Goal: Task Accomplishment & Management: Manage account settings

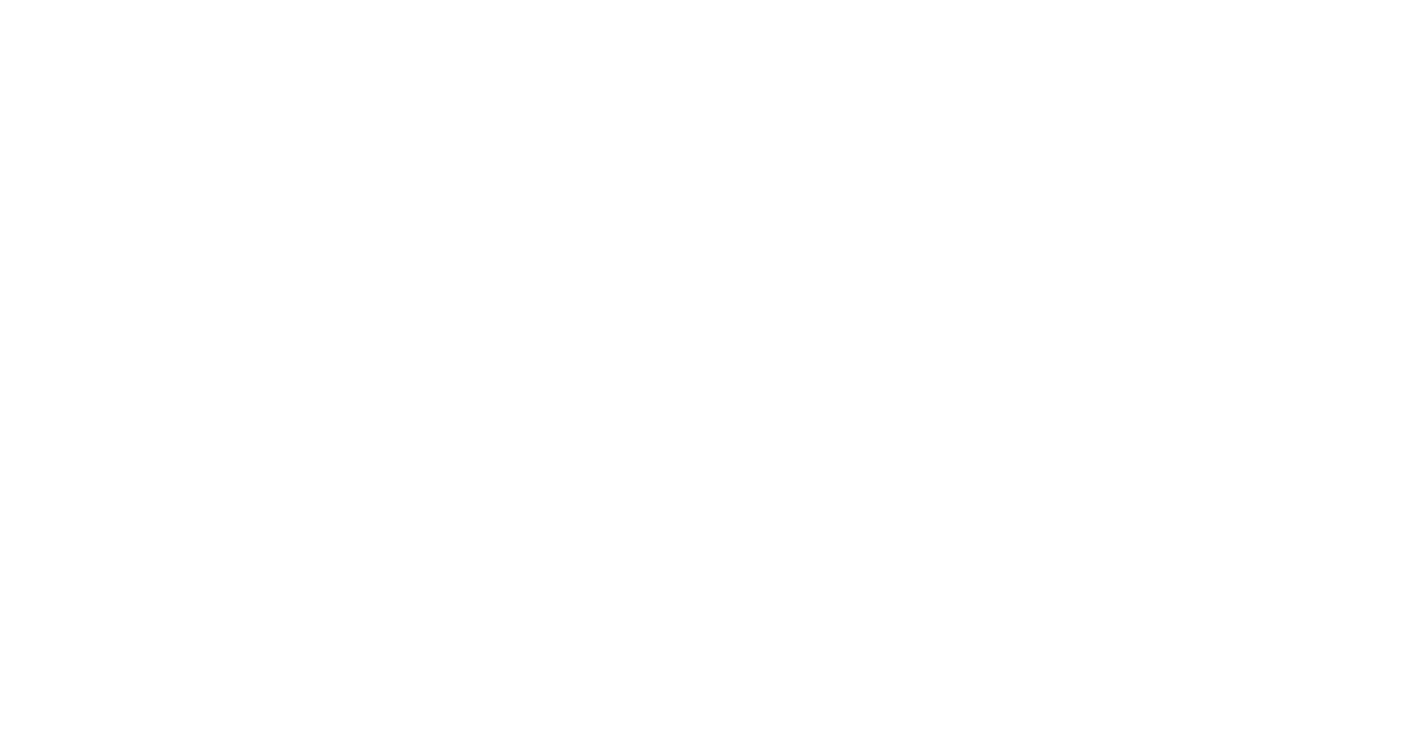
select select "+972"
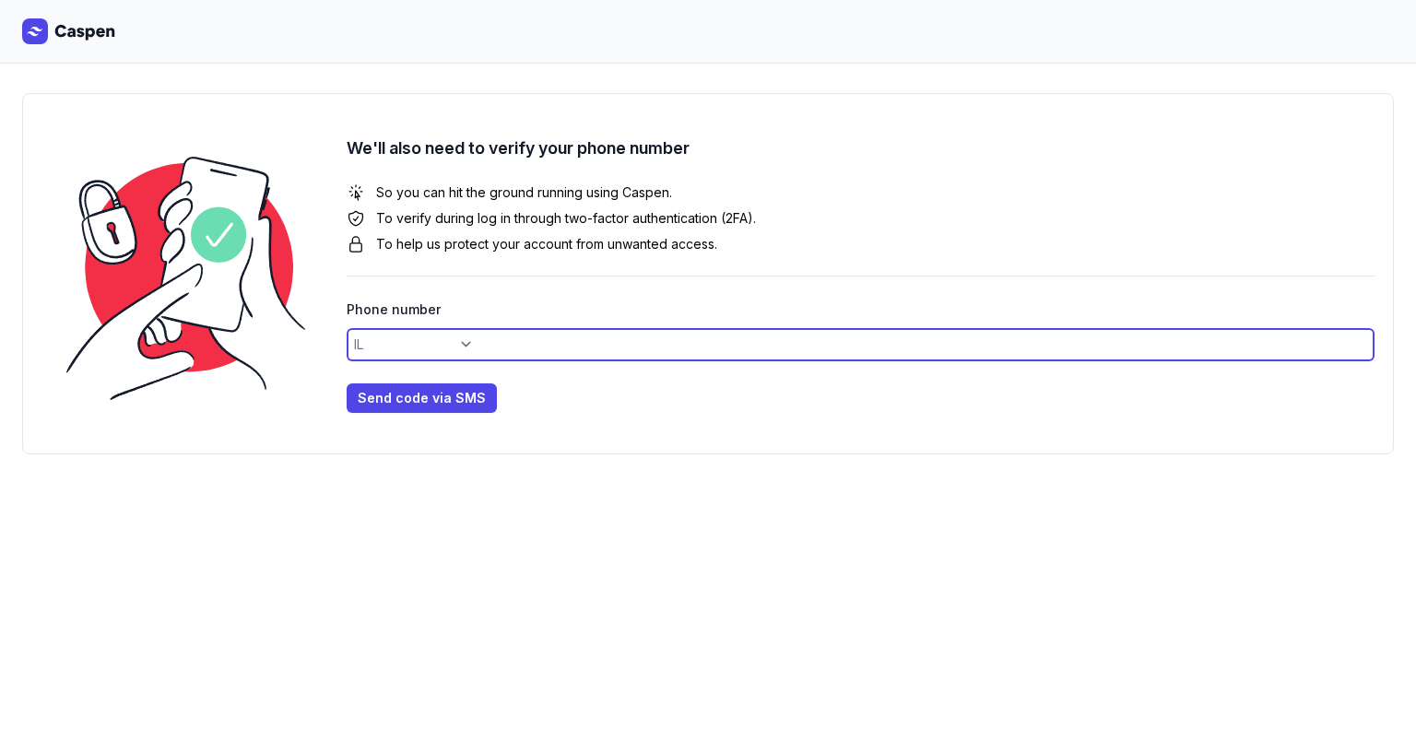
click at [454, 344] on input at bounding box center [861, 344] width 1028 height 33
type input "0548050938"
click at [413, 410] on button "Send code via SMS" at bounding box center [422, 397] width 150 height 29
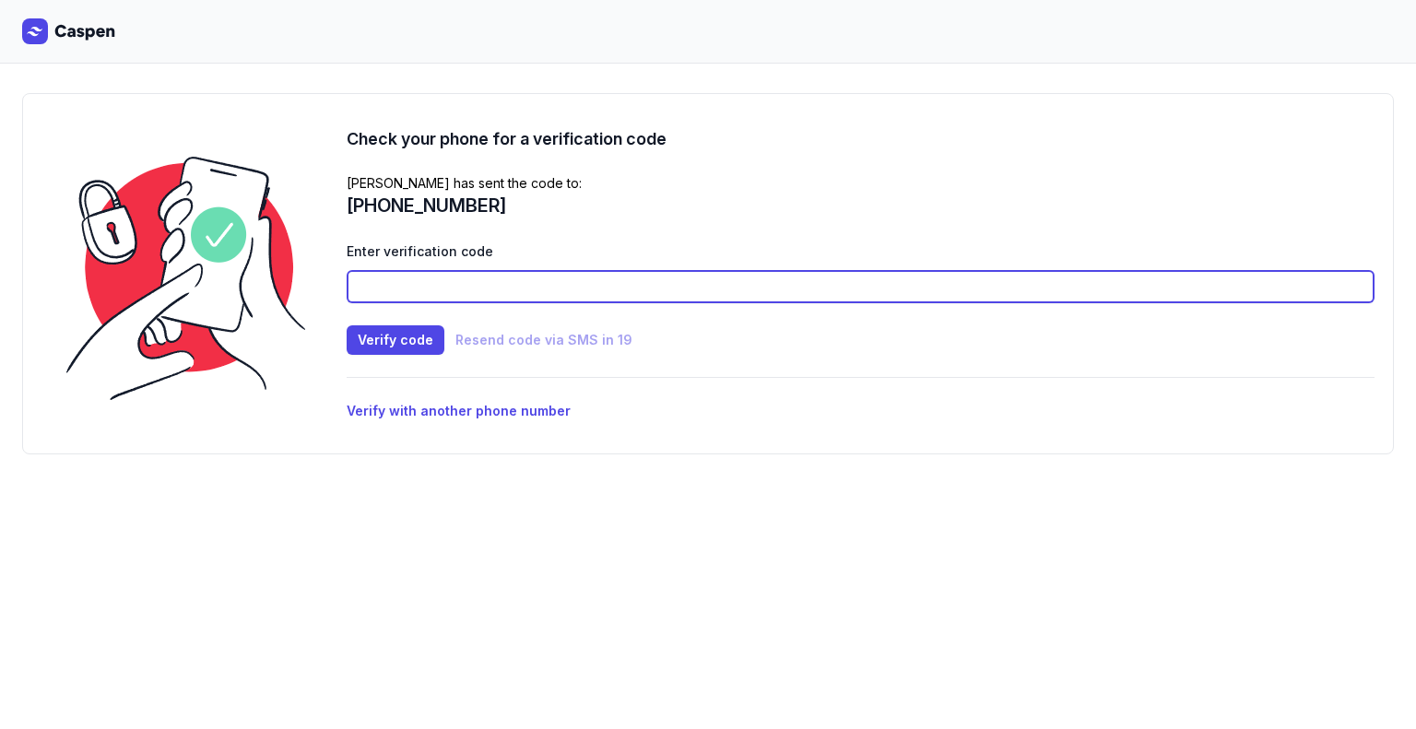
click at [518, 270] on input at bounding box center [861, 286] width 1028 height 33
type input "4727"
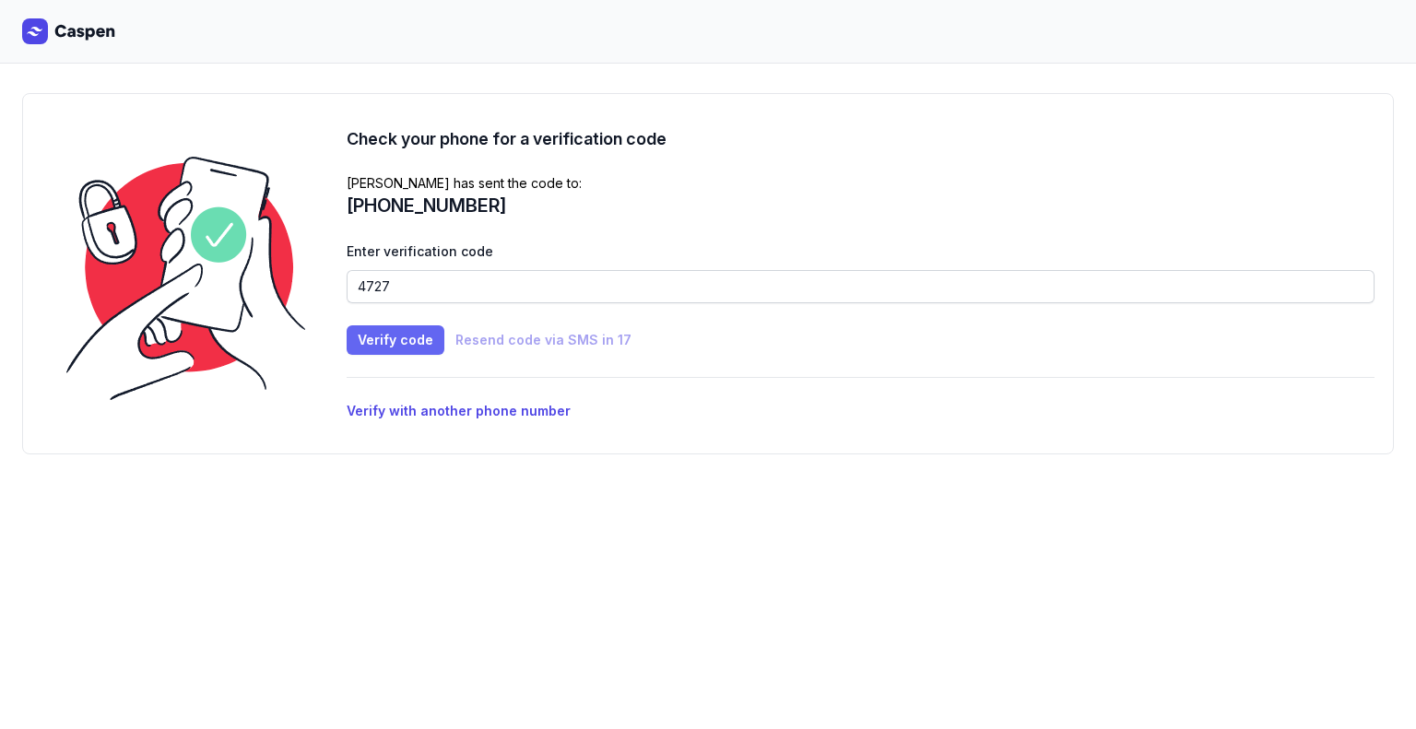
click at [412, 333] on span "Verify code" at bounding box center [396, 340] width 76 height 22
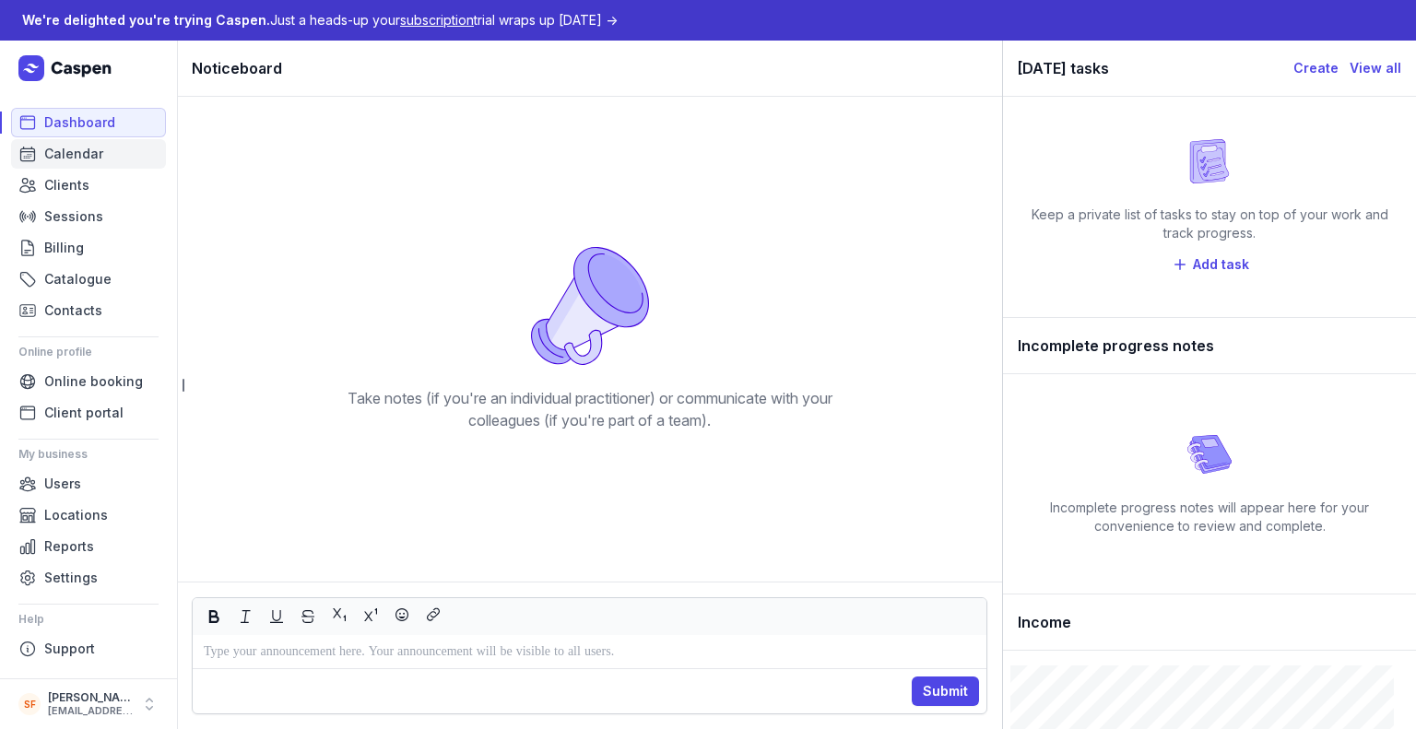
click at [100, 161] on link "Calendar" at bounding box center [88, 153] width 155 height 29
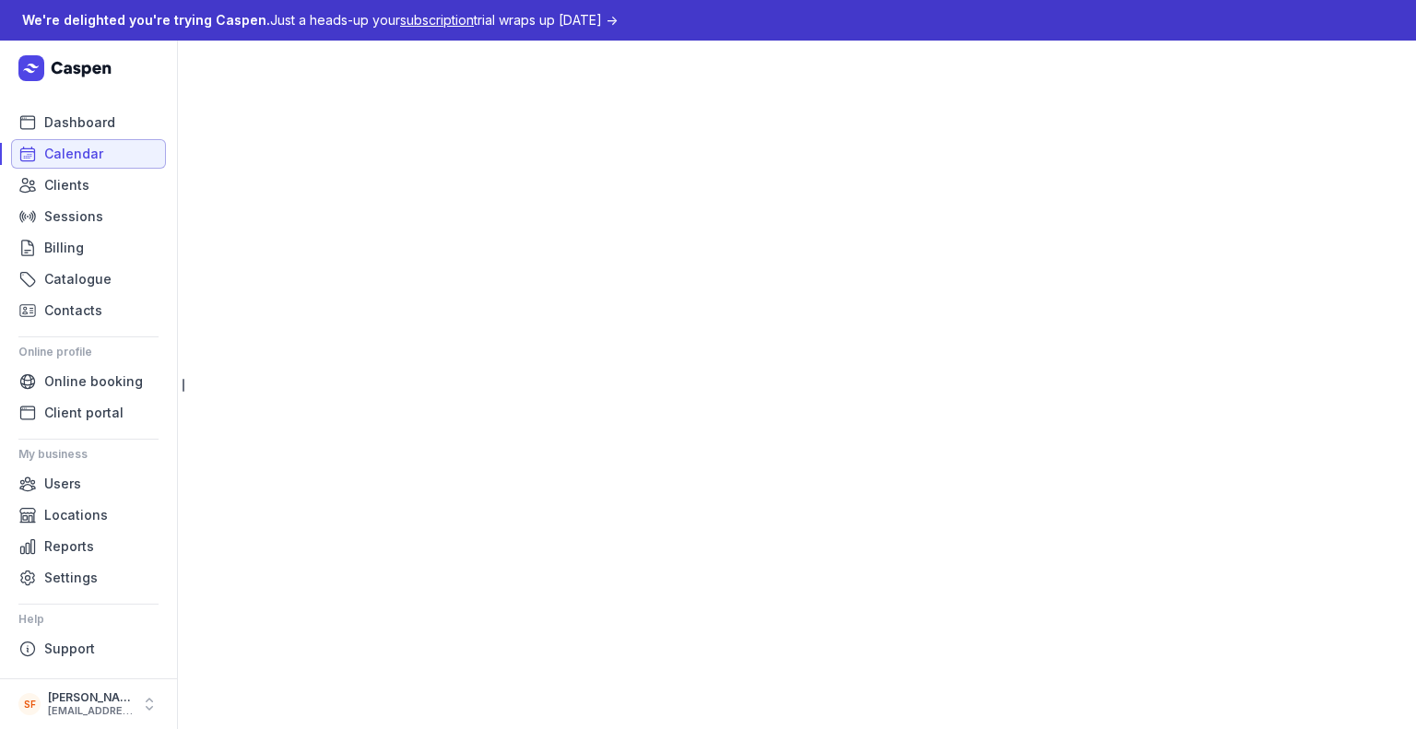
select select "week"
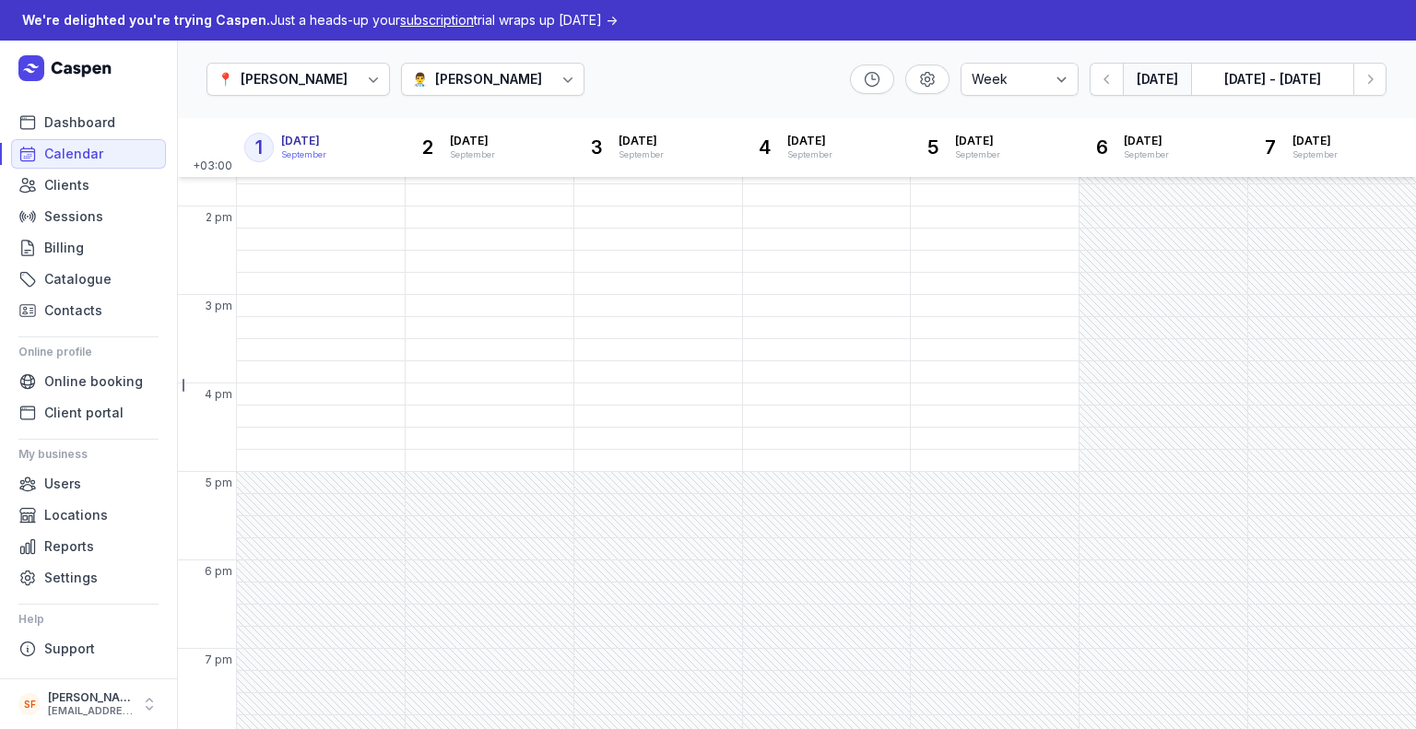
scroll to position [509, 0]
click at [59, 179] on span "Clients" at bounding box center [66, 185] width 45 height 22
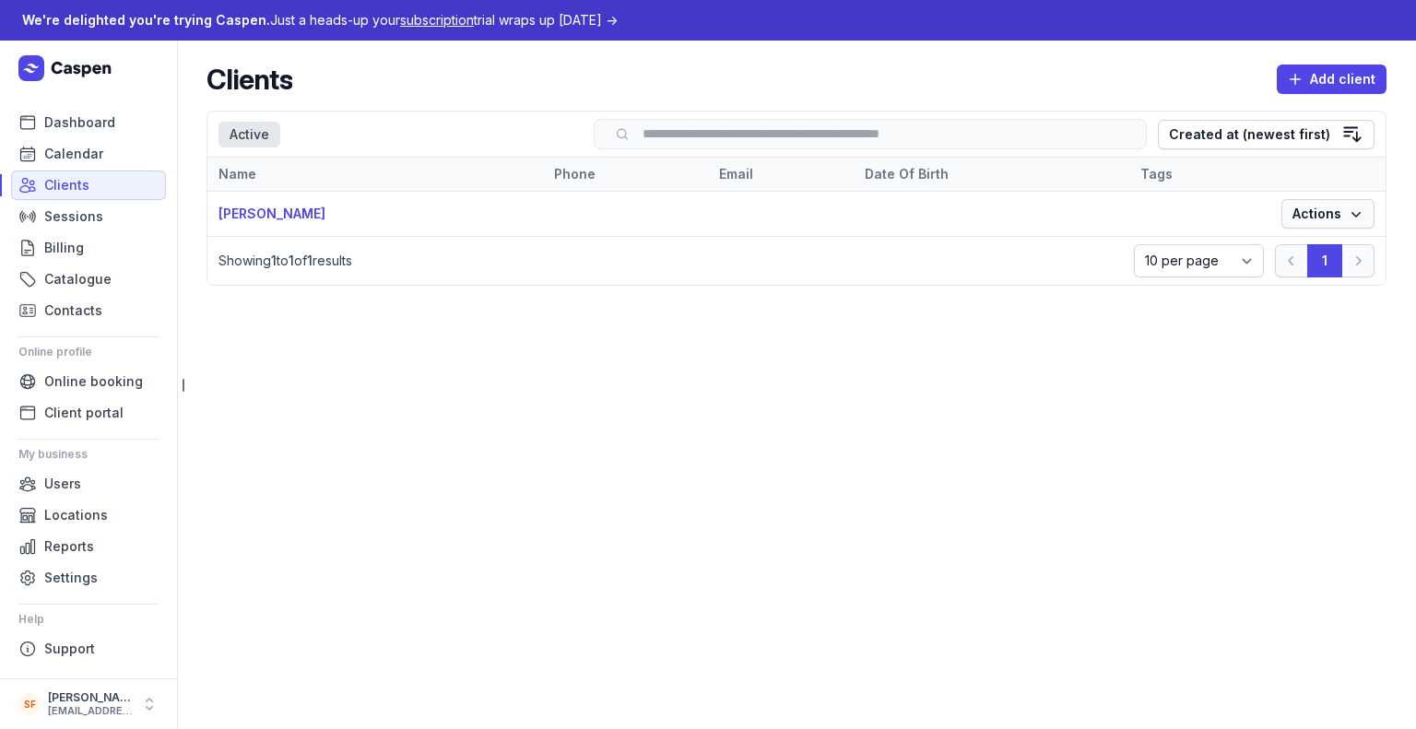
click at [1322, 220] on span "Actions" at bounding box center [1327, 214] width 71 height 22
drag, startPoint x: 1327, startPoint y: 209, endPoint x: 1289, endPoint y: 239, distance: 48.7
click at [1289, 239] on body "We're delighted you're trying Caspen. Just a heads-up your subscription trial w…" at bounding box center [708, 364] width 1416 height 729
click at [1289, 239] on link "View" at bounding box center [1271, 250] width 206 height 26
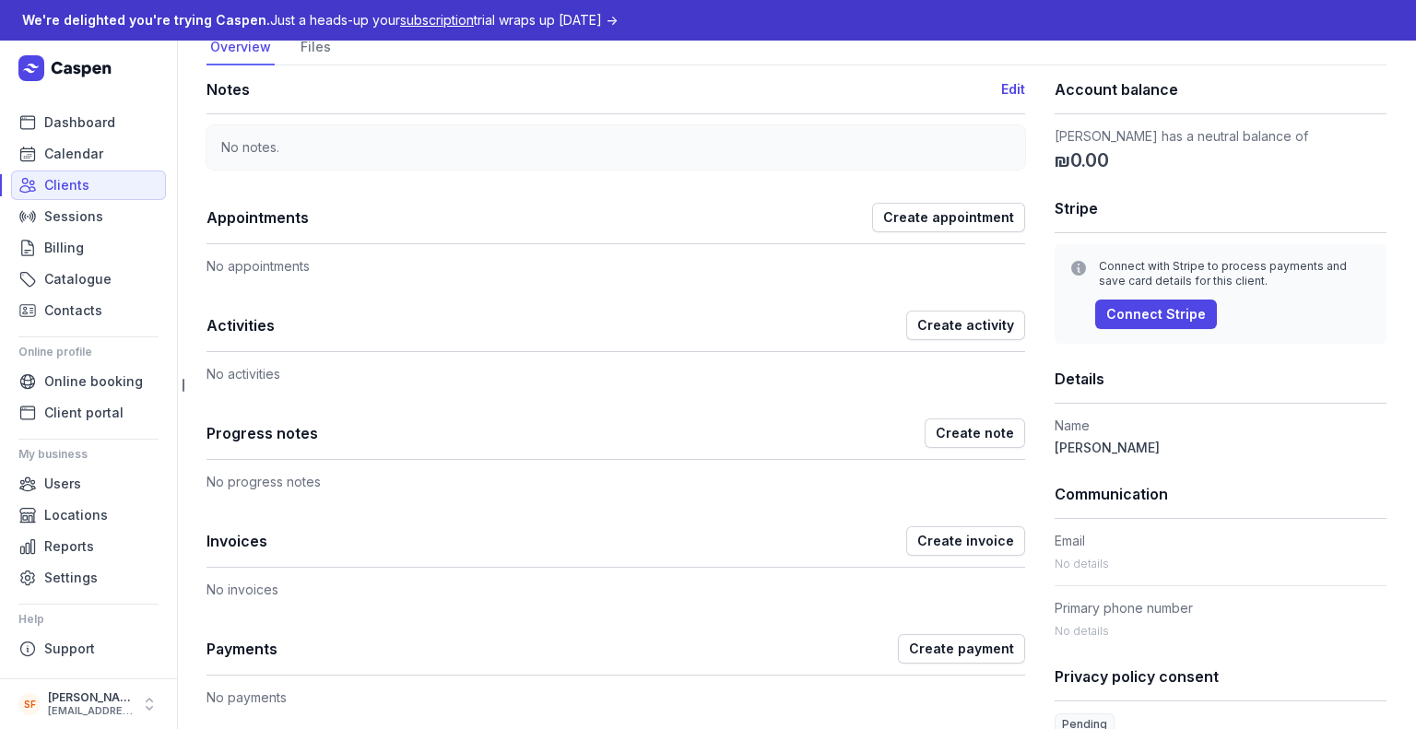
scroll to position [2, 0]
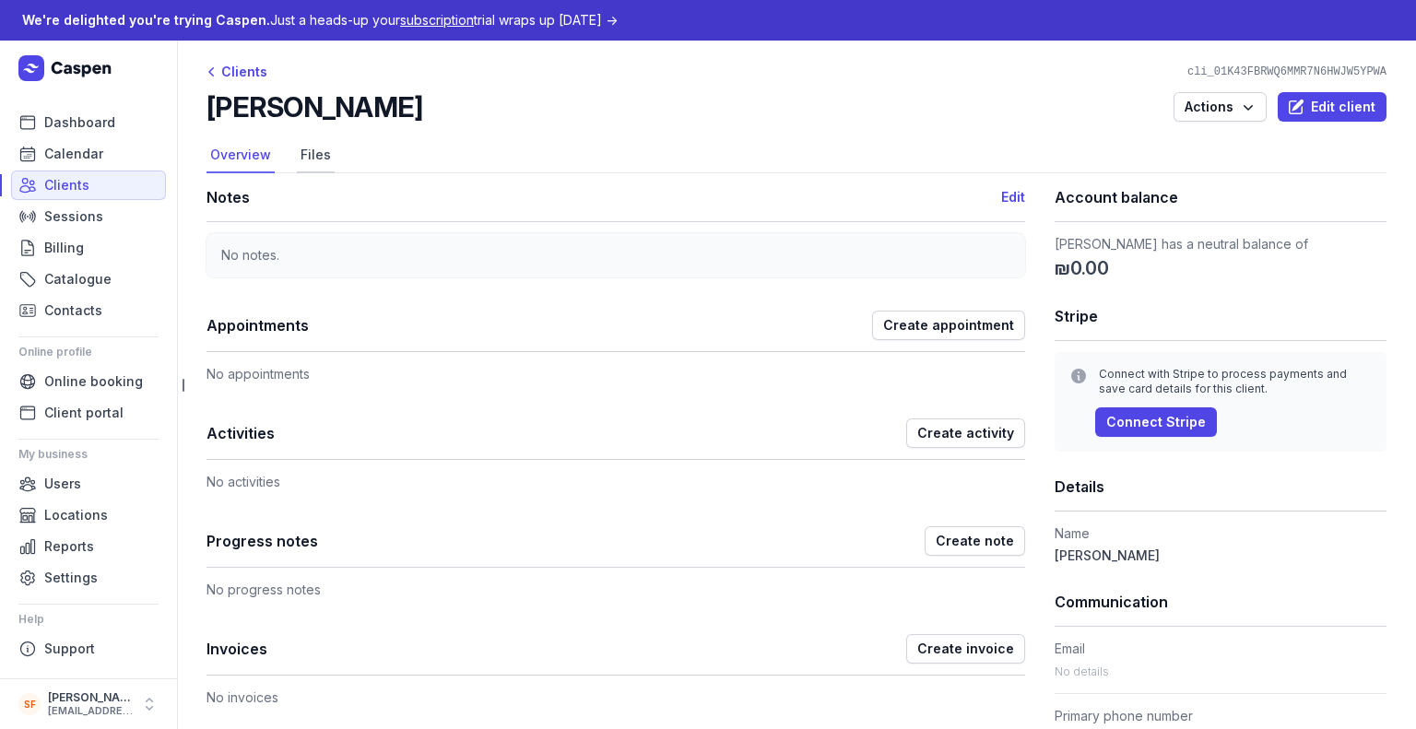
click at [320, 160] on link "Files" at bounding box center [316, 155] width 38 height 35
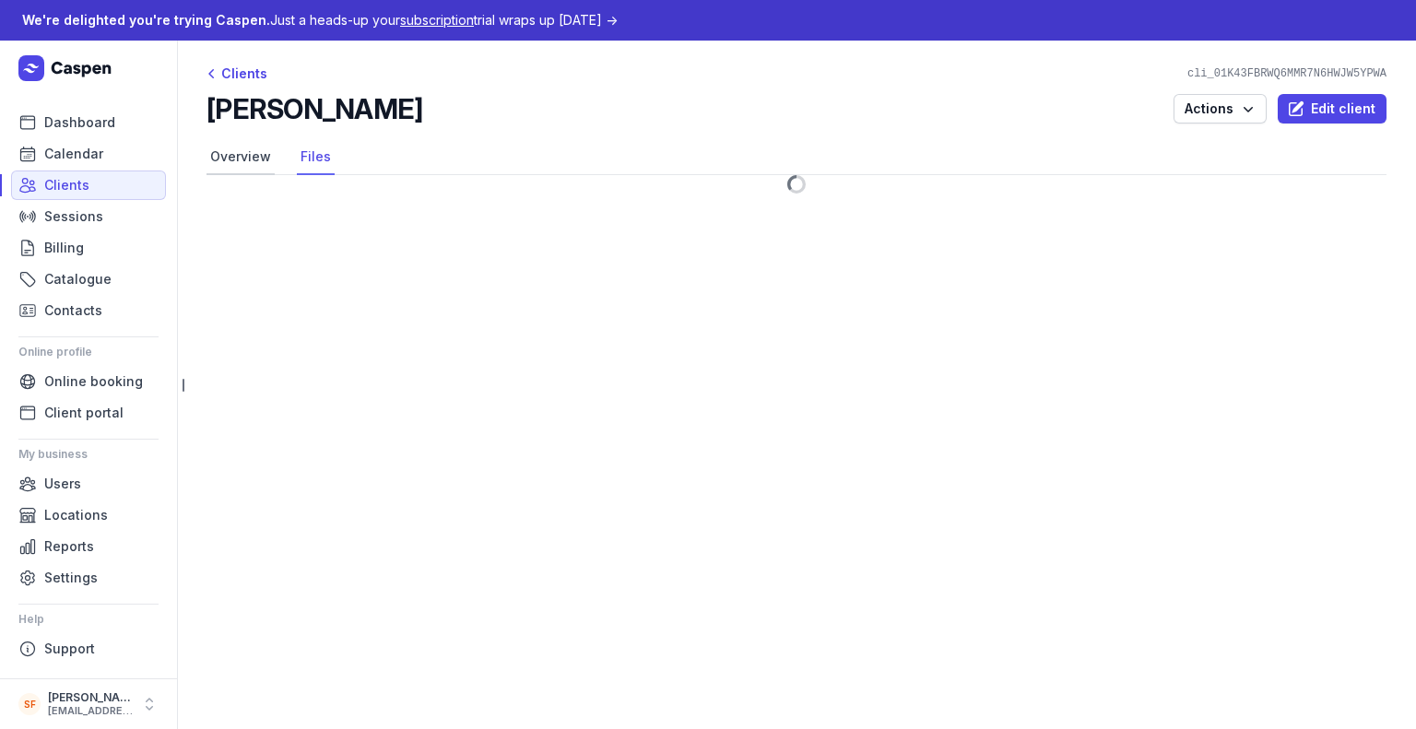
click at [227, 156] on link "Overview" at bounding box center [240, 157] width 68 height 35
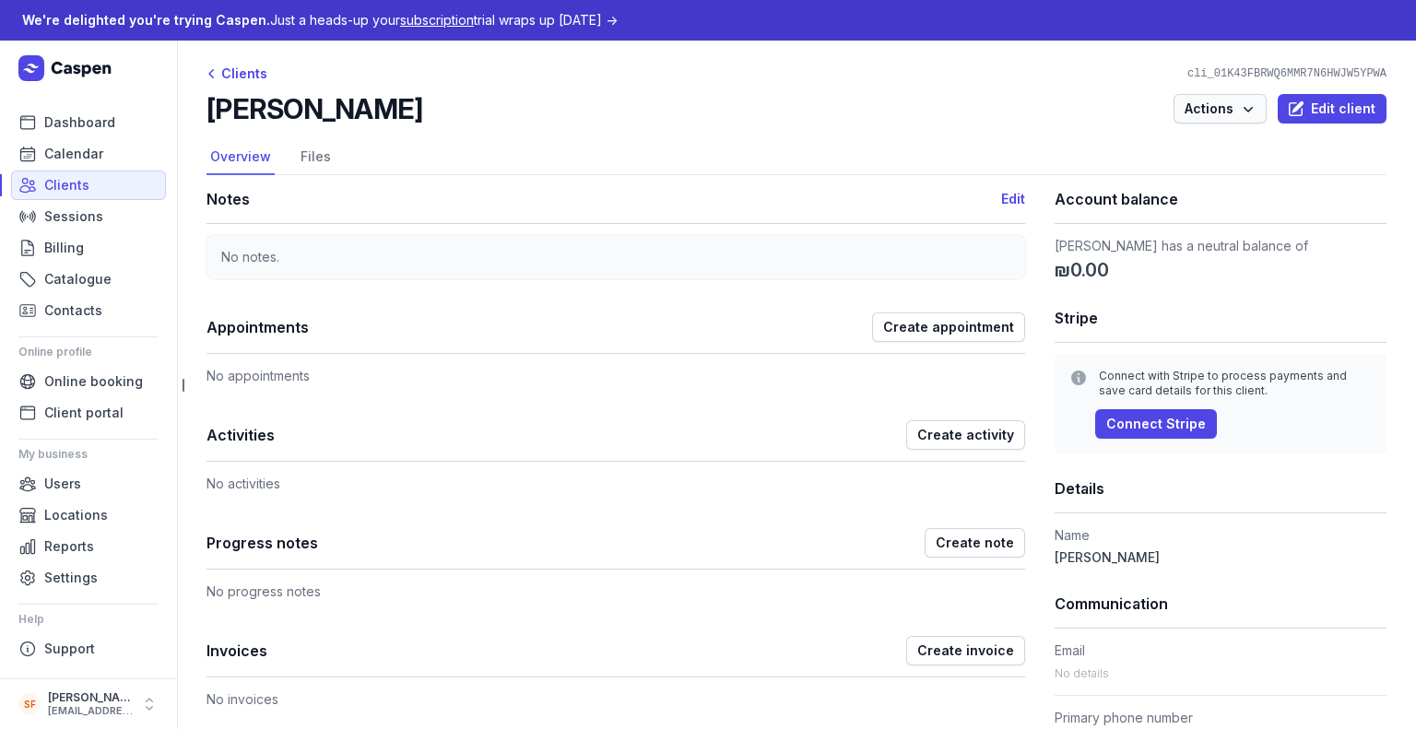
click at [1237, 94] on button "Actions" at bounding box center [1219, 108] width 93 height 29
drag, startPoint x: 1235, startPoint y: 99, endPoint x: 1047, endPoint y: 100, distance: 188.0
click at [1047, 100] on div "[PERSON_NAME] Demo Actions Send portal login link Merge View action log Edit cl…" at bounding box center [796, 108] width 1180 height 33
click at [910, 152] on nav "Overview Files" at bounding box center [796, 157] width 1180 height 35
click at [900, 328] on span "Create appointment" at bounding box center [948, 327] width 131 height 22
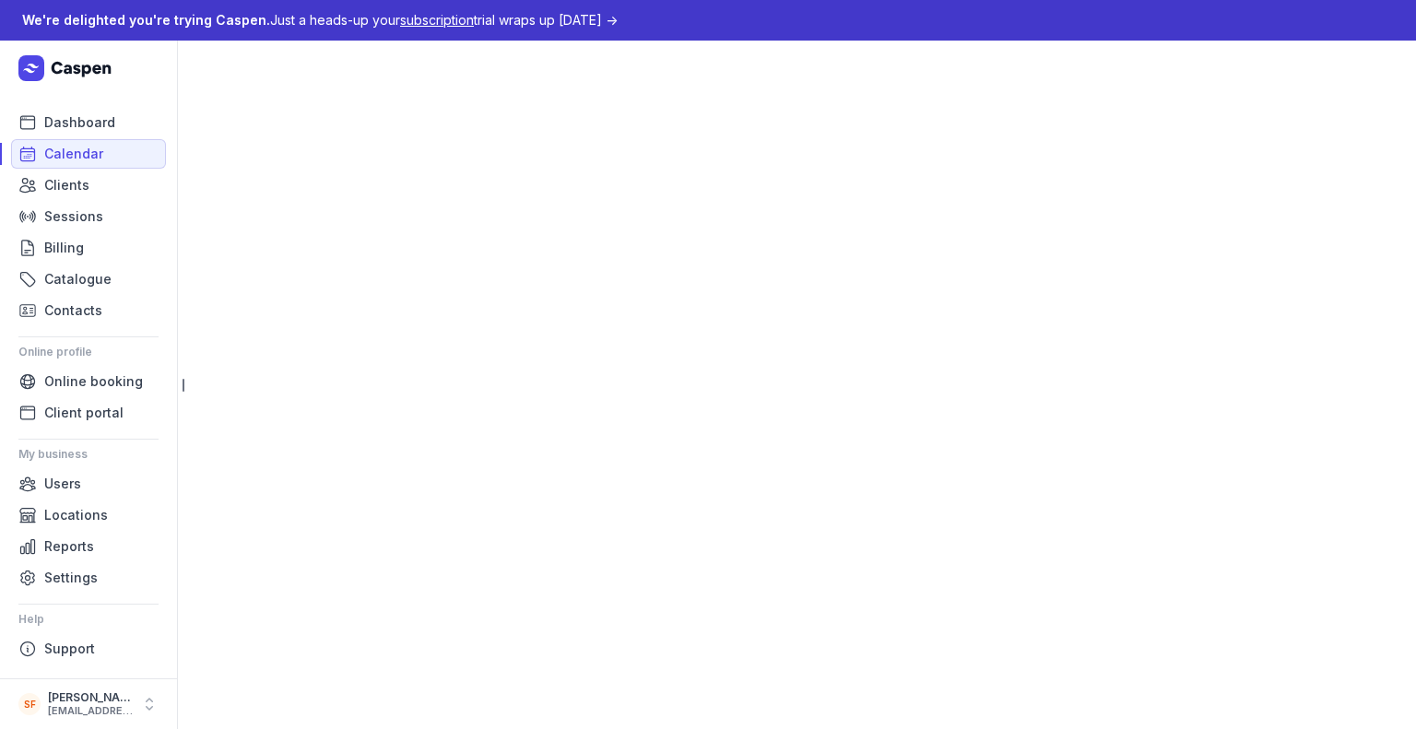
select select "week"
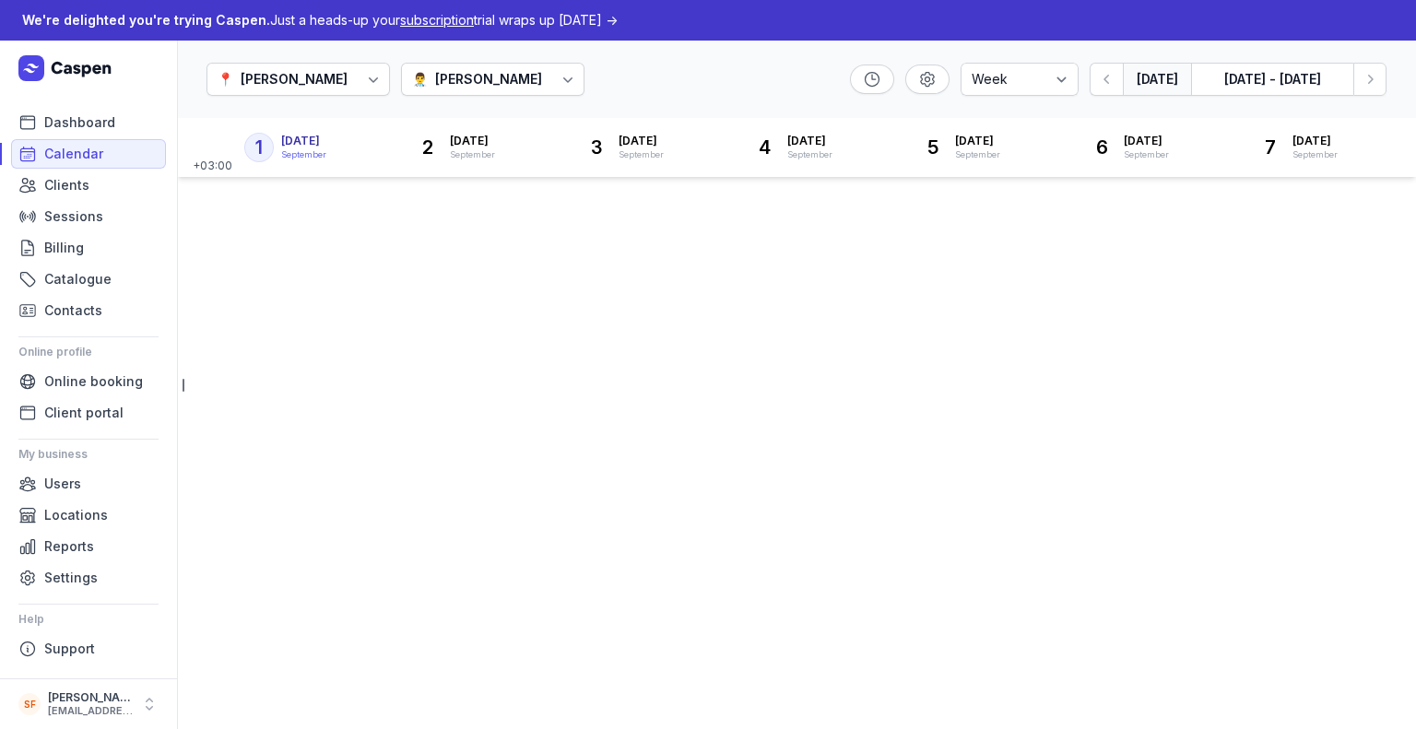
select select
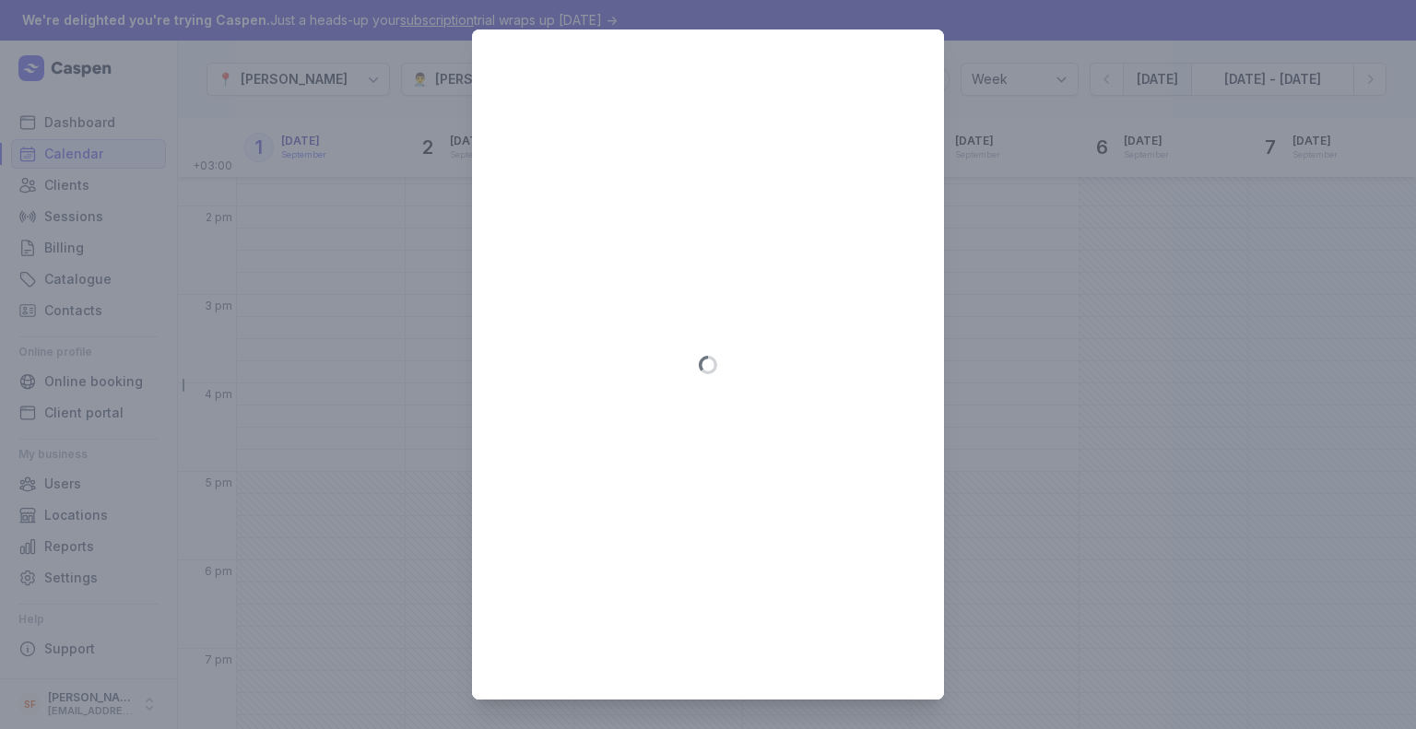
scroll to position [509, 0]
type input "[DATE]"
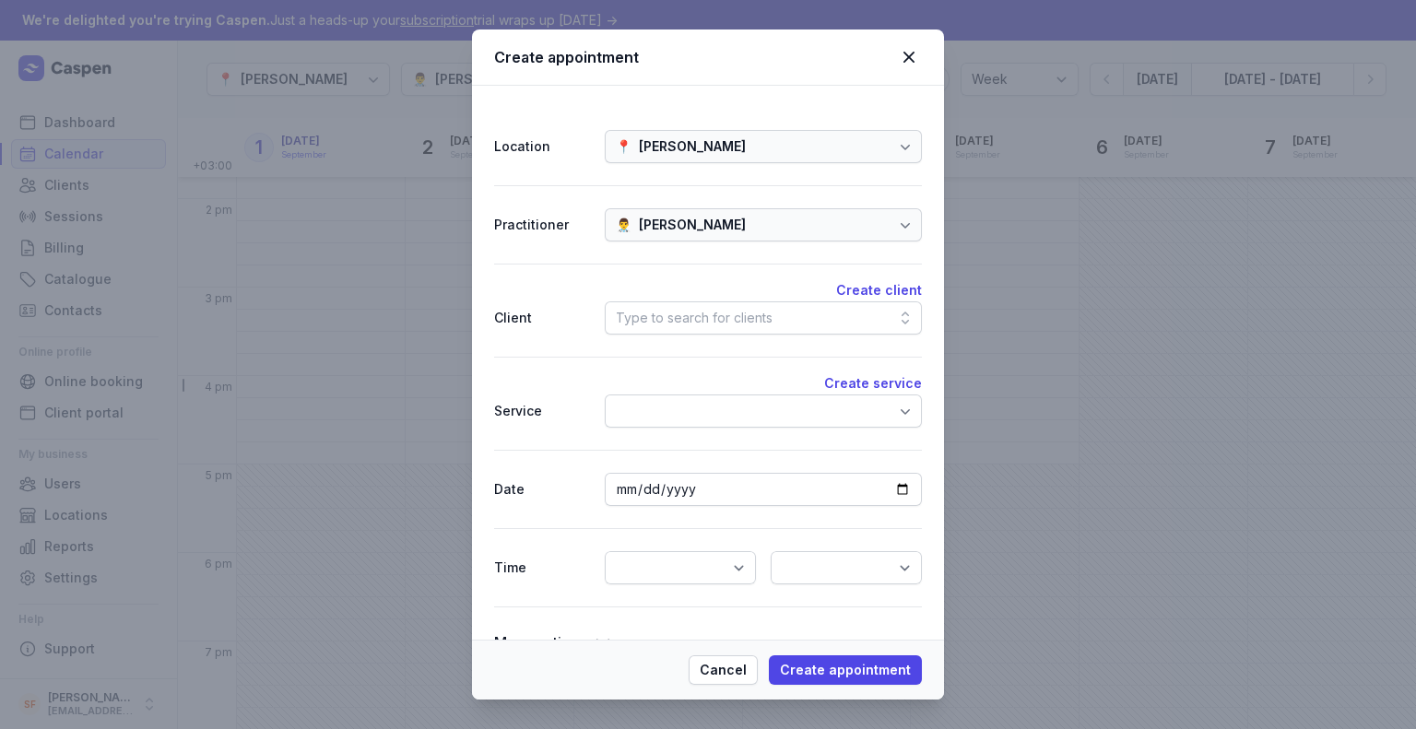
click at [716, 321] on div "Type to search for clients" at bounding box center [694, 318] width 157 height 22
click at [900, 316] on icon at bounding box center [905, 318] width 18 height 18
click at [873, 283] on button "Create client" at bounding box center [879, 290] width 86 height 22
select select
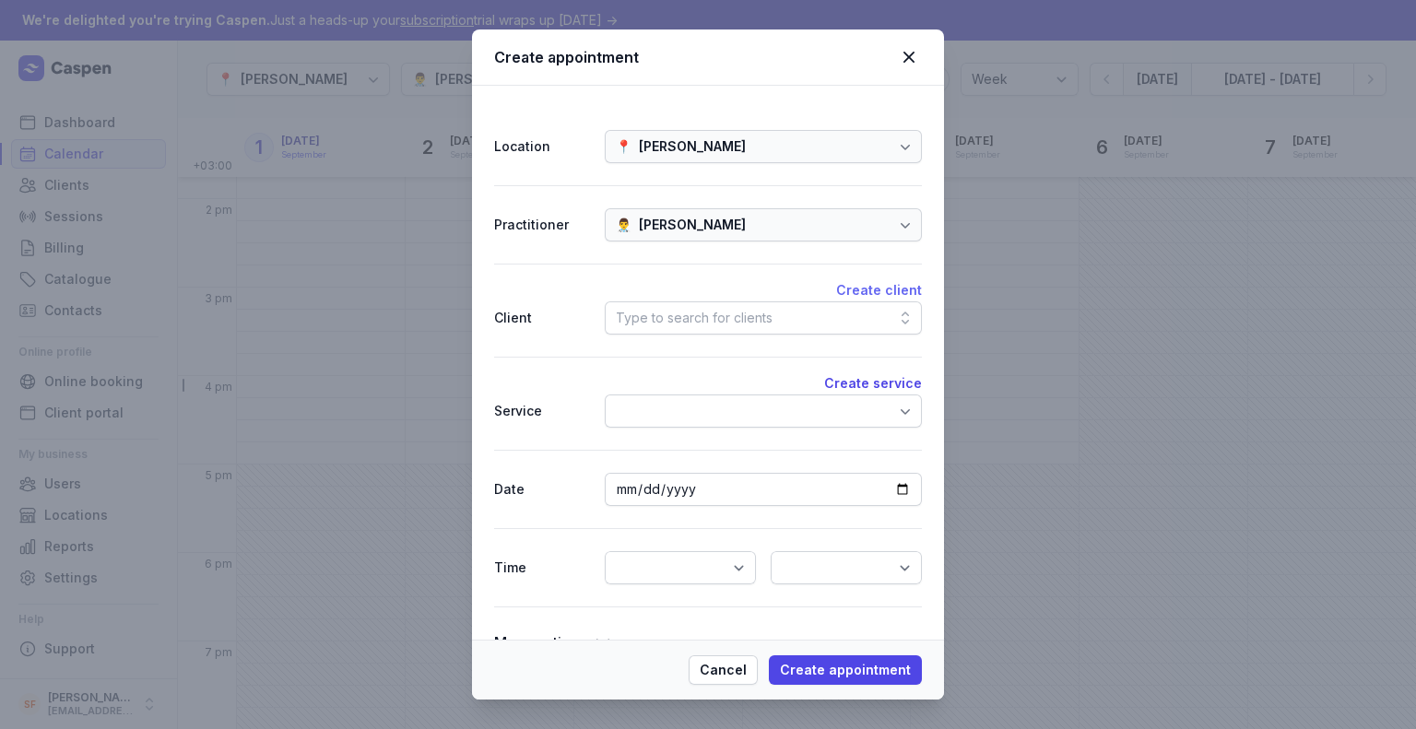
select select
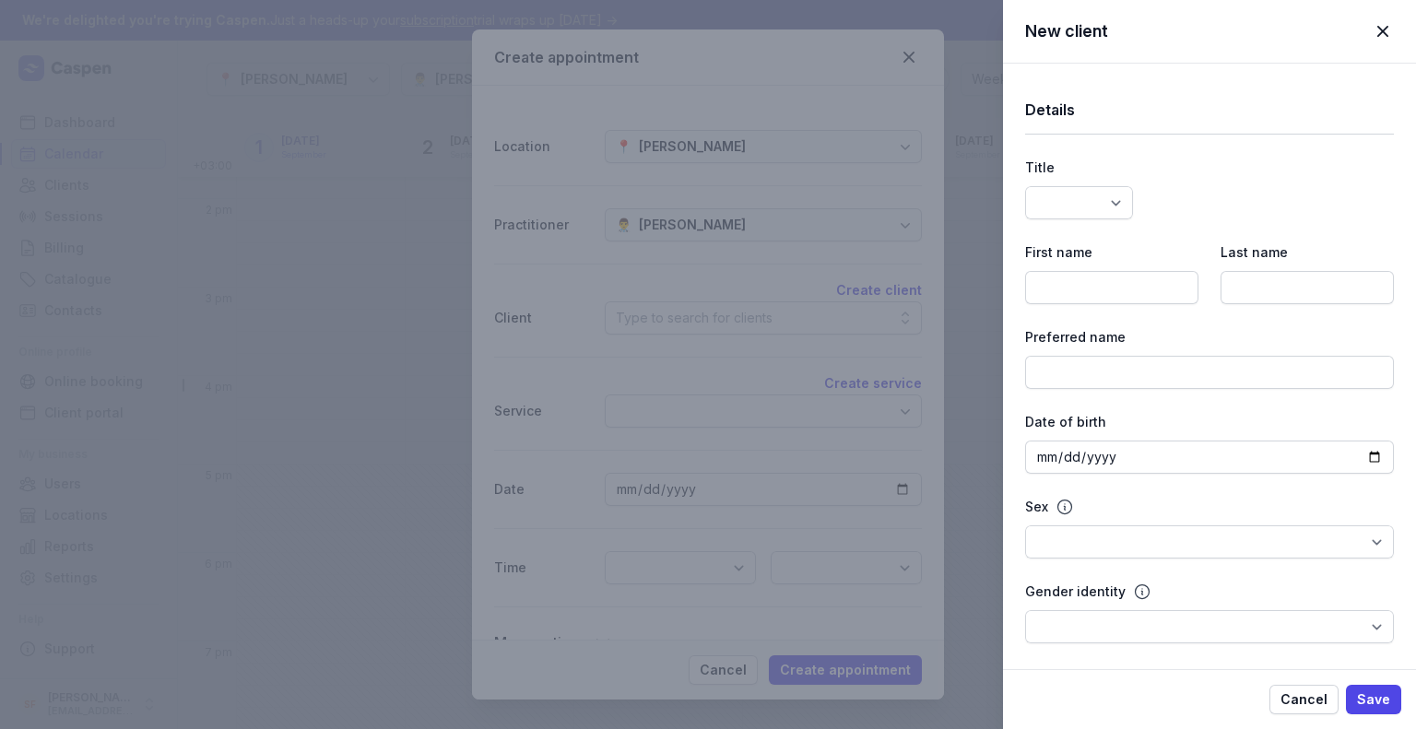
select select
click at [1083, 194] on select "Dr Mr Ms Mrs Miss [PERSON_NAME] Master" at bounding box center [1079, 202] width 108 height 33
select select "Mr"
click at [1025, 186] on select "Dr Mr Ms Mrs Miss [PERSON_NAME] Master" at bounding box center [1079, 202] width 108 height 33
click at [1088, 275] on input at bounding box center [1111, 287] width 173 height 33
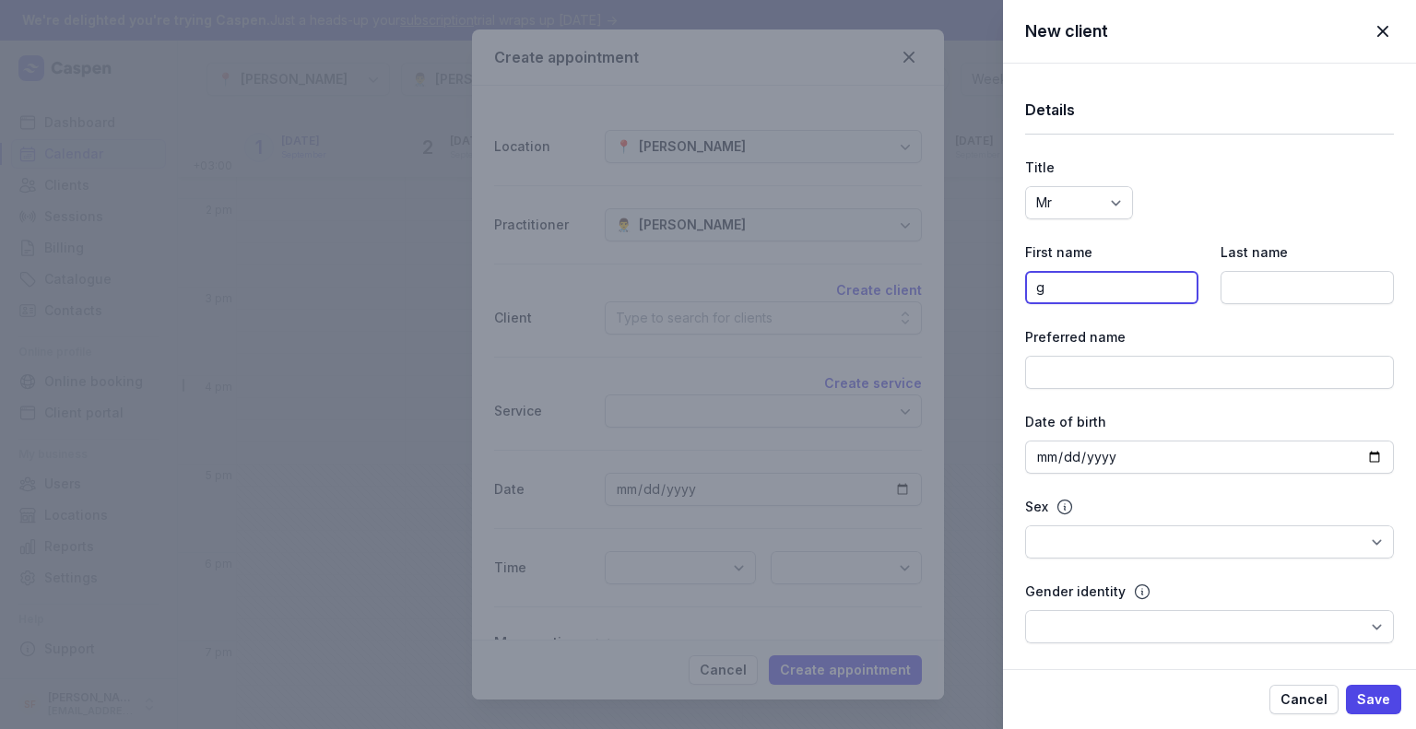
type input "g"
click at [1299, 271] on input at bounding box center [1306, 287] width 173 height 33
type input "rte"
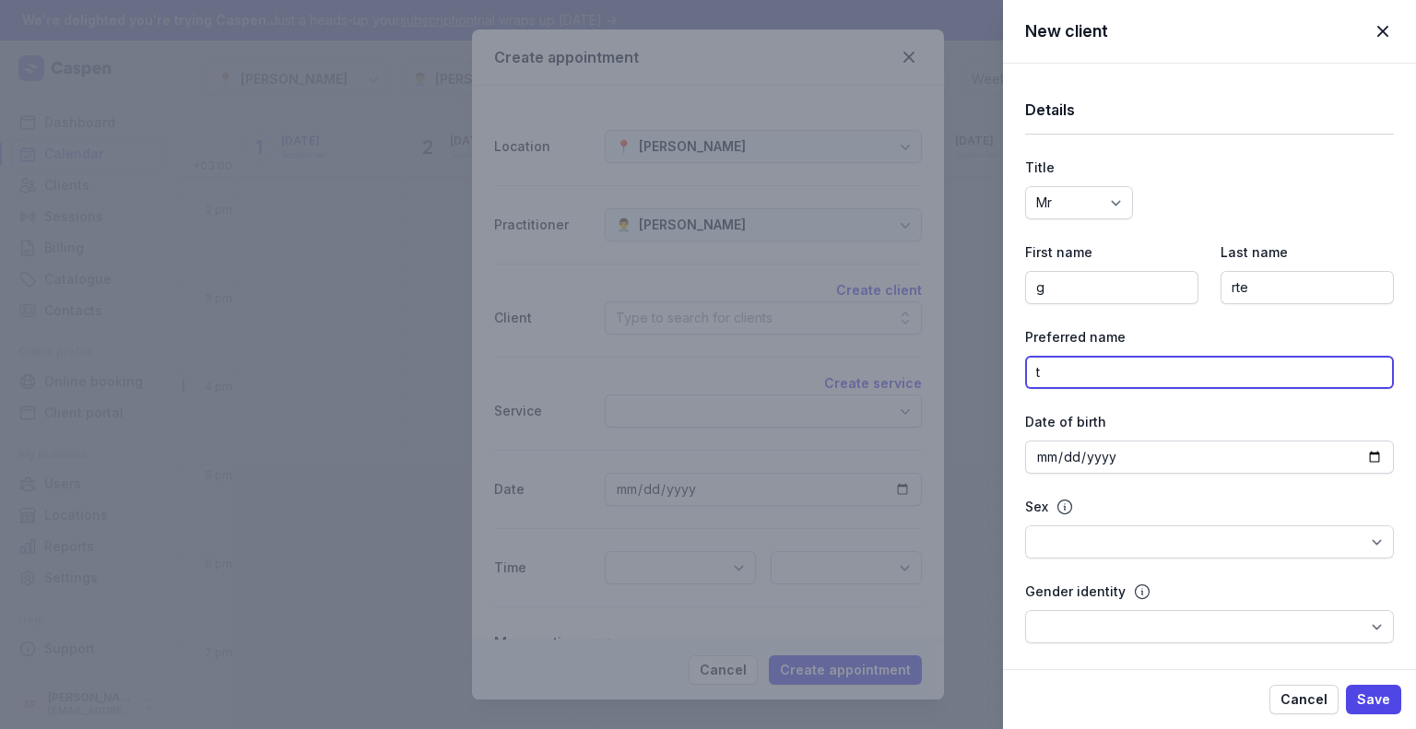
click at [1113, 372] on input "t" at bounding box center [1209, 372] width 369 height 33
type input "ter"
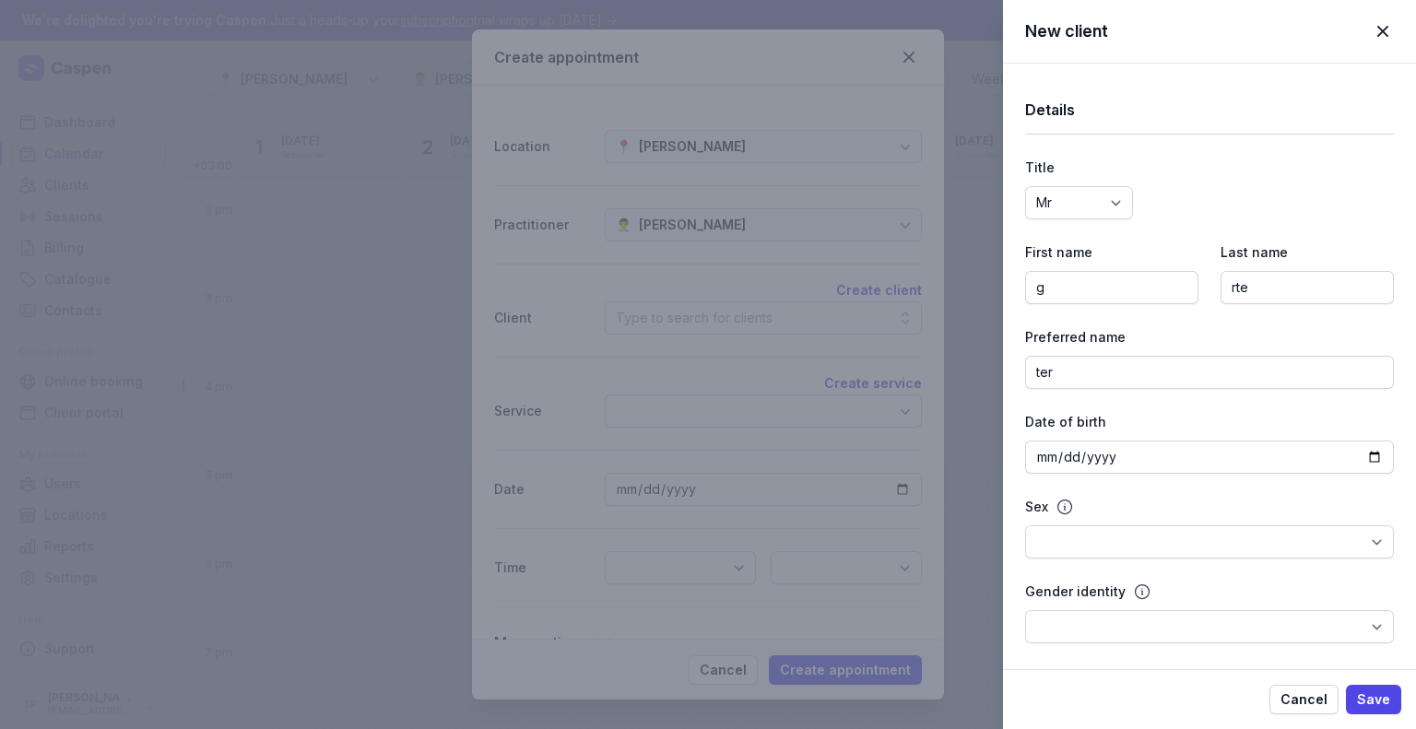
click at [1364, 681] on div "Cancel Save" at bounding box center [1209, 699] width 413 height 60
click at [1364, 689] on span "Save" at bounding box center [1373, 700] width 33 height 22
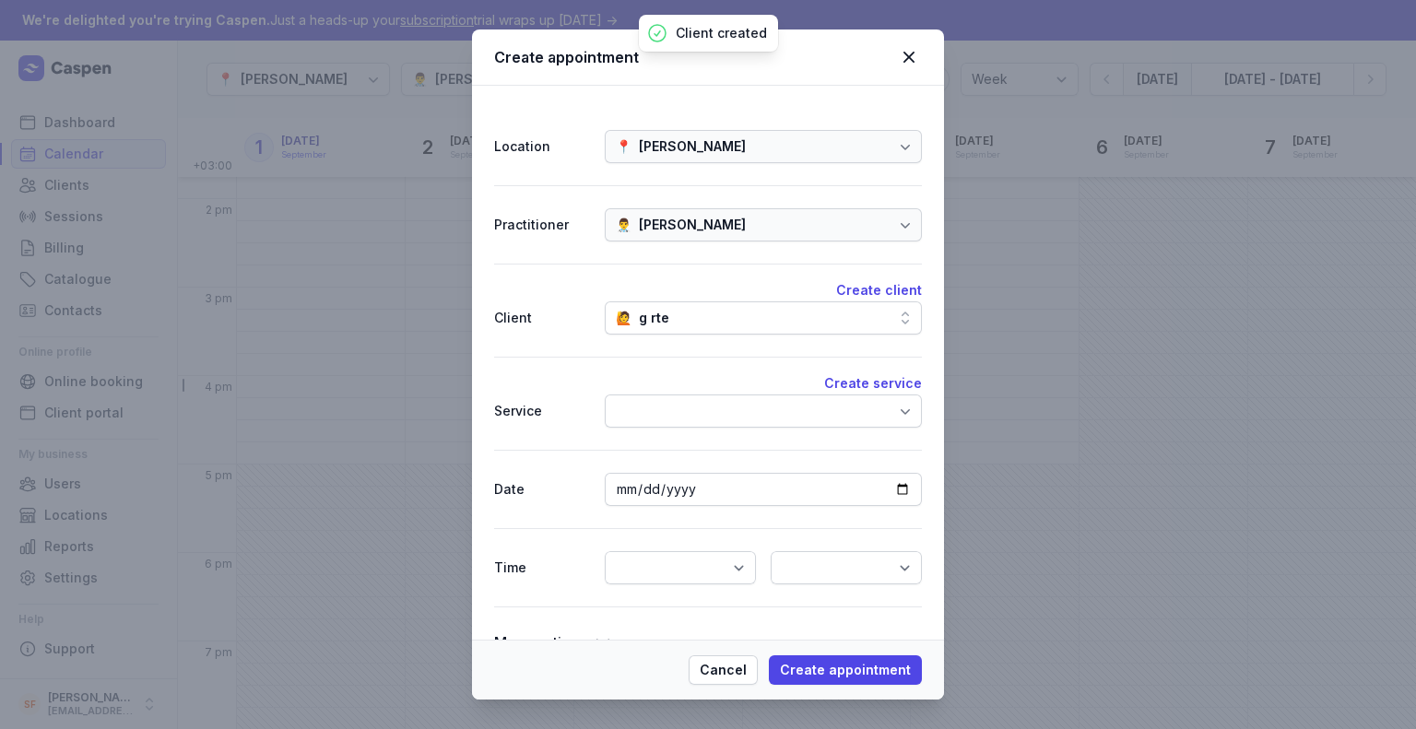
click at [684, 419] on div at bounding box center [763, 411] width 317 height 33
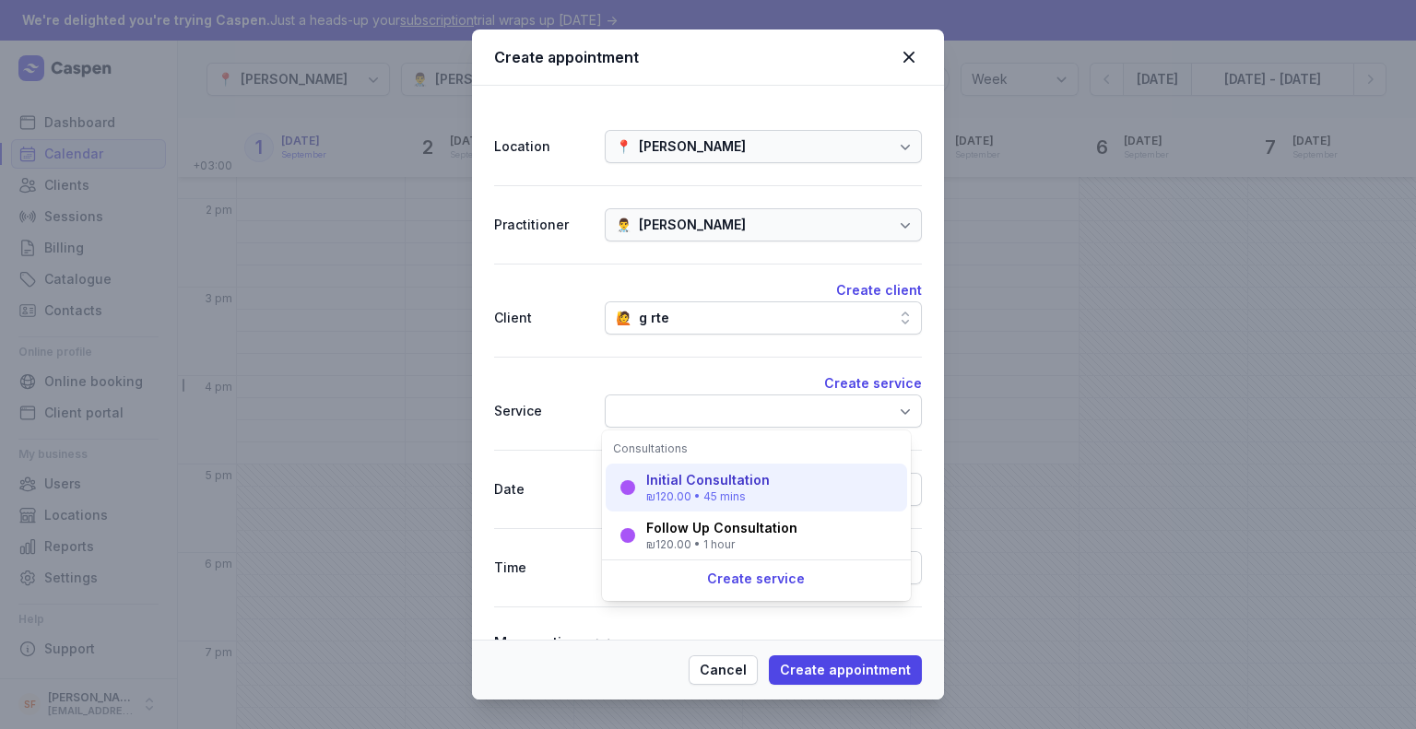
click at [785, 494] on div "Initial Consultation ₪120.00 • 45 mins" at bounding box center [756, 488] width 301 height 48
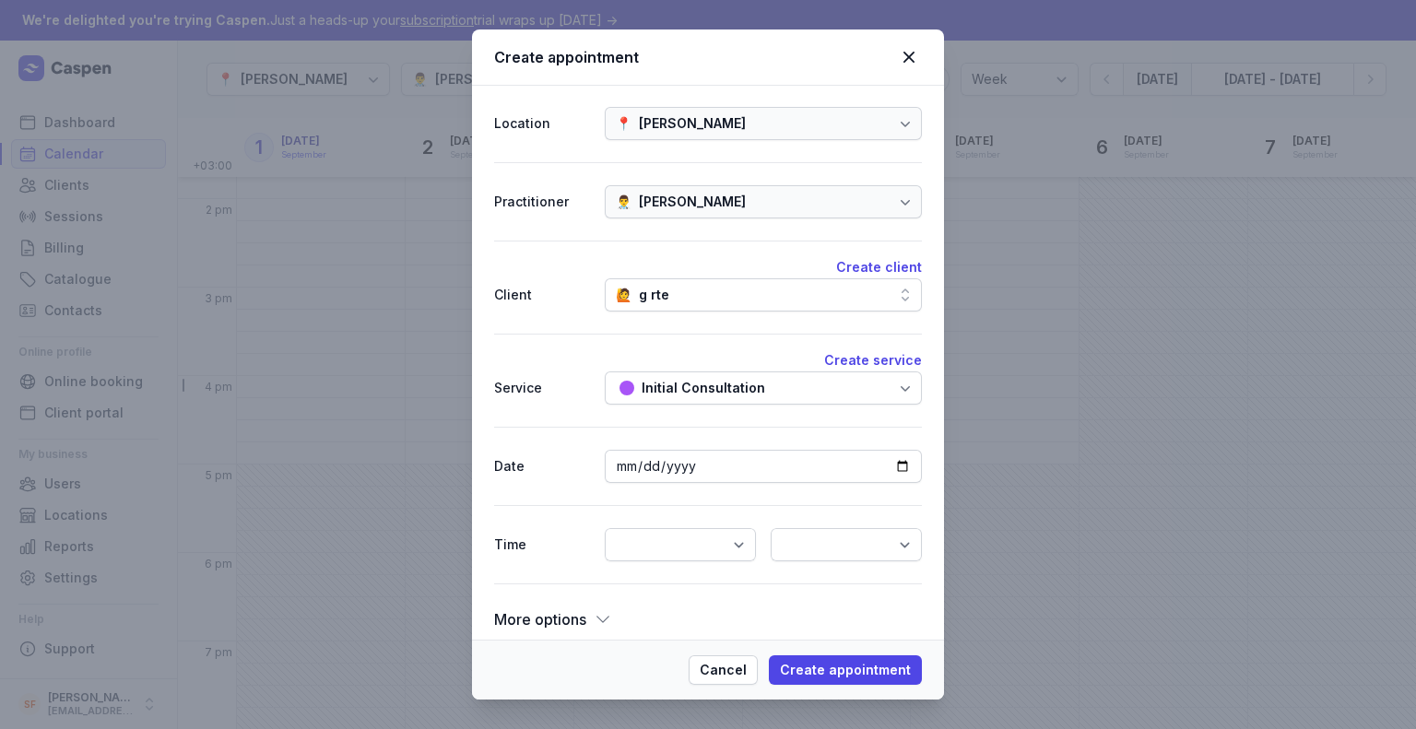
scroll to position [36, 0]
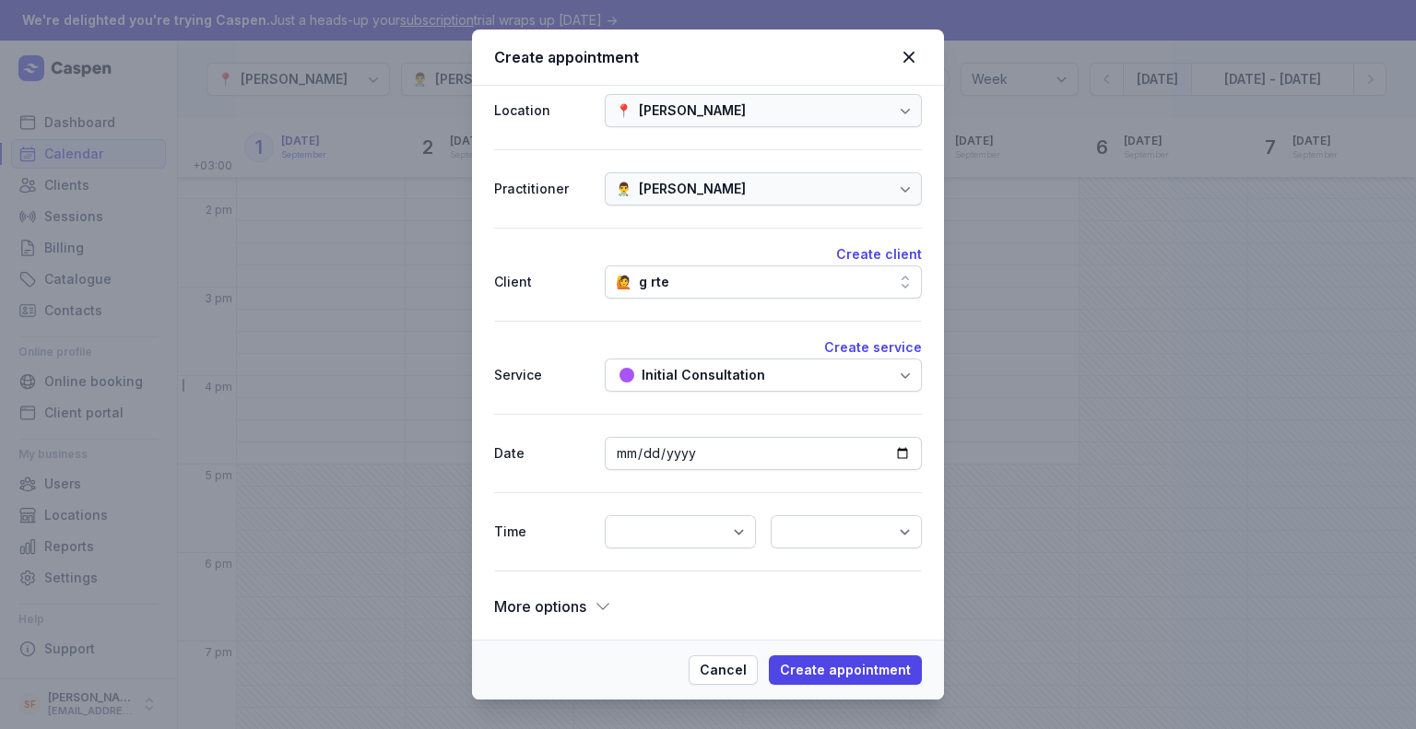
click at [571, 607] on span "More options" at bounding box center [540, 607] width 92 height 26
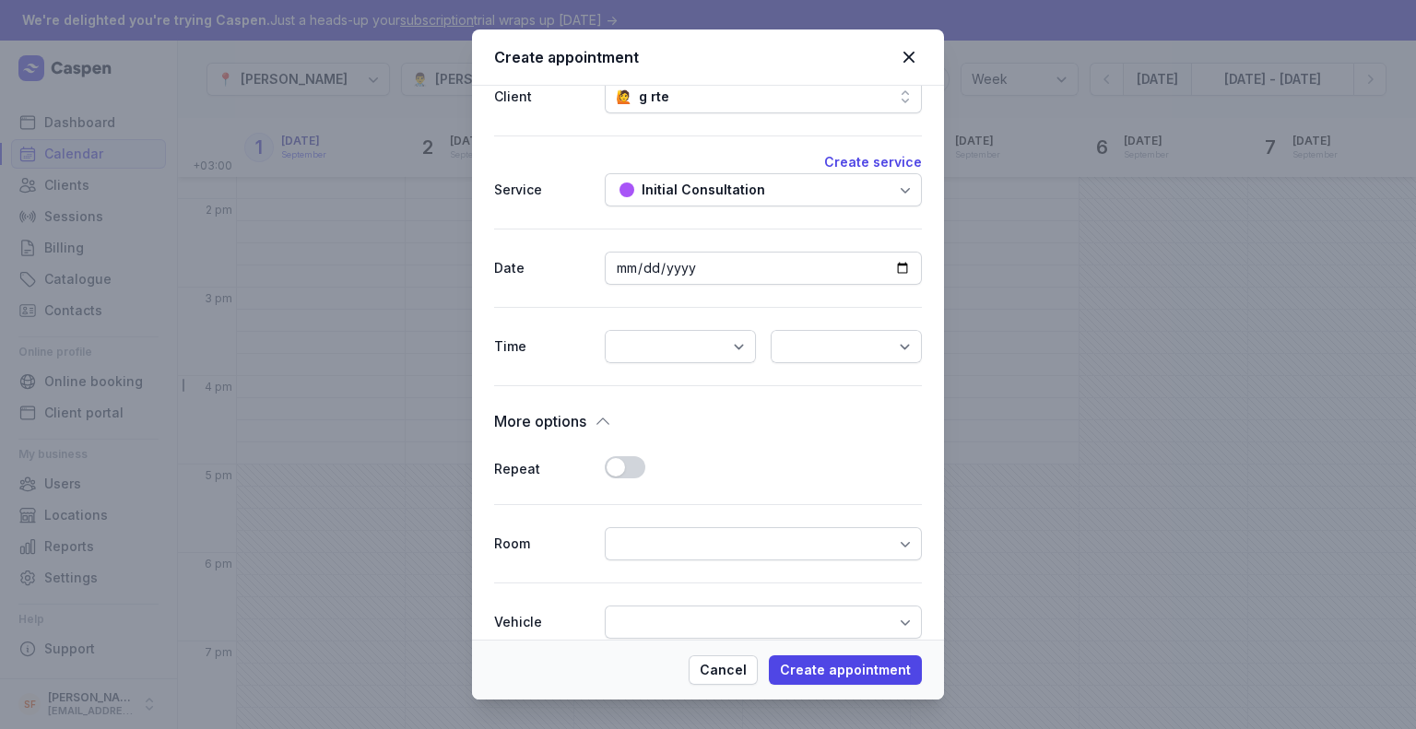
scroll to position [405, 0]
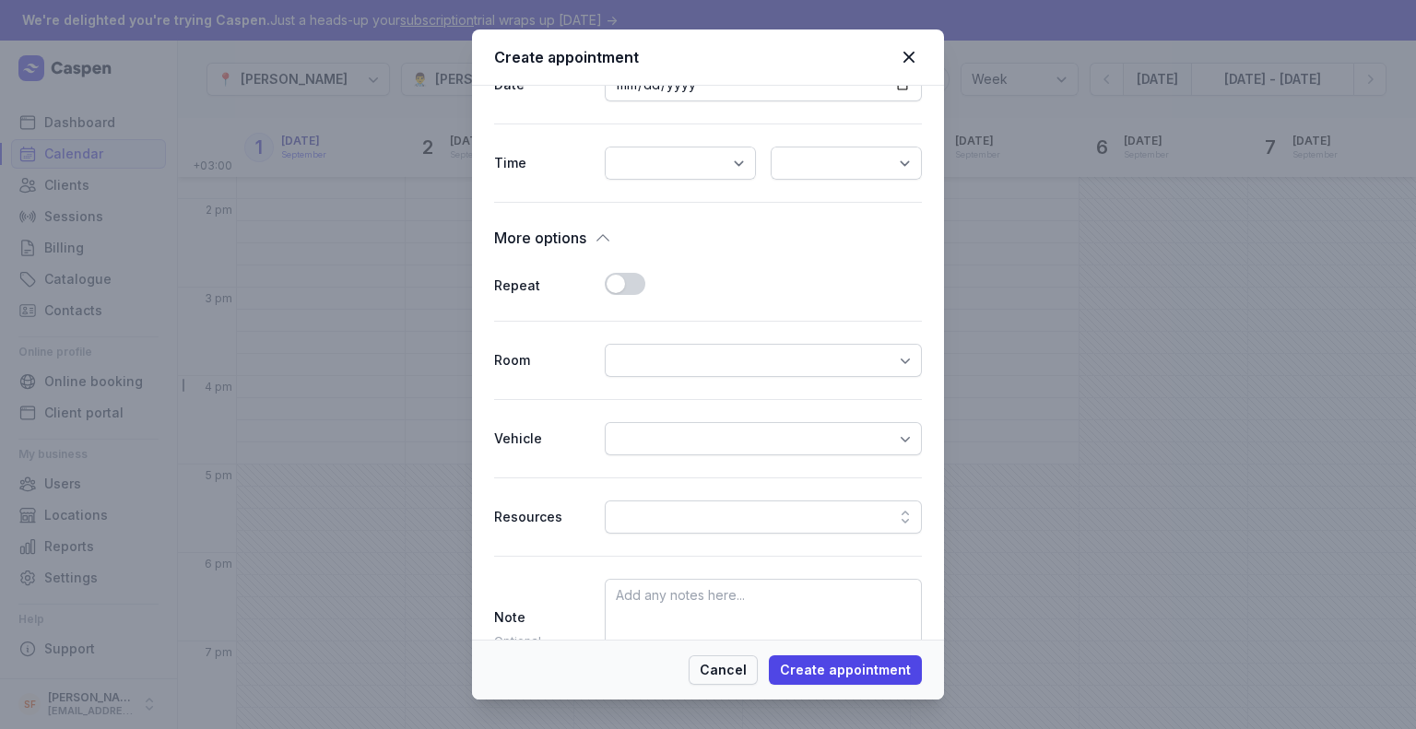
click at [737, 675] on span "Cancel" at bounding box center [723, 670] width 47 height 22
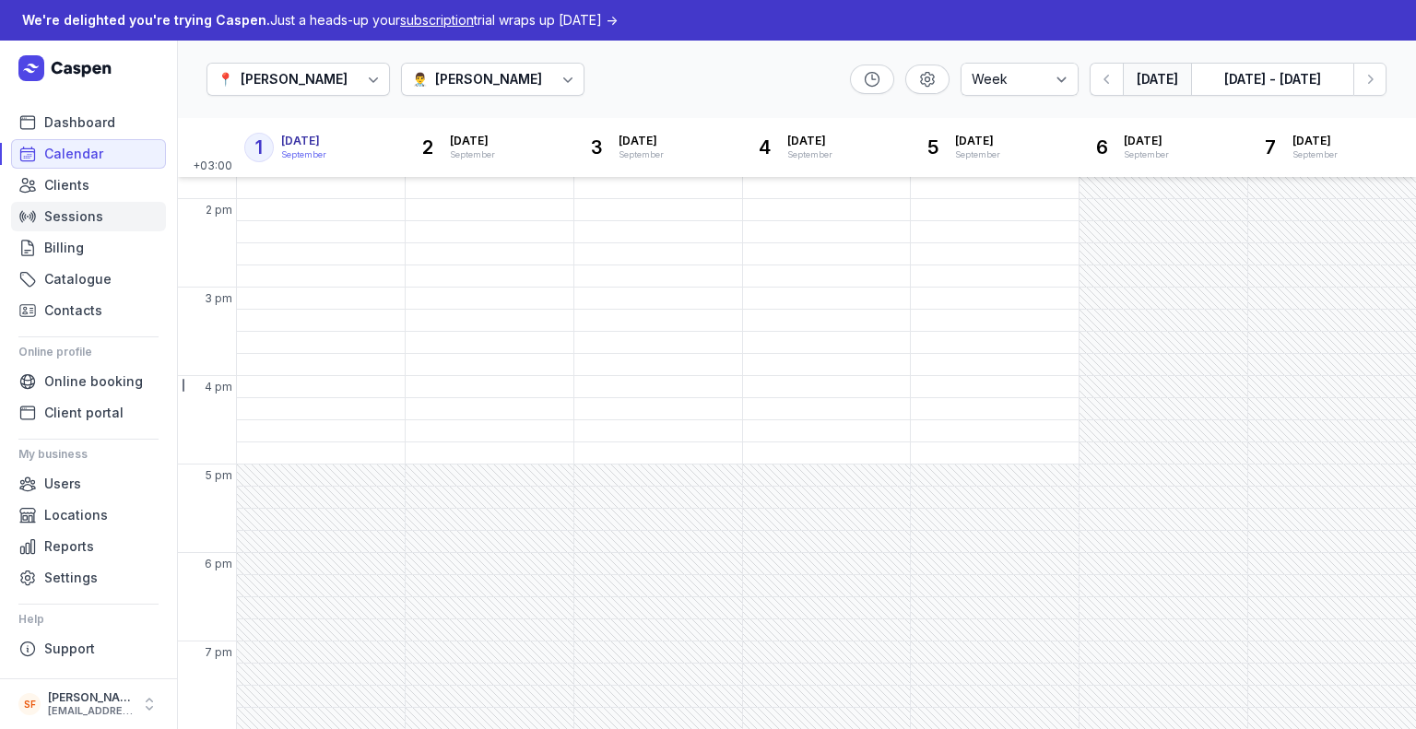
click at [77, 220] on span "Sessions" at bounding box center [73, 217] width 59 height 22
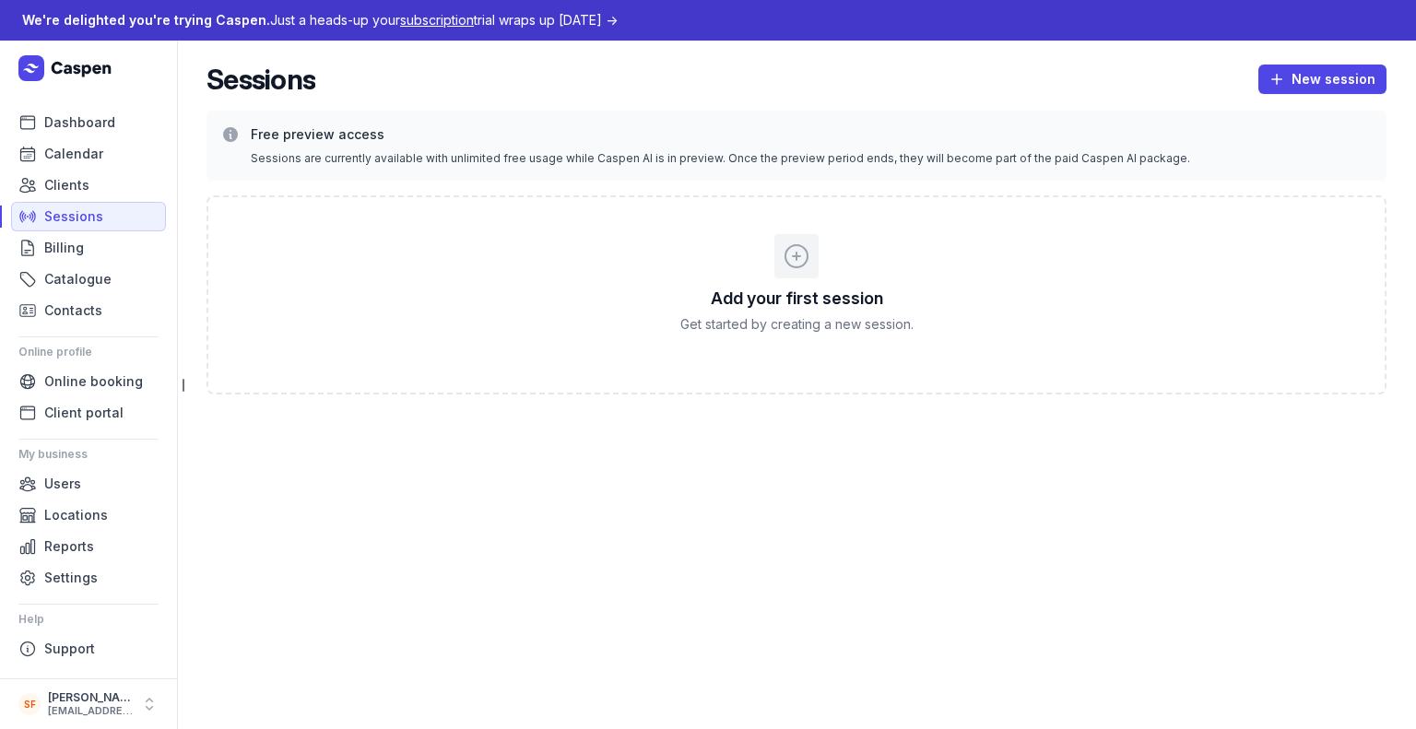
click at [746, 327] on p "Get started by creating a new session." at bounding box center [796, 324] width 233 height 18
click at [1314, 79] on span "New session" at bounding box center [1322, 79] width 106 height 22
click at [1261, 120] on button "Transcribe" at bounding box center [1283, 118] width 206 height 26
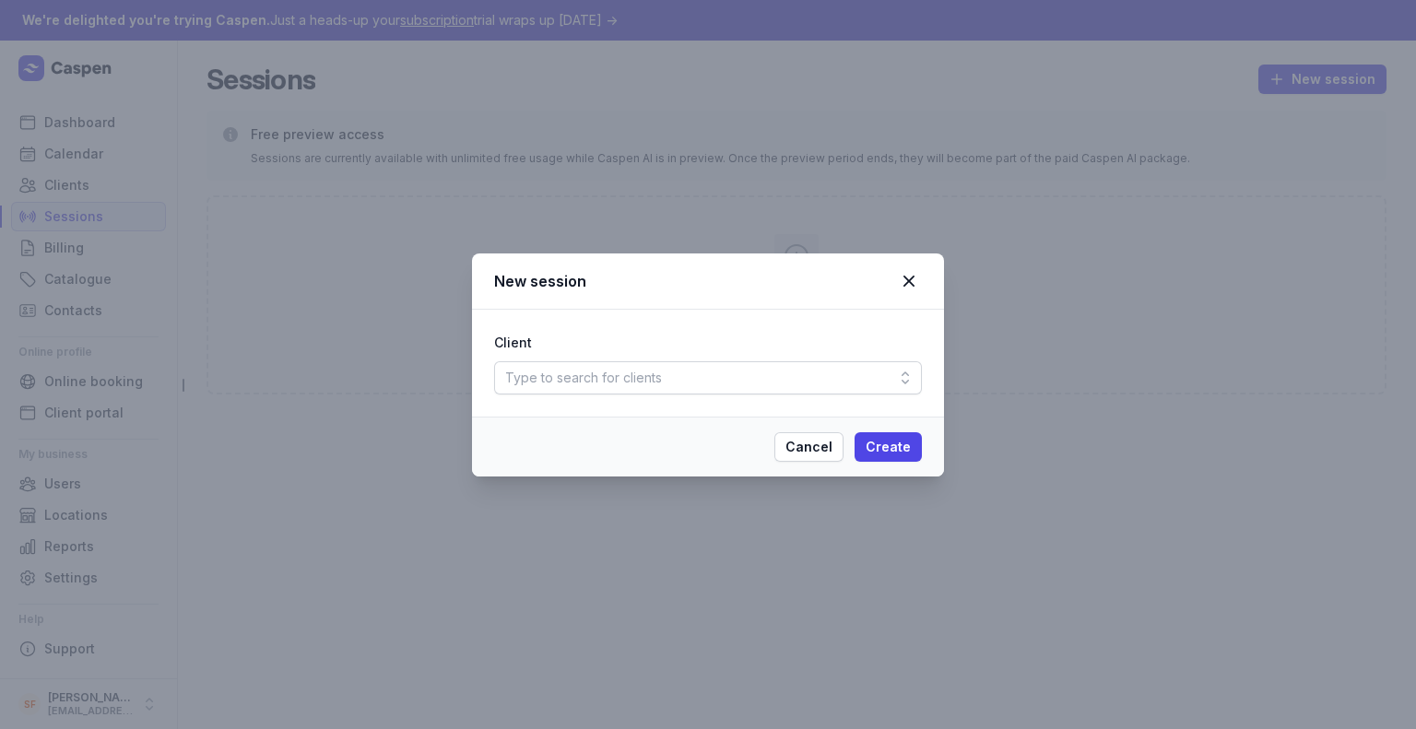
click at [837, 373] on div "Type to search for clients" at bounding box center [708, 377] width 428 height 33
click at [616, 408] on div "Type to search for clients" at bounding box center [708, 418] width 420 height 33
click at [702, 450] on div "Create client" at bounding box center [708, 454] width 428 height 38
select select
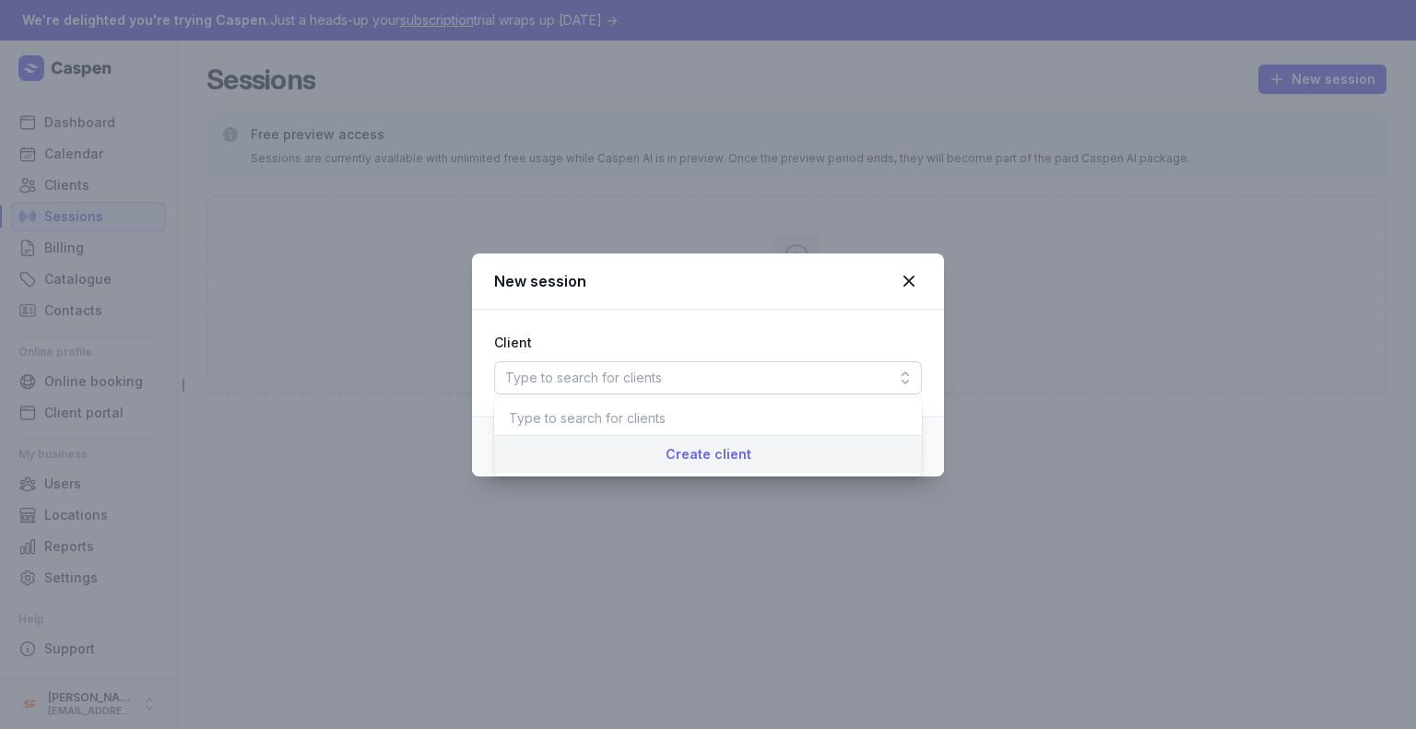
select select
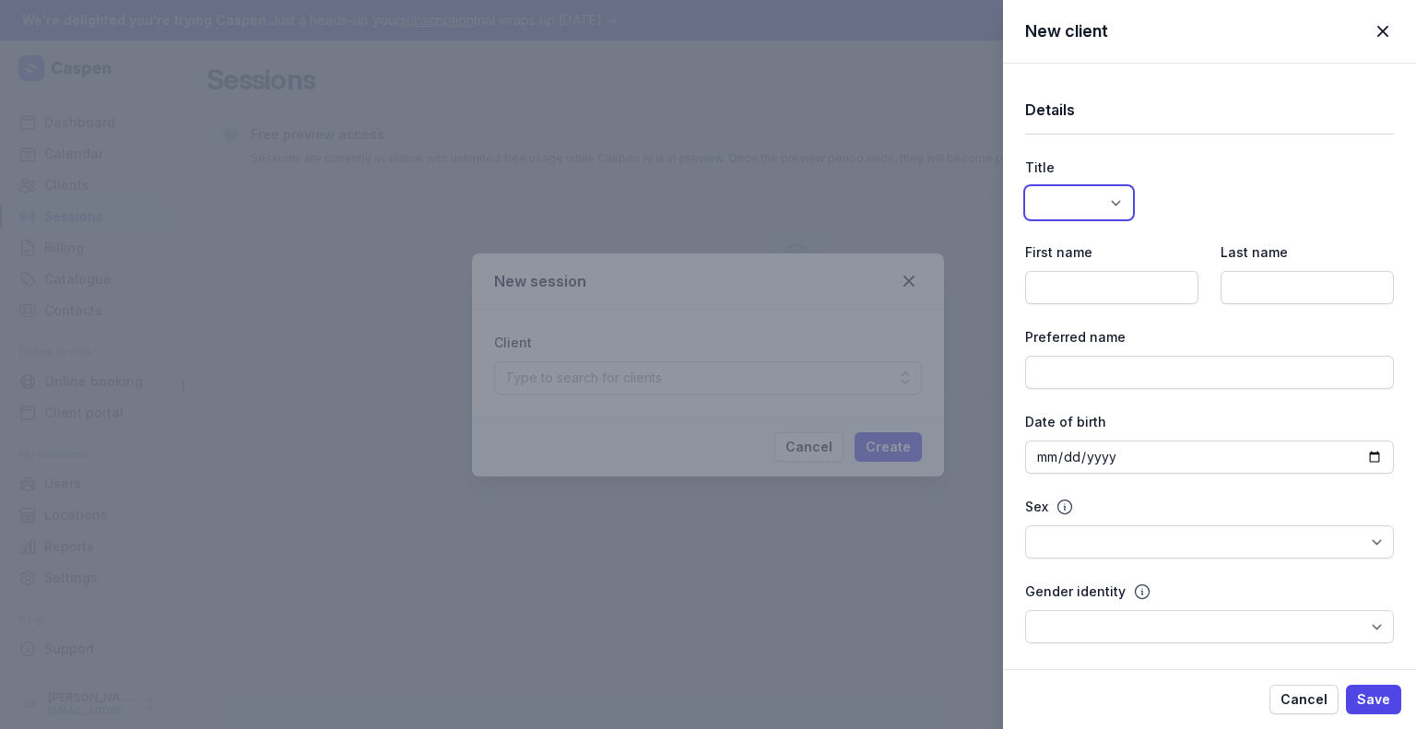
click at [1095, 186] on select "Dr Mr Ms Mrs Miss [PERSON_NAME] Master" at bounding box center [1079, 202] width 108 height 33
select select
select select "Ms"
click at [1025, 186] on select "Dr Mr Ms Mrs Miss [PERSON_NAME] Master" at bounding box center [1079, 202] width 108 height 33
click at [1113, 278] on input at bounding box center [1111, 287] width 173 height 33
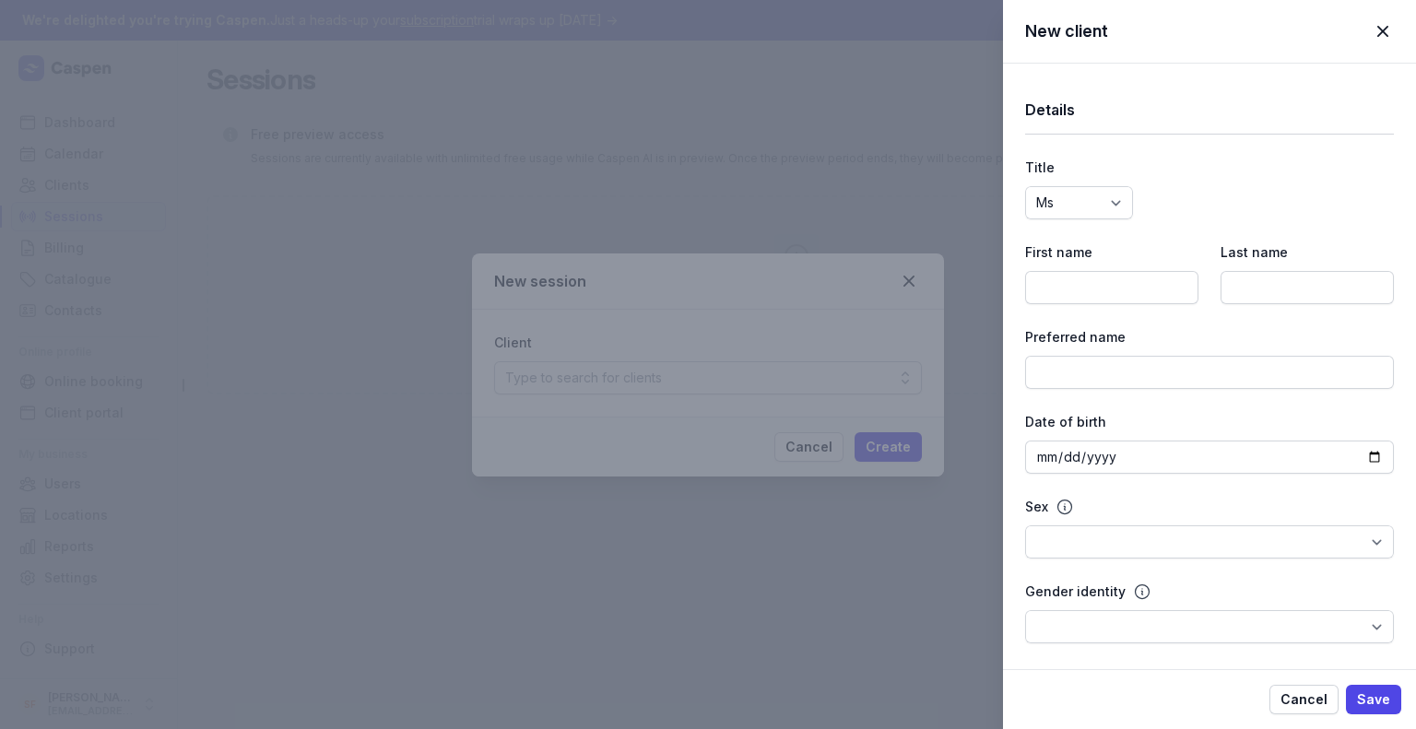
drag, startPoint x: 1313, startPoint y: 300, endPoint x: 1302, endPoint y: 292, distance: 13.3
click at [1313, 300] on input at bounding box center [1306, 287] width 173 height 33
type input "ytr"
drag, startPoint x: 1025, startPoint y: 292, endPoint x: 1043, endPoint y: 293, distance: 18.5
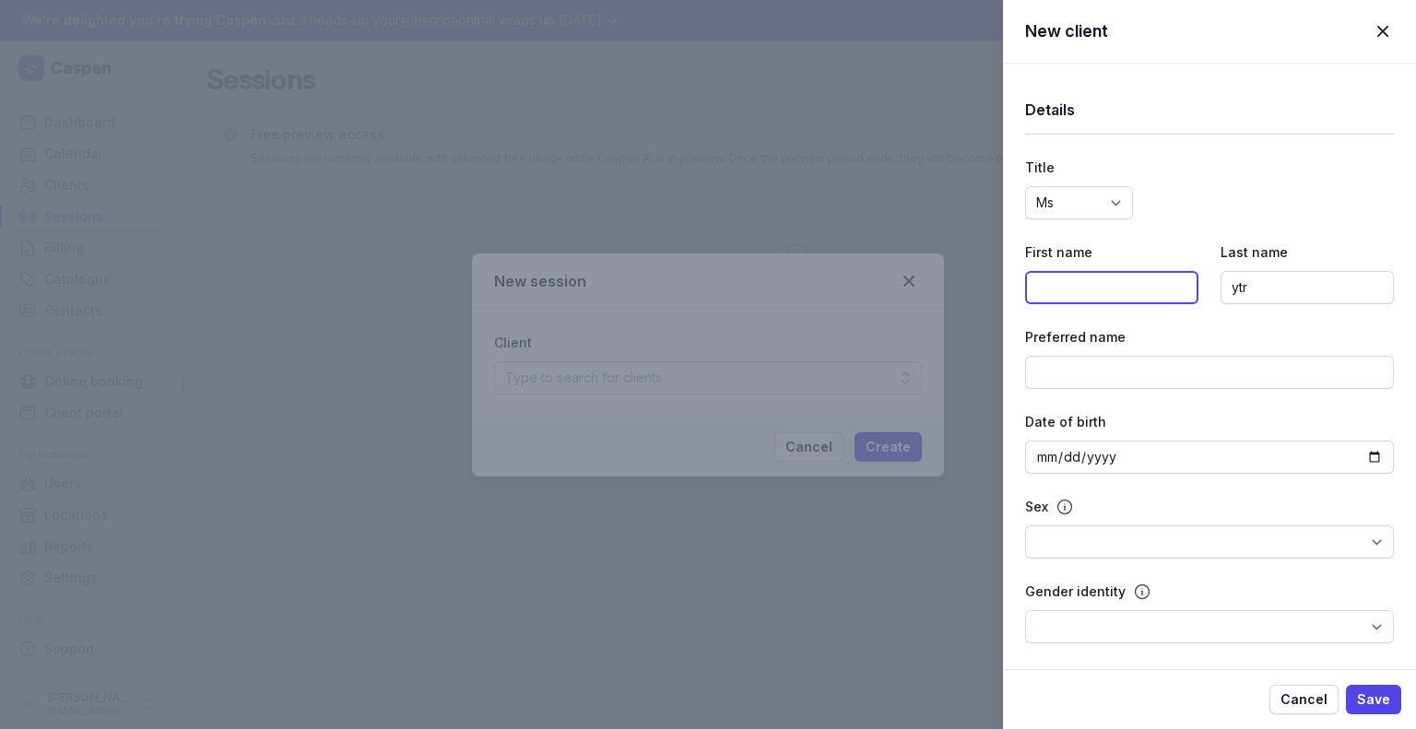
click at [1025, 292] on input at bounding box center [1111, 287] width 173 height 33
type input "ytr"
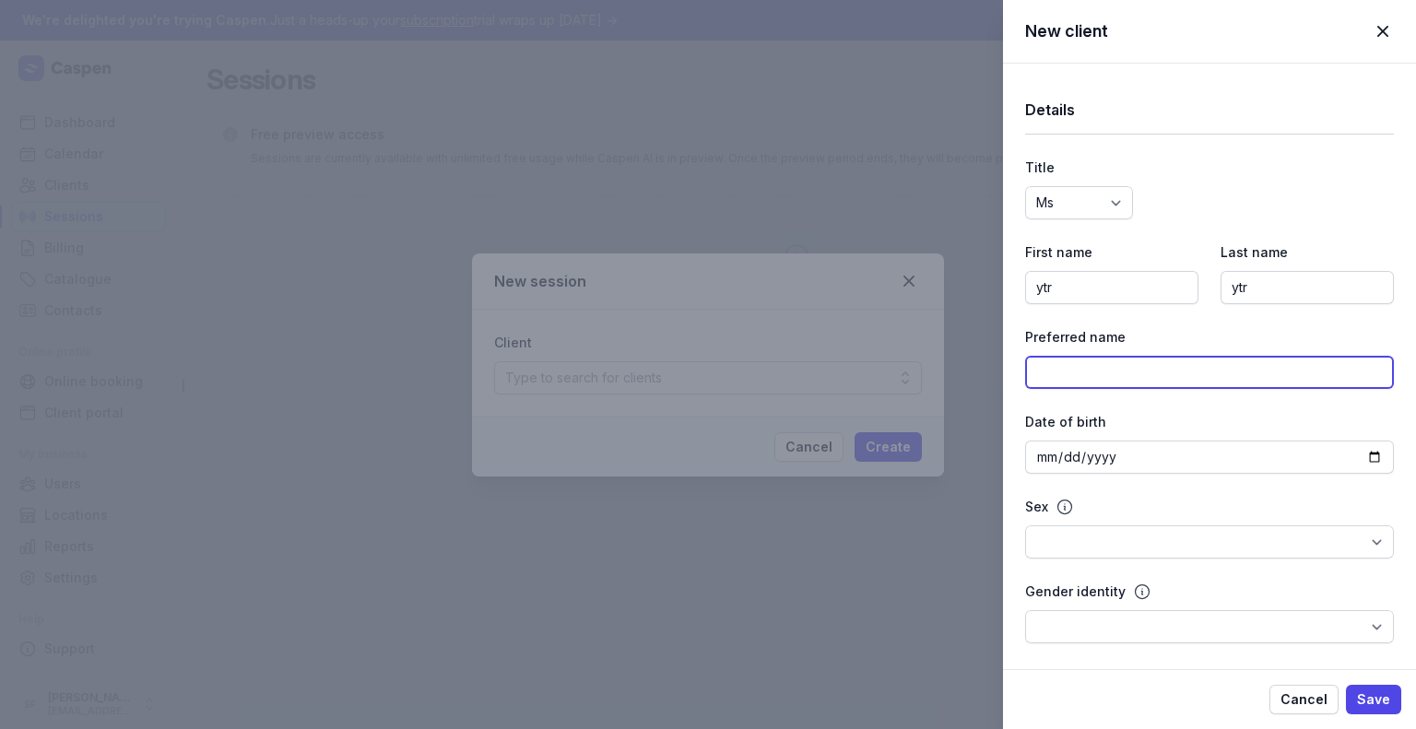
click at [1088, 371] on input at bounding box center [1209, 372] width 369 height 33
type input "ytr"
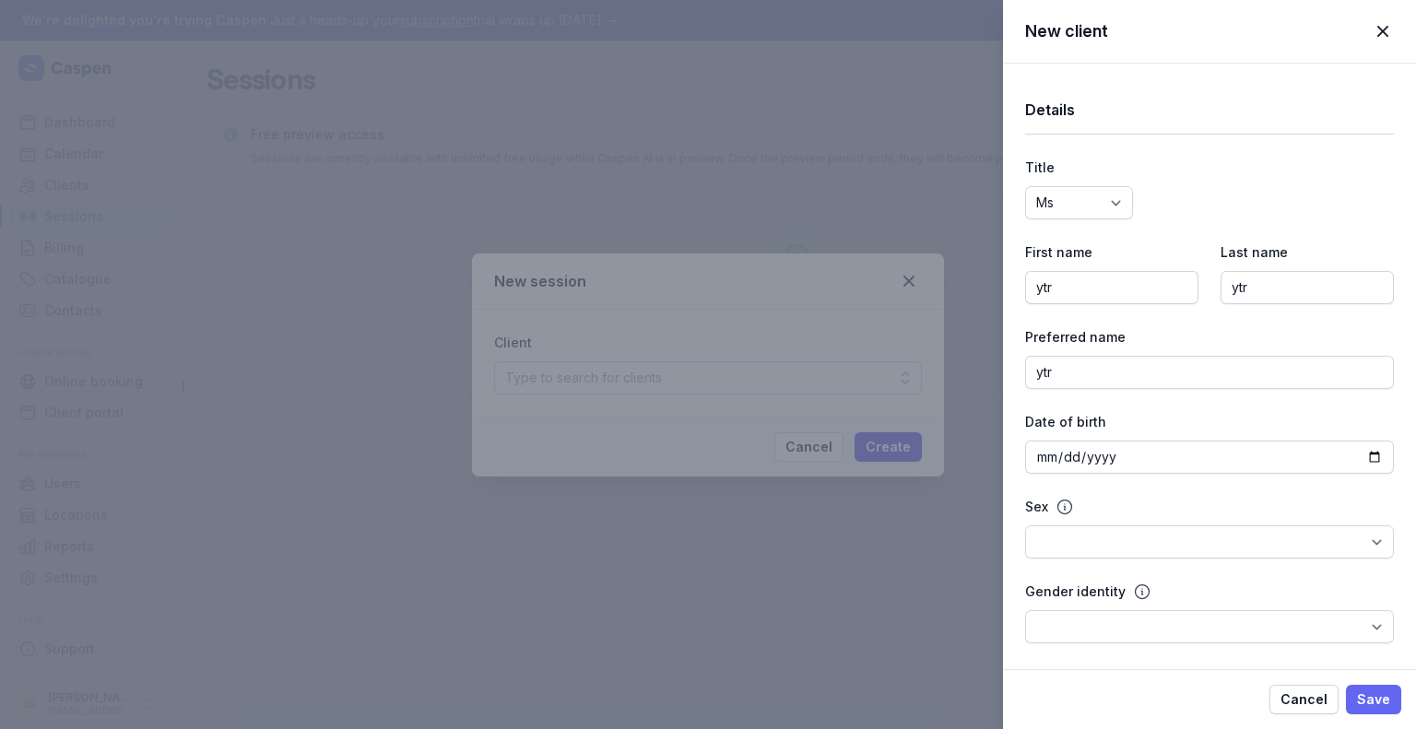
click at [1386, 696] on span "Save" at bounding box center [1373, 700] width 33 height 22
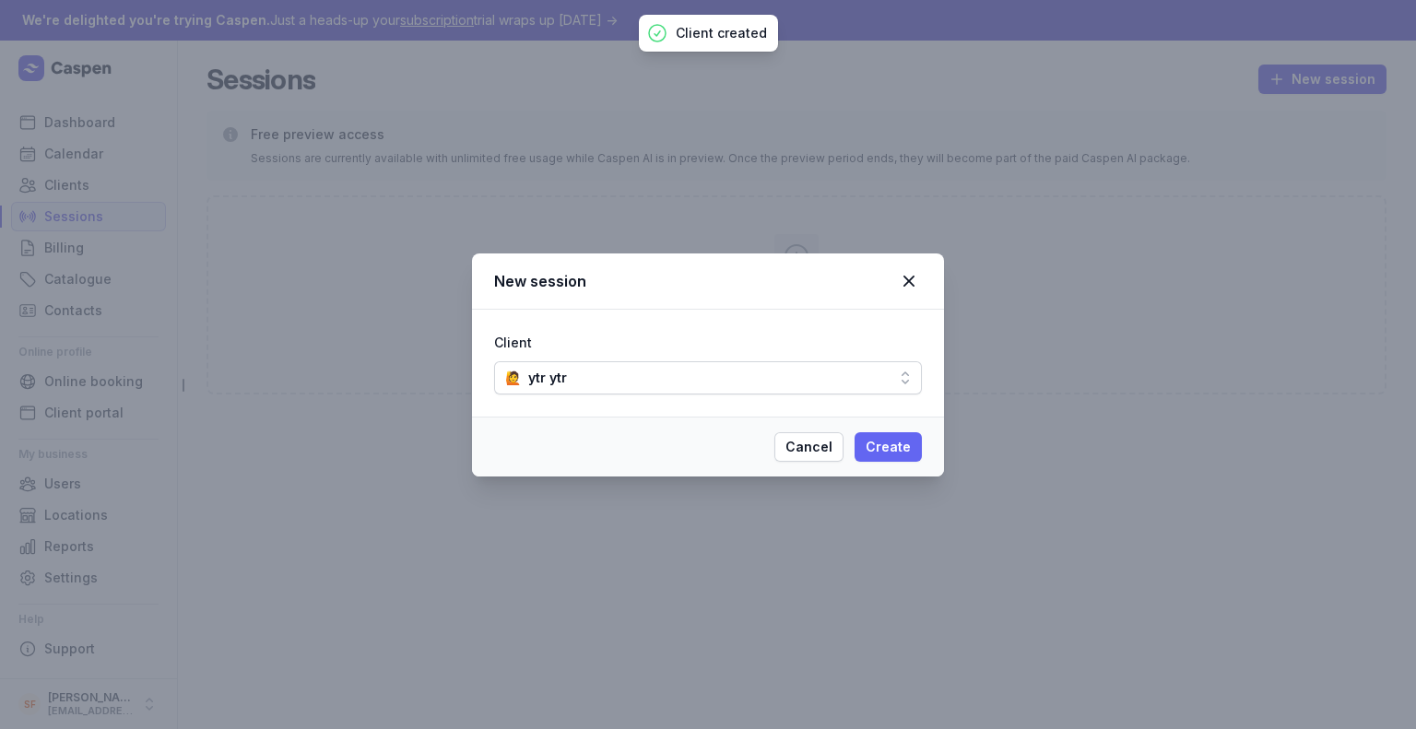
click at [914, 456] on button "Create" at bounding box center [887, 446] width 67 height 29
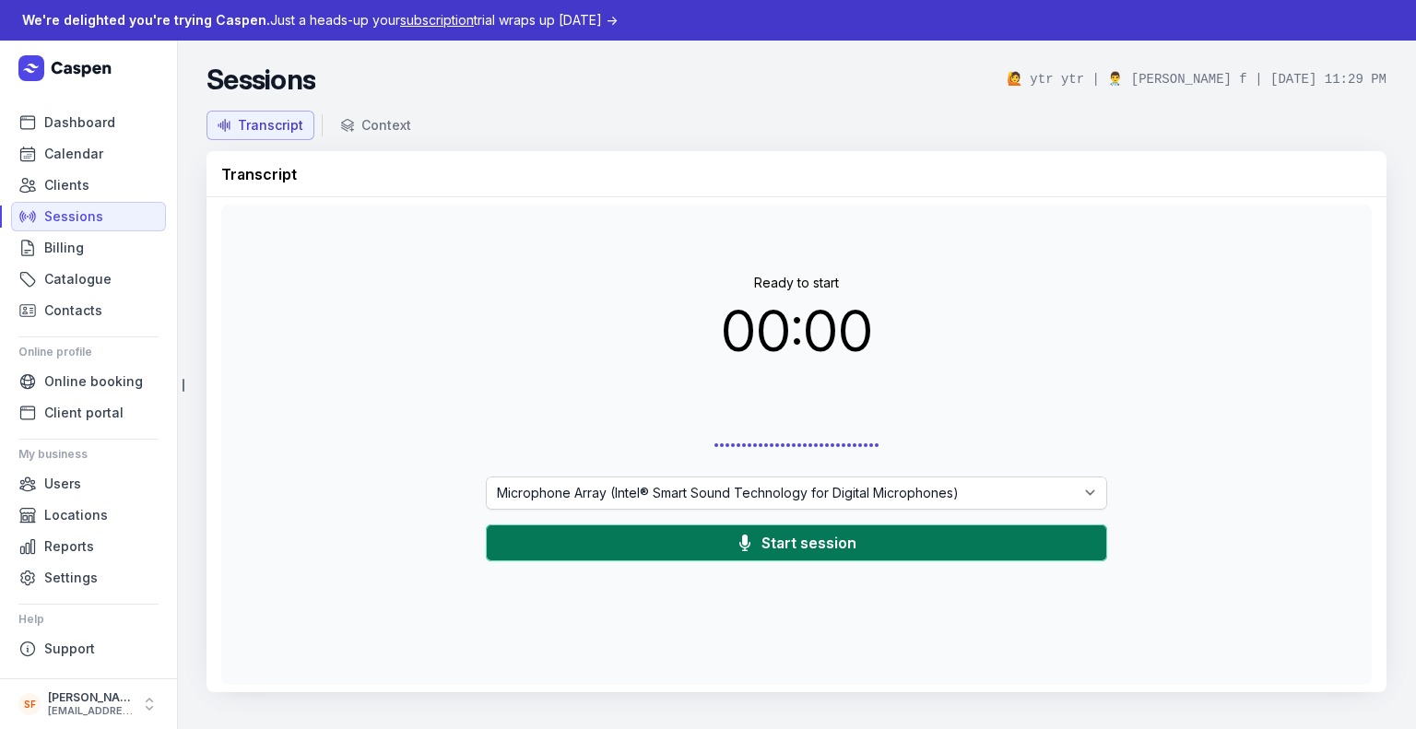
click at [779, 546] on span "Start session" at bounding box center [808, 543] width 95 height 22
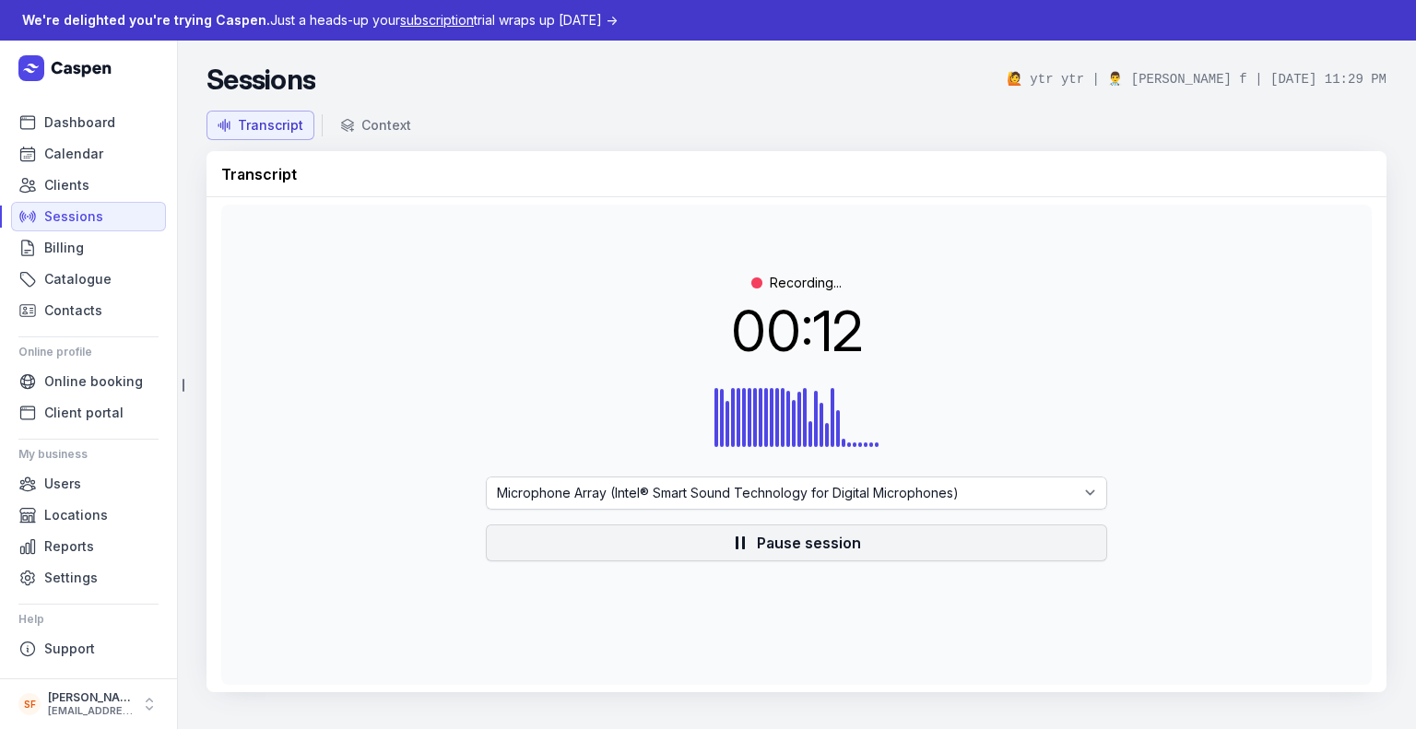
click at [803, 541] on span "Pause session" at bounding box center [809, 543] width 104 height 22
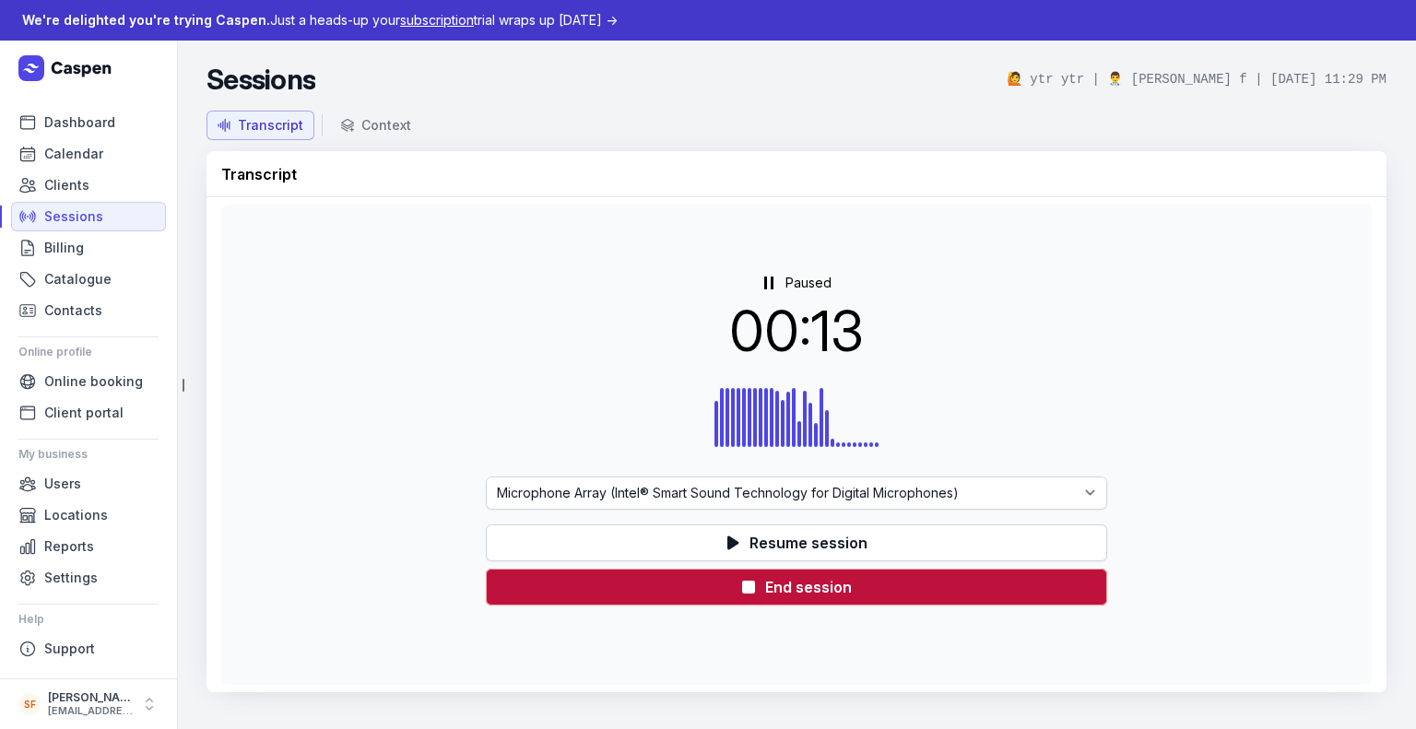
click at [811, 604] on button "End session" at bounding box center [796, 587] width 621 height 37
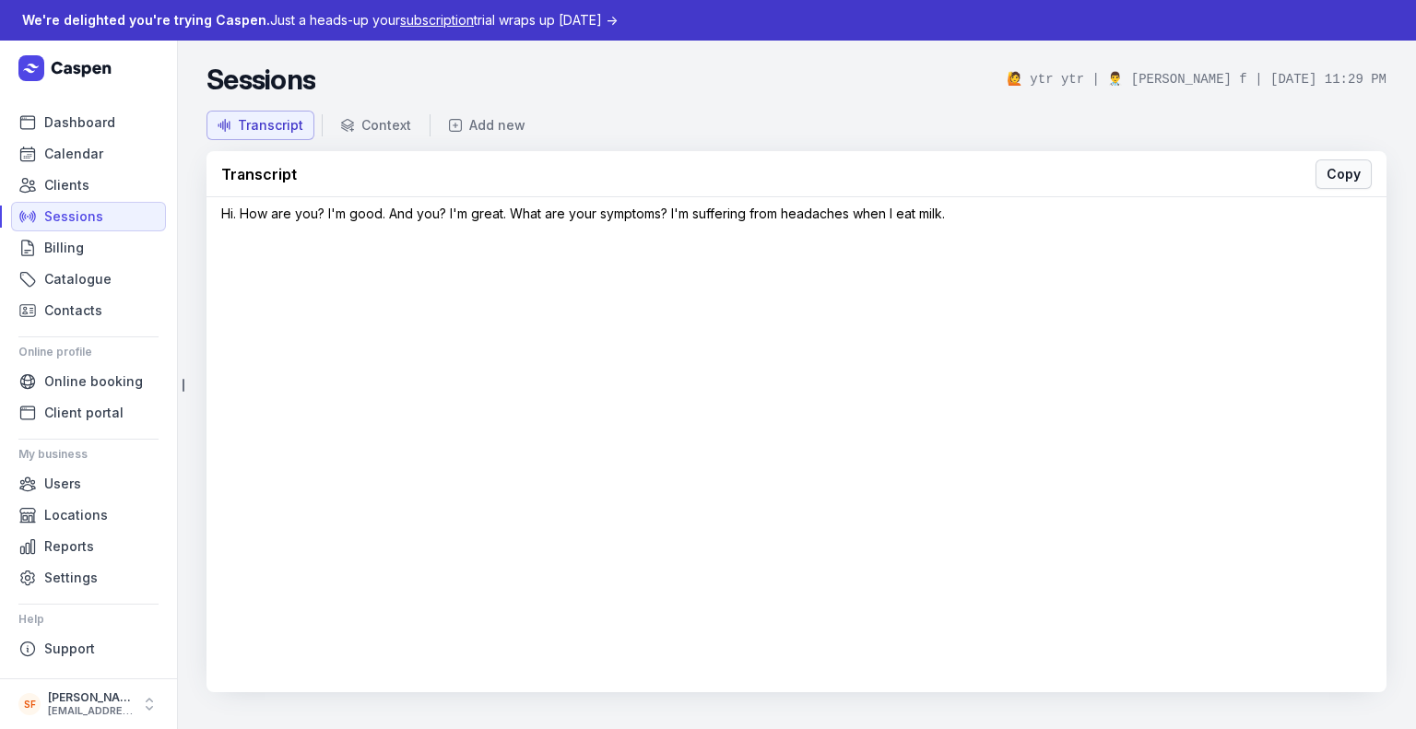
click at [1330, 174] on span "Copy" at bounding box center [1343, 174] width 34 height 22
click at [391, 113] on button "Context" at bounding box center [376, 125] width 92 height 29
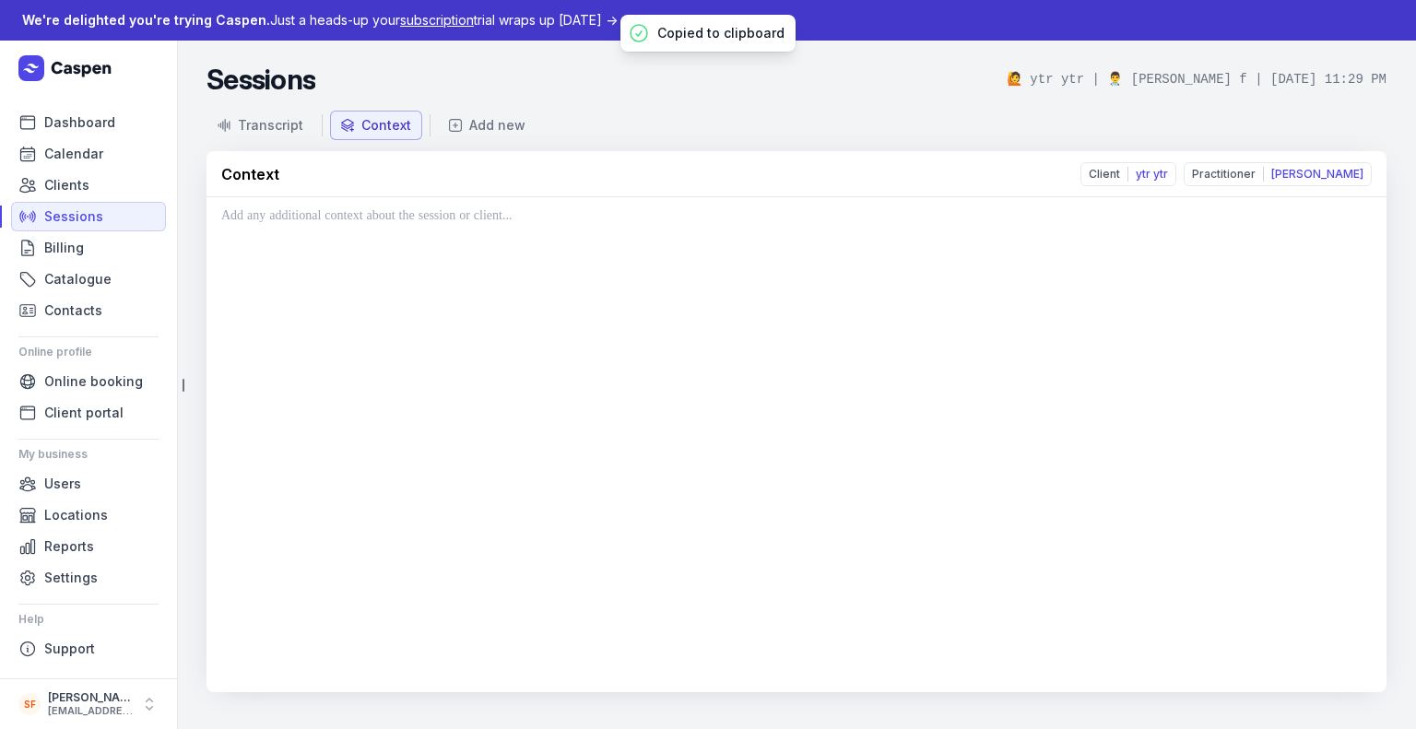
click at [501, 141] on div "Transcript Context Add new Context Client ytr ytr Practitioner [PERSON_NAME]" at bounding box center [796, 402] width 1180 height 582
click at [501, 135] on button "Add new" at bounding box center [487, 125] width 99 height 29
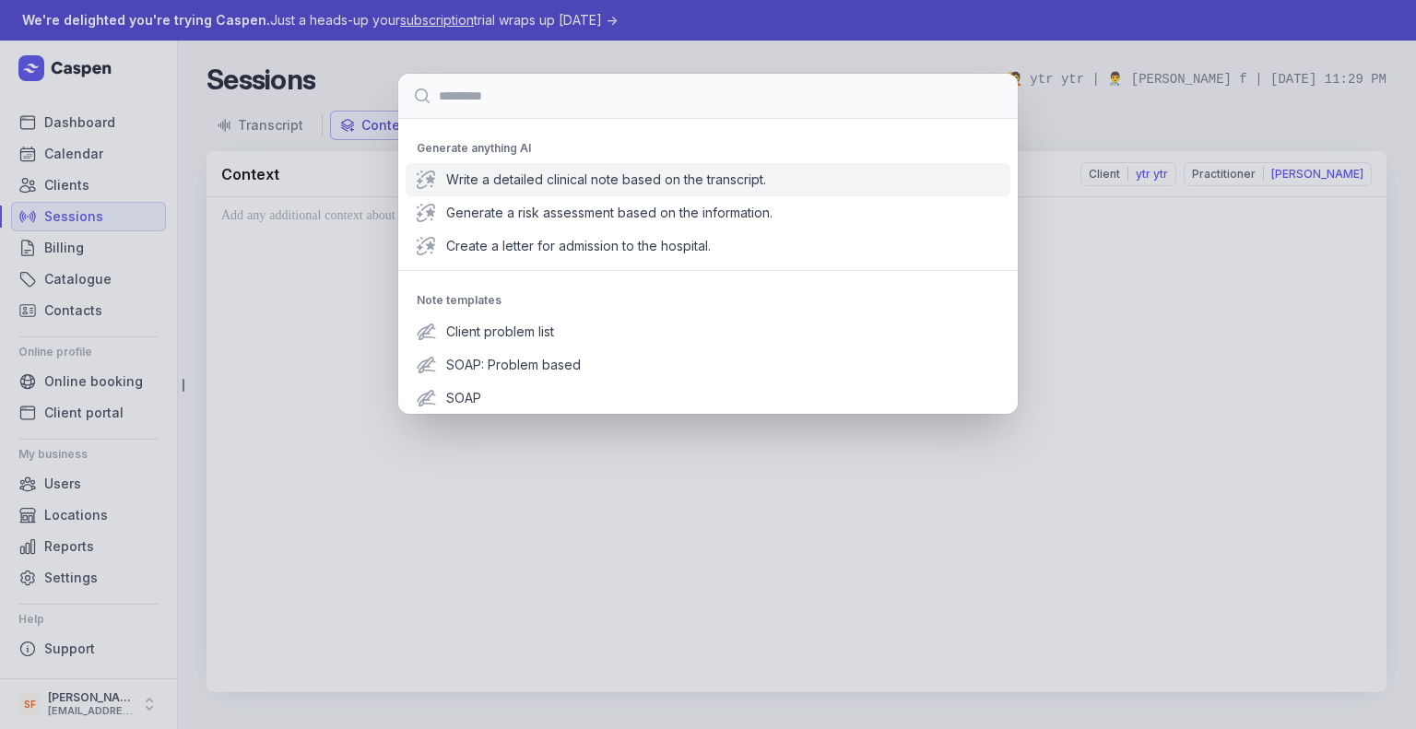
click at [582, 180] on span "Write a detailed clinical note based on the transcript." at bounding box center [722, 180] width 553 height 18
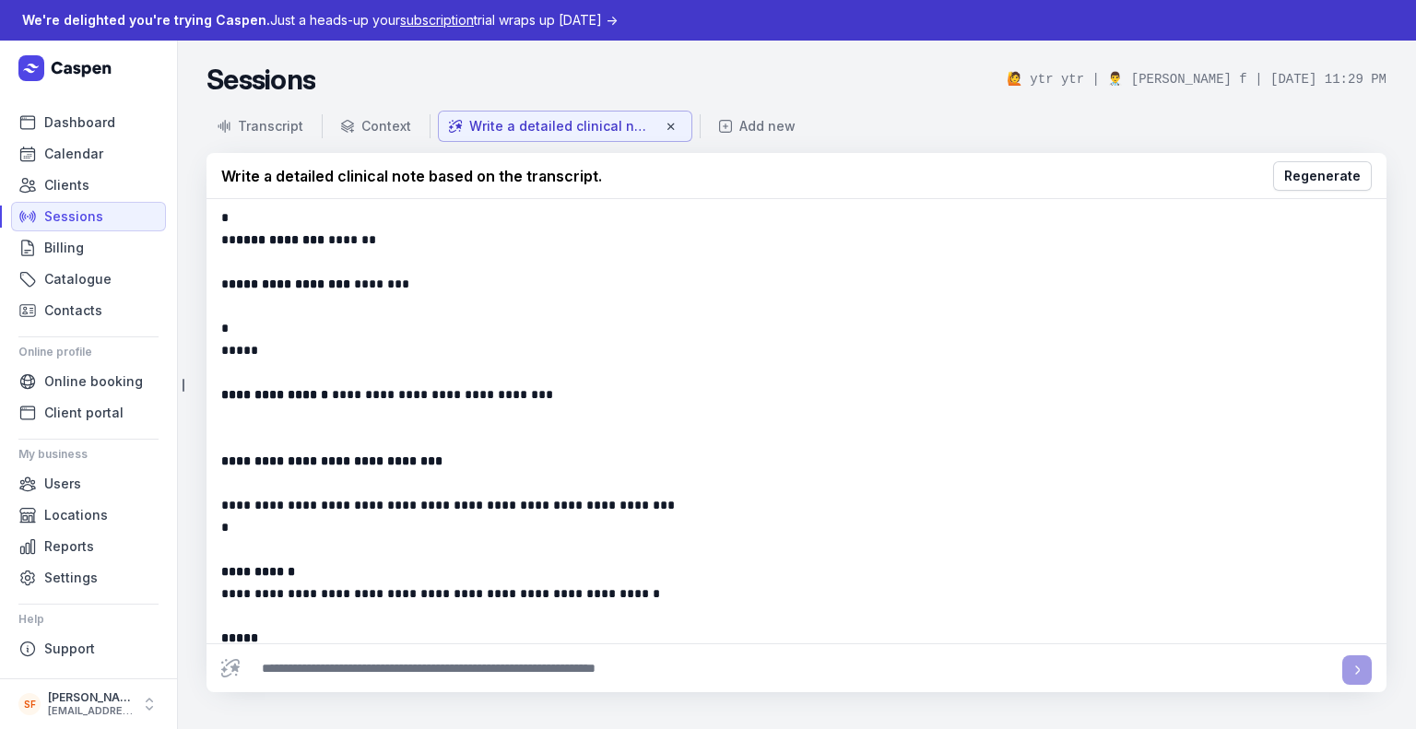
scroll to position [189, 0]
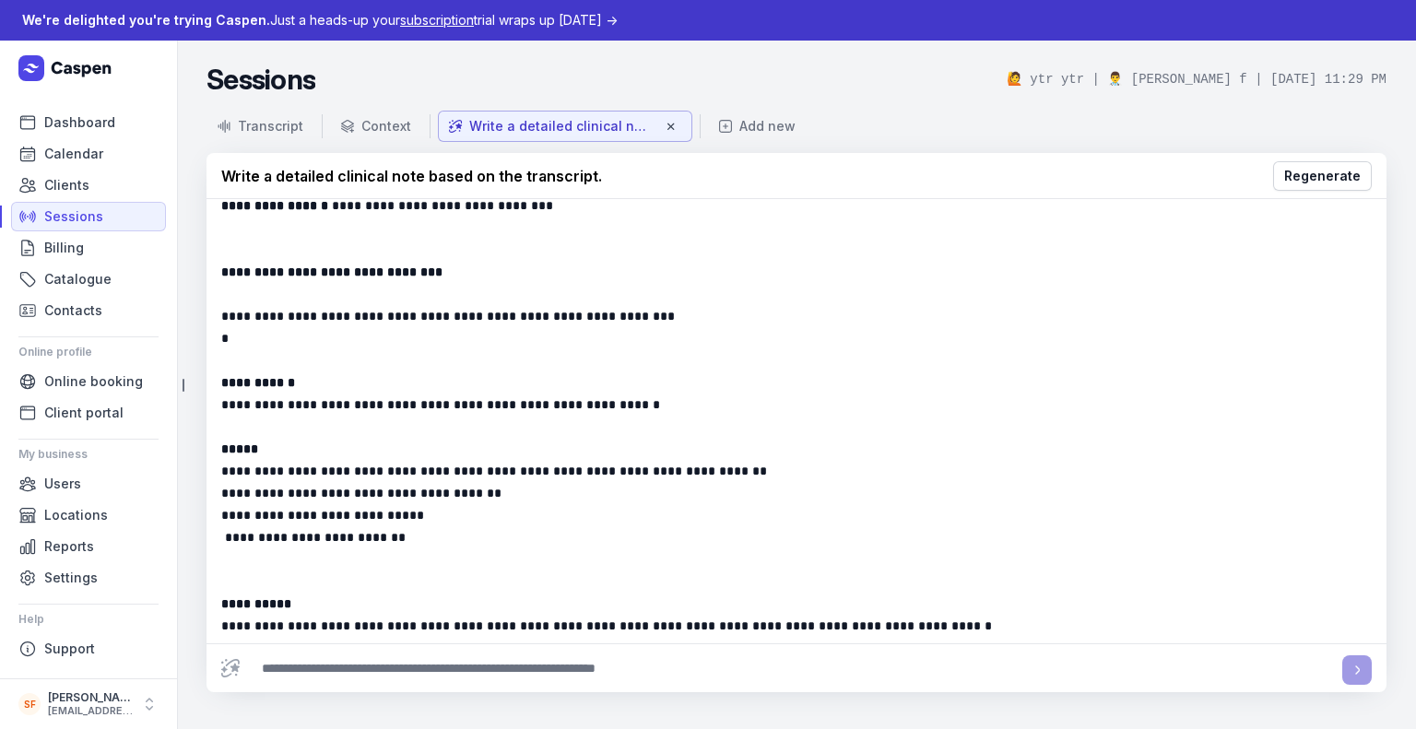
click at [258, 77] on h2 "Sessions" at bounding box center [260, 79] width 109 height 33
click at [1269, 81] on div "🙋 ytr ytr | 👨‍⚕️ [PERSON_NAME] f | [DATE] 11:29 PM" at bounding box center [1197, 79] width 380 height 18
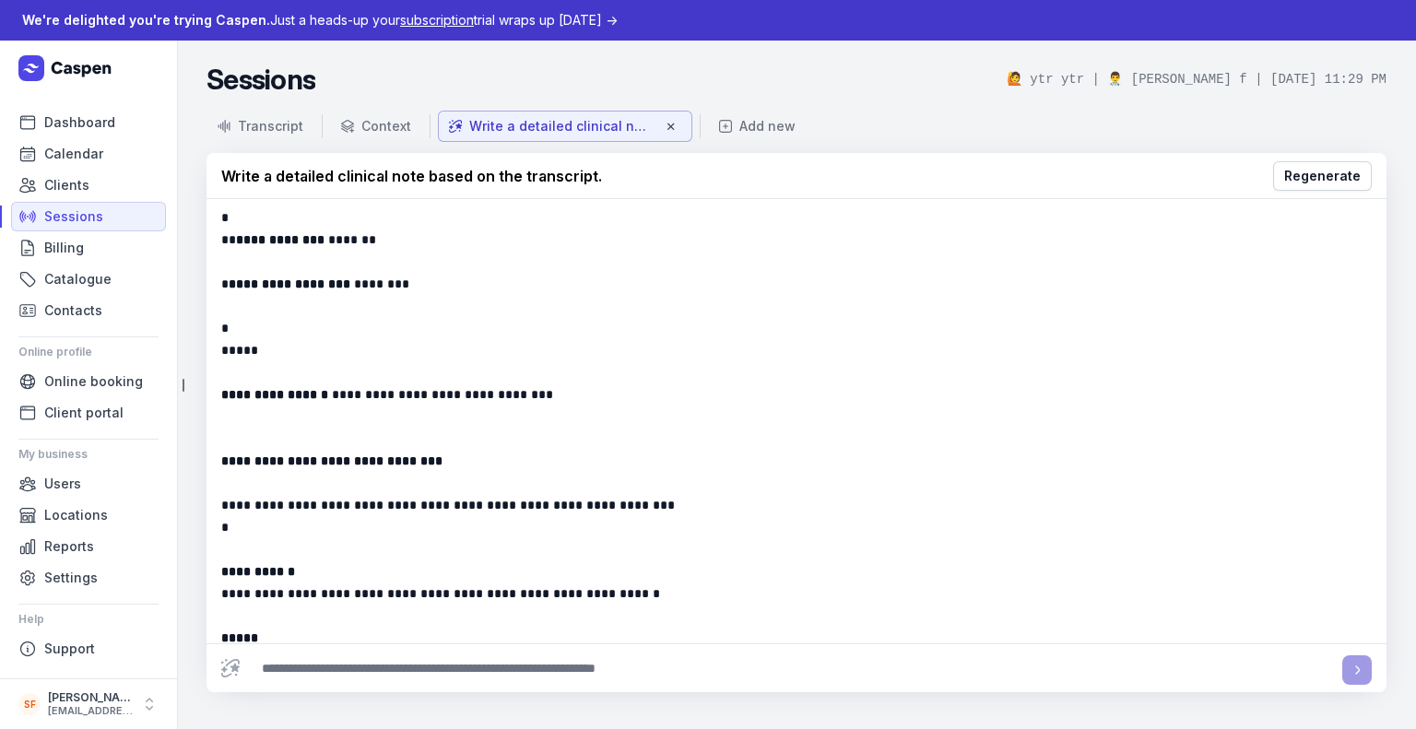
click at [350, 660] on textarea at bounding box center [791, 668] width 1080 height 33
click at [253, 92] on h2 "Sessions" at bounding box center [260, 79] width 109 height 33
click at [122, 211] on link "Sessions" at bounding box center [88, 216] width 155 height 29
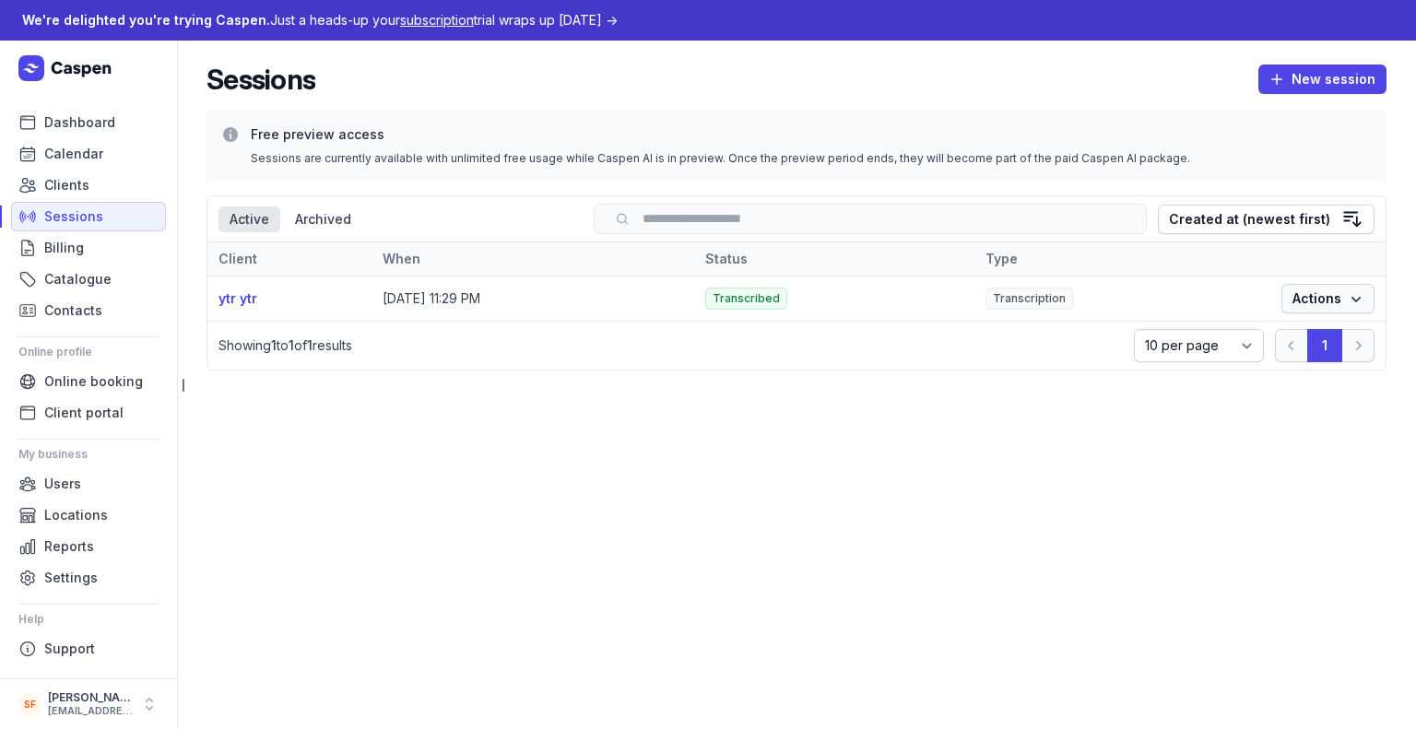
click at [1290, 297] on button "Actions" at bounding box center [1327, 298] width 93 height 29
click at [1257, 324] on link "View" at bounding box center [1271, 335] width 206 height 26
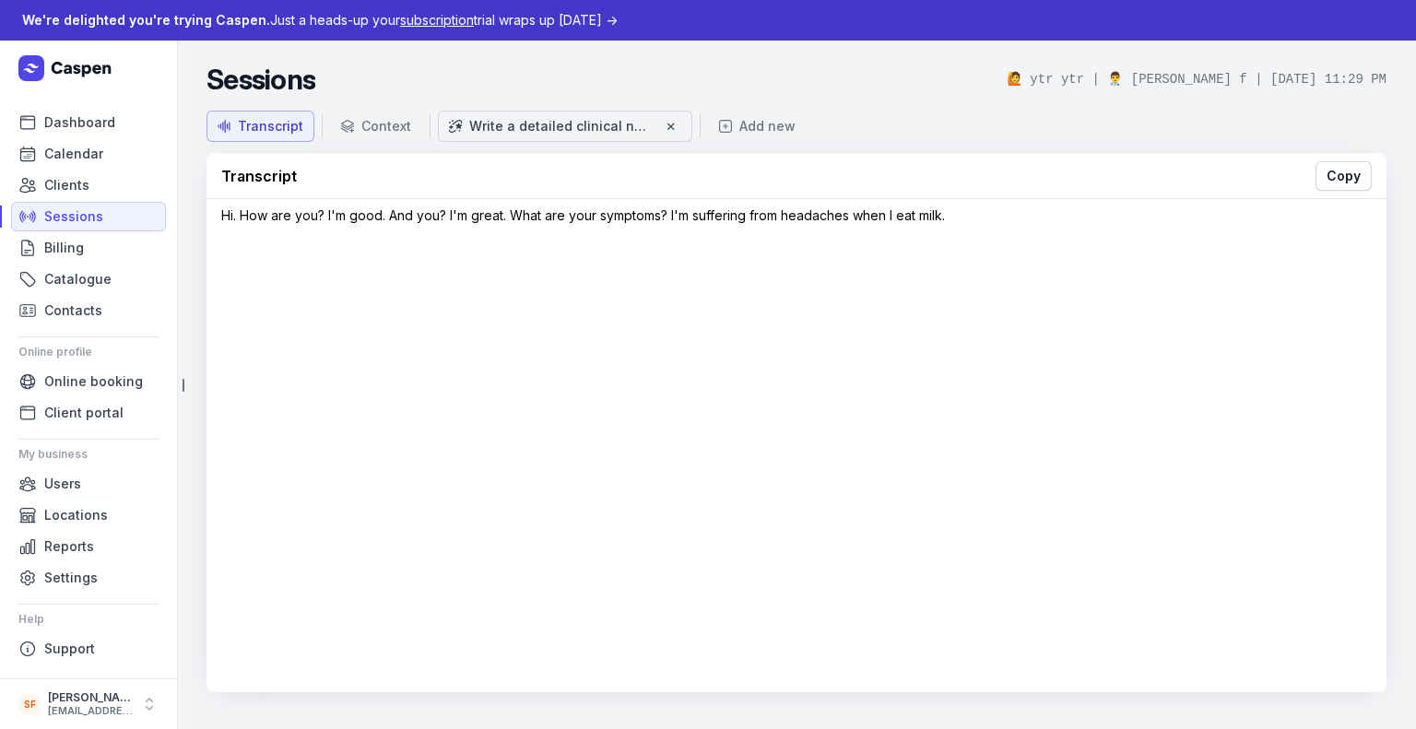
click at [496, 130] on div "Write a detailed clinical note based on the transcript." at bounding box center [561, 126] width 184 height 18
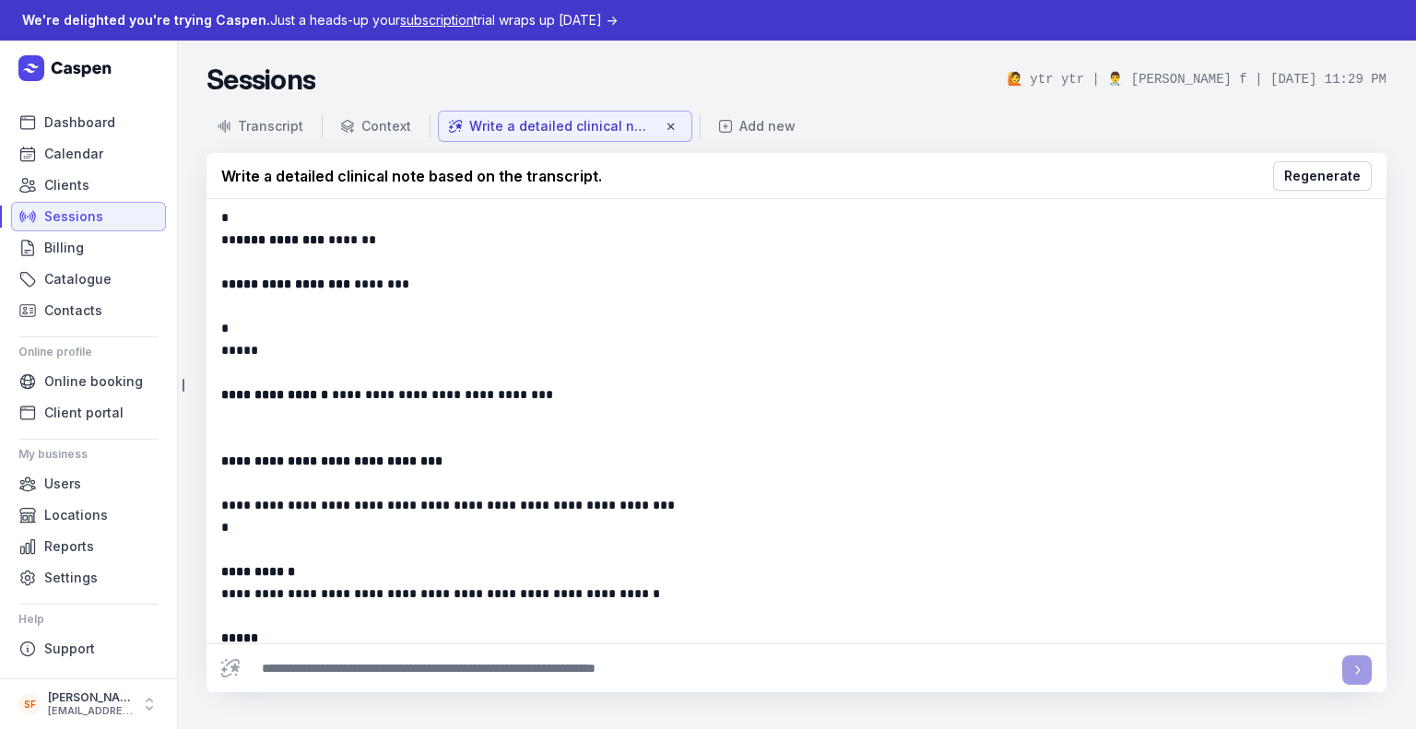
click at [94, 209] on span "Sessions" at bounding box center [73, 217] width 59 height 22
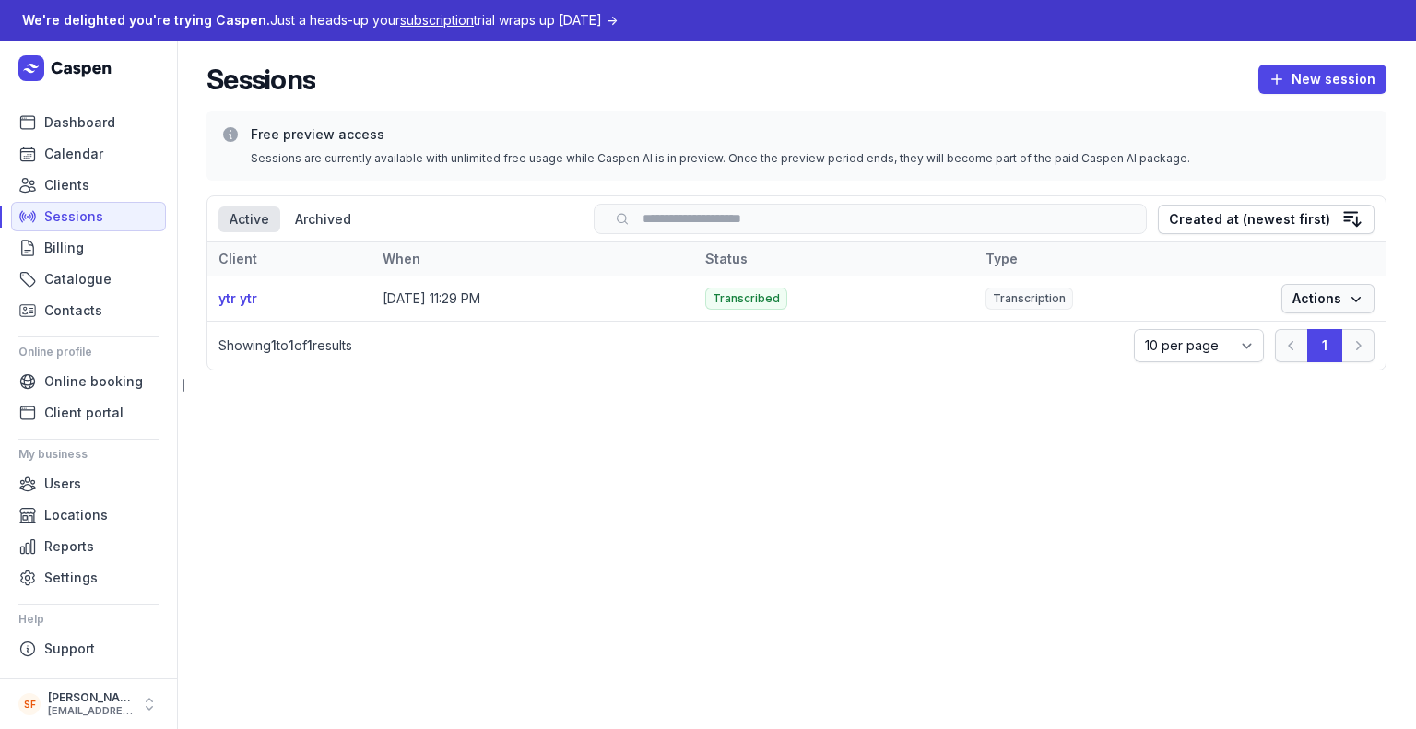
click at [1318, 298] on span "Actions" at bounding box center [1327, 299] width 71 height 22
click at [615, 465] on main "Sessions New session Free preview access Sessions are currently available with …" at bounding box center [796, 385] width 1239 height 689
click at [85, 242] on link "Billing" at bounding box center [88, 247] width 155 height 29
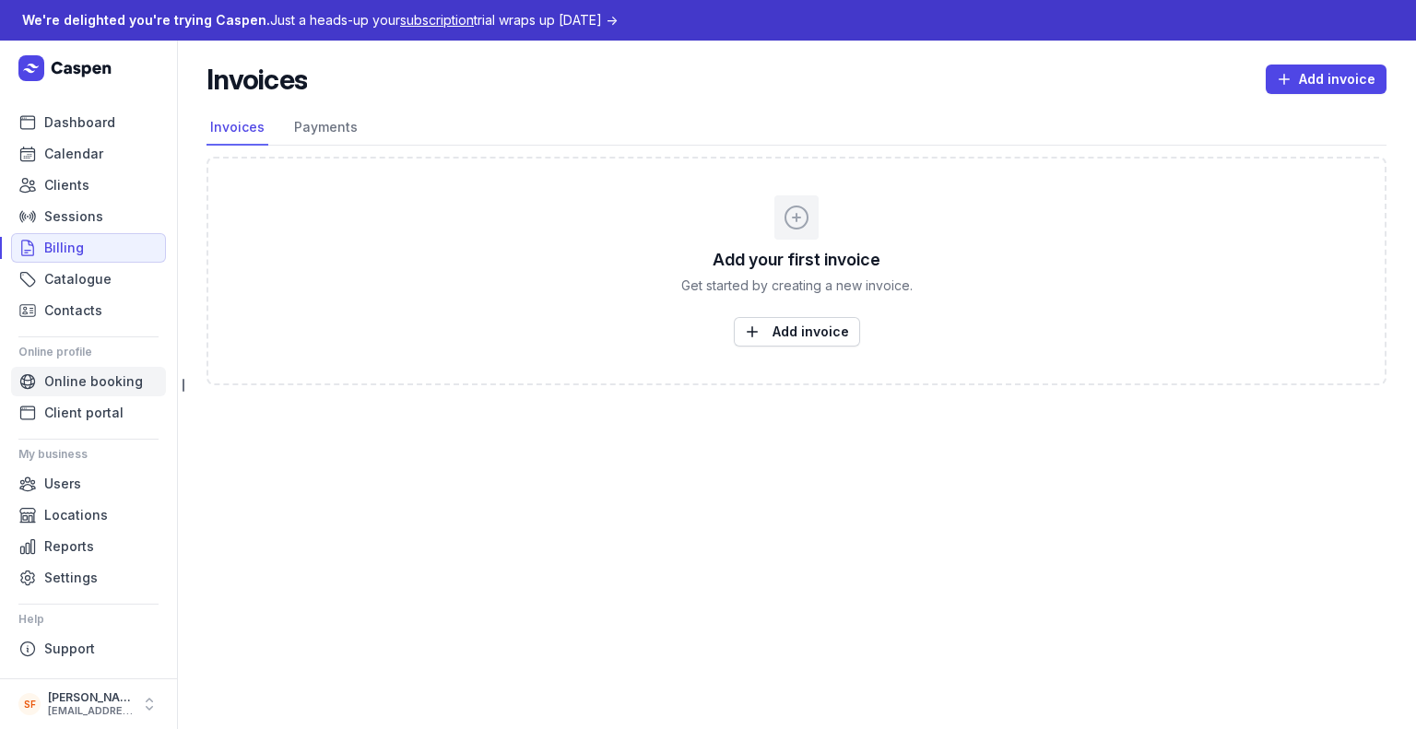
click at [113, 376] on span "Online booking" at bounding box center [93, 382] width 99 height 22
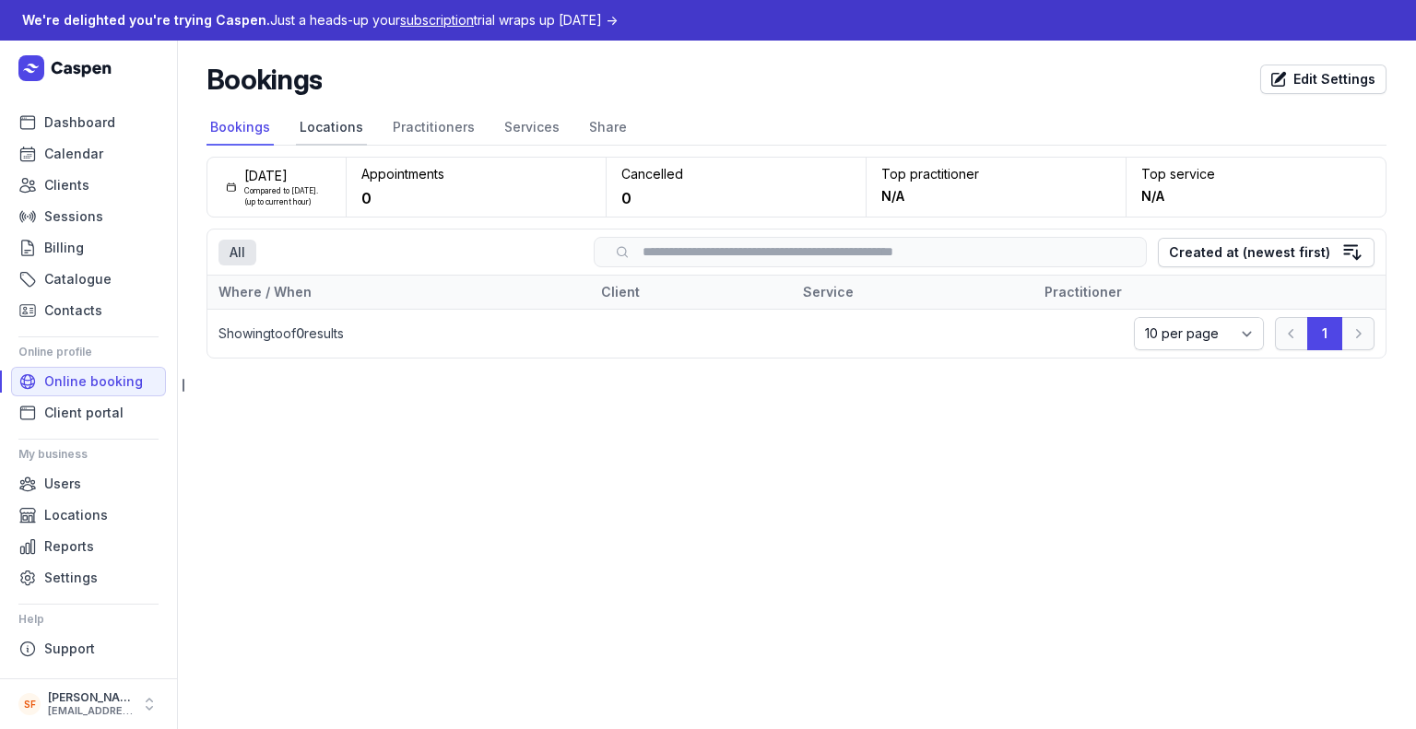
click at [337, 125] on link "Locations" at bounding box center [331, 128] width 71 height 35
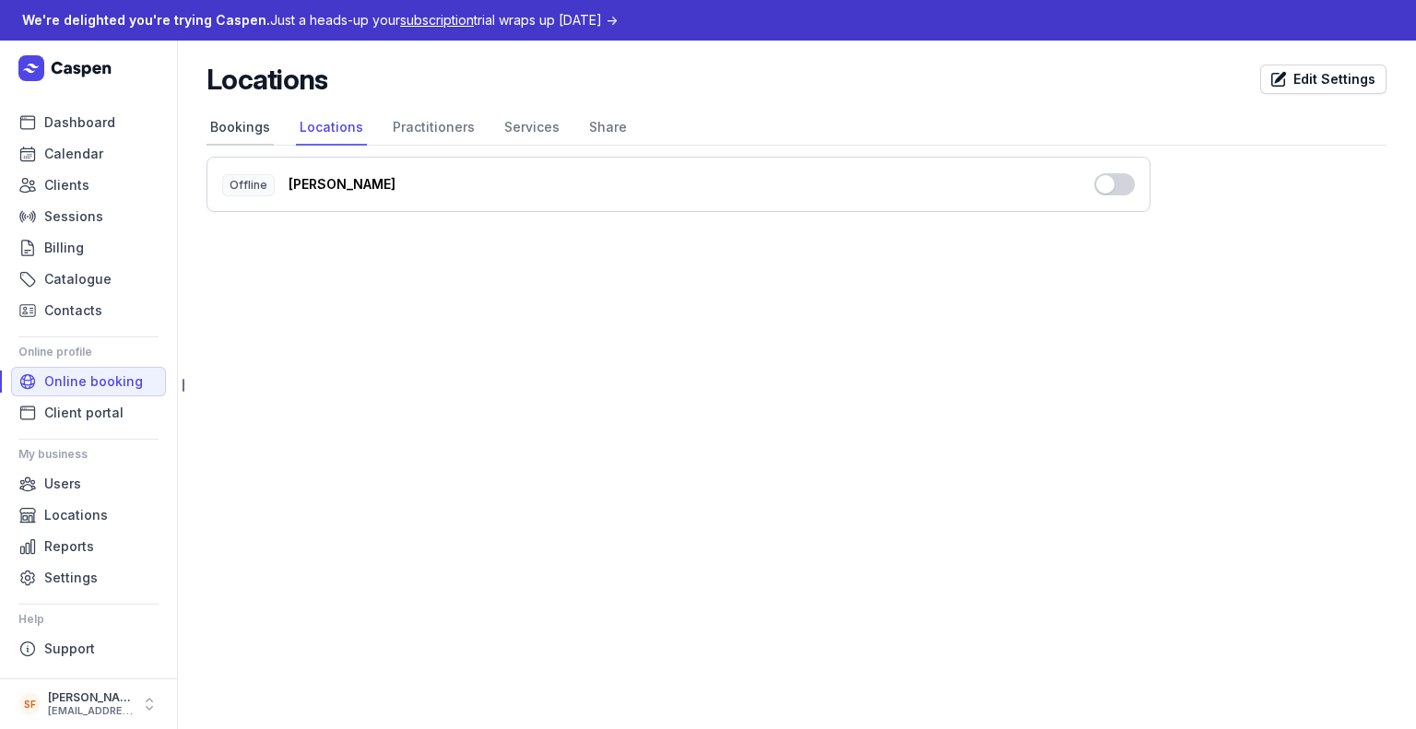
click at [243, 128] on link "Bookings" at bounding box center [239, 128] width 67 height 35
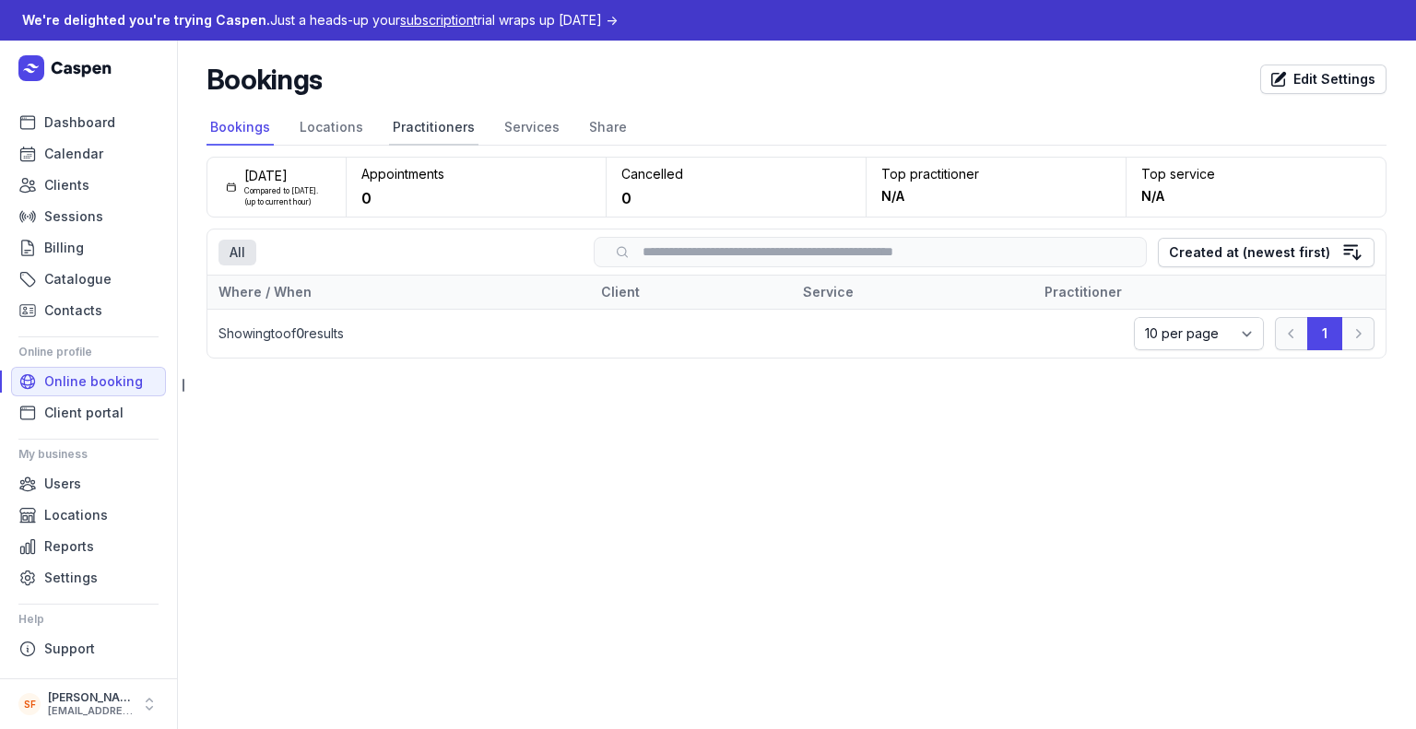
click at [462, 129] on link "Practitioners" at bounding box center [433, 128] width 89 height 35
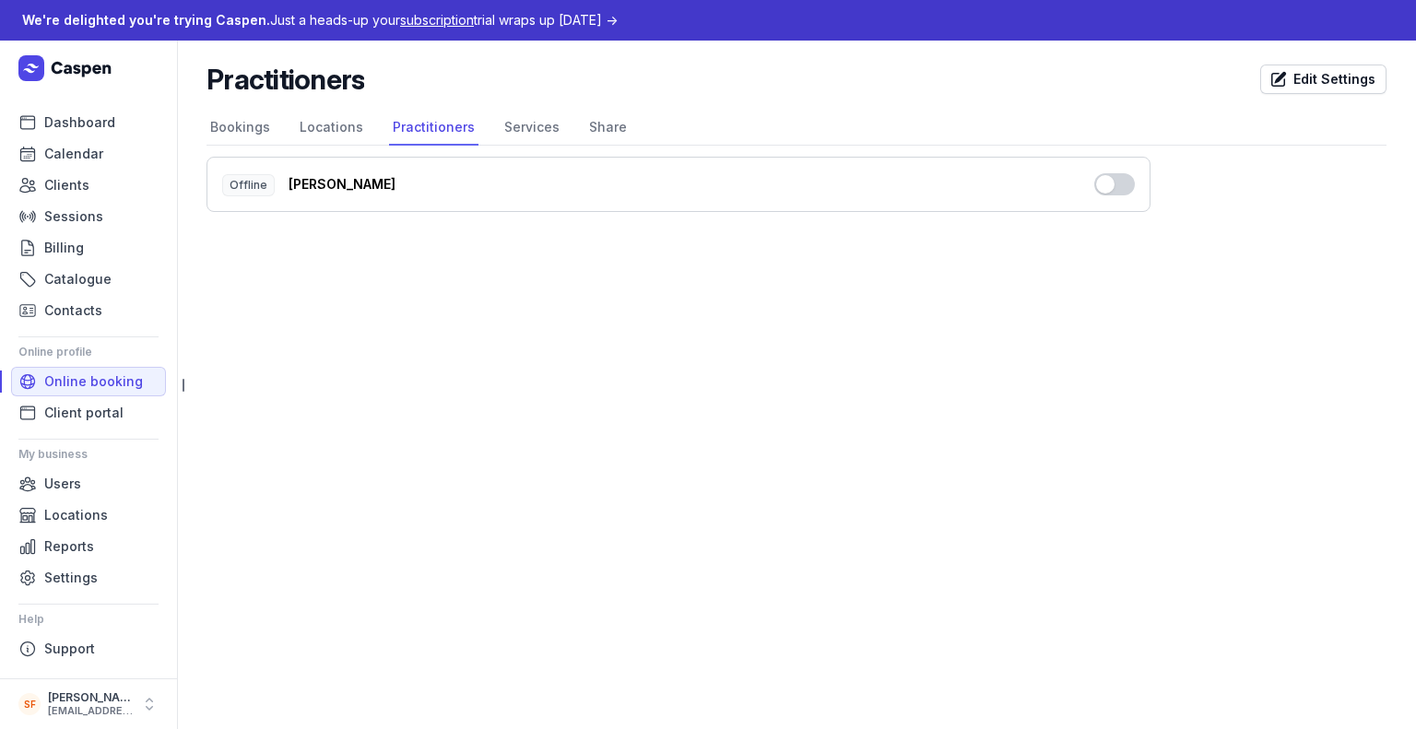
click at [504, 175] on div "[PERSON_NAME]" at bounding box center [680, 184] width 783 height 18
click at [1114, 190] on button "Use setting" at bounding box center [1114, 184] width 41 height 22
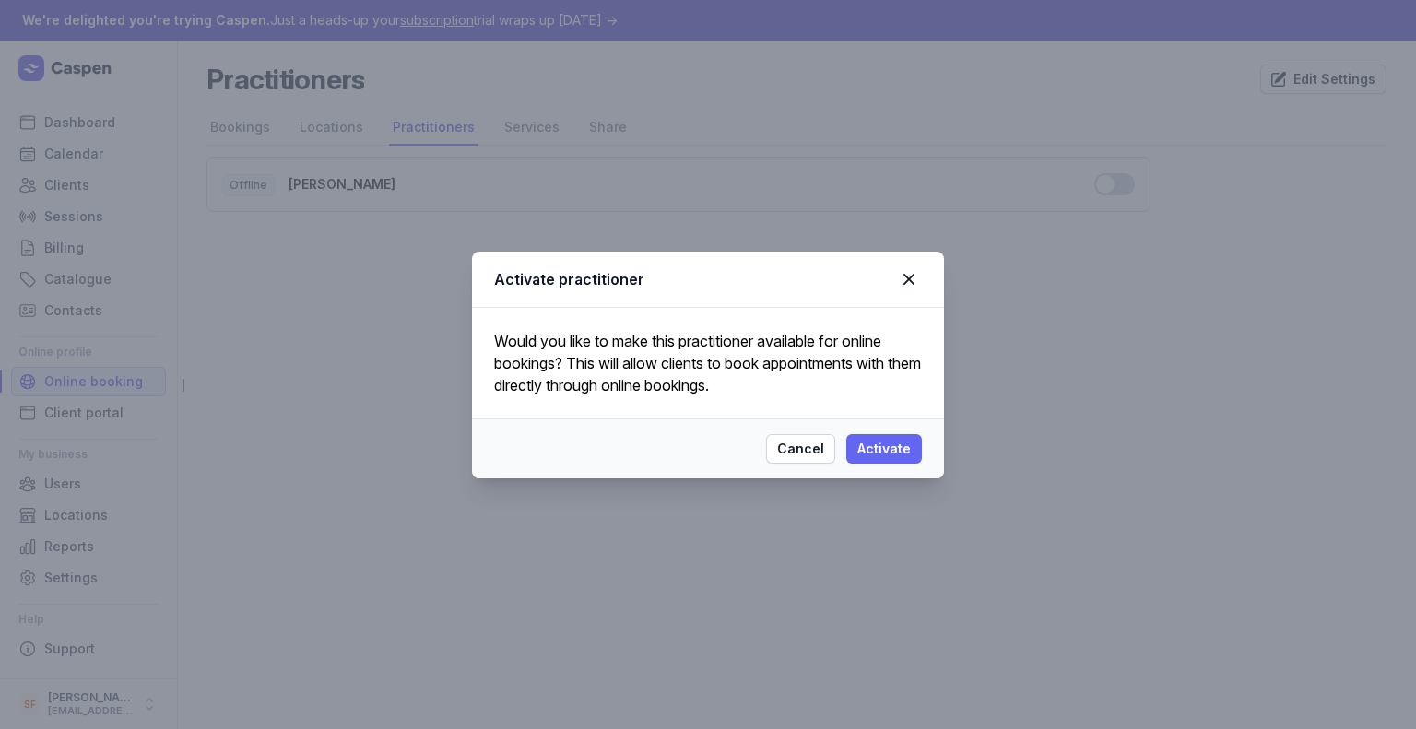
click at [889, 449] on span "Activate" at bounding box center [883, 449] width 53 height 22
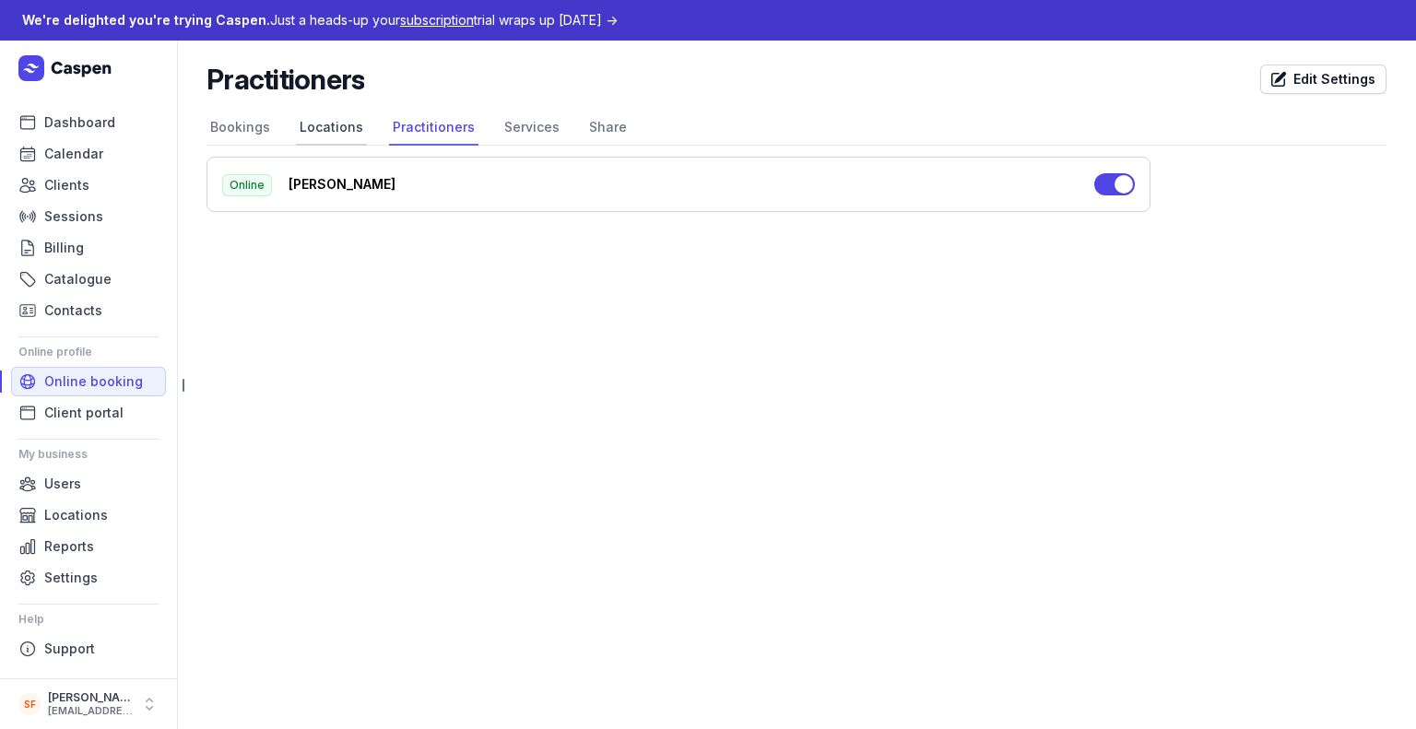
click at [357, 135] on link "Locations" at bounding box center [331, 128] width 71 height 35
click at [235, 128] on link "Bookings" at bounding box center [239, 128] width 67 height 35
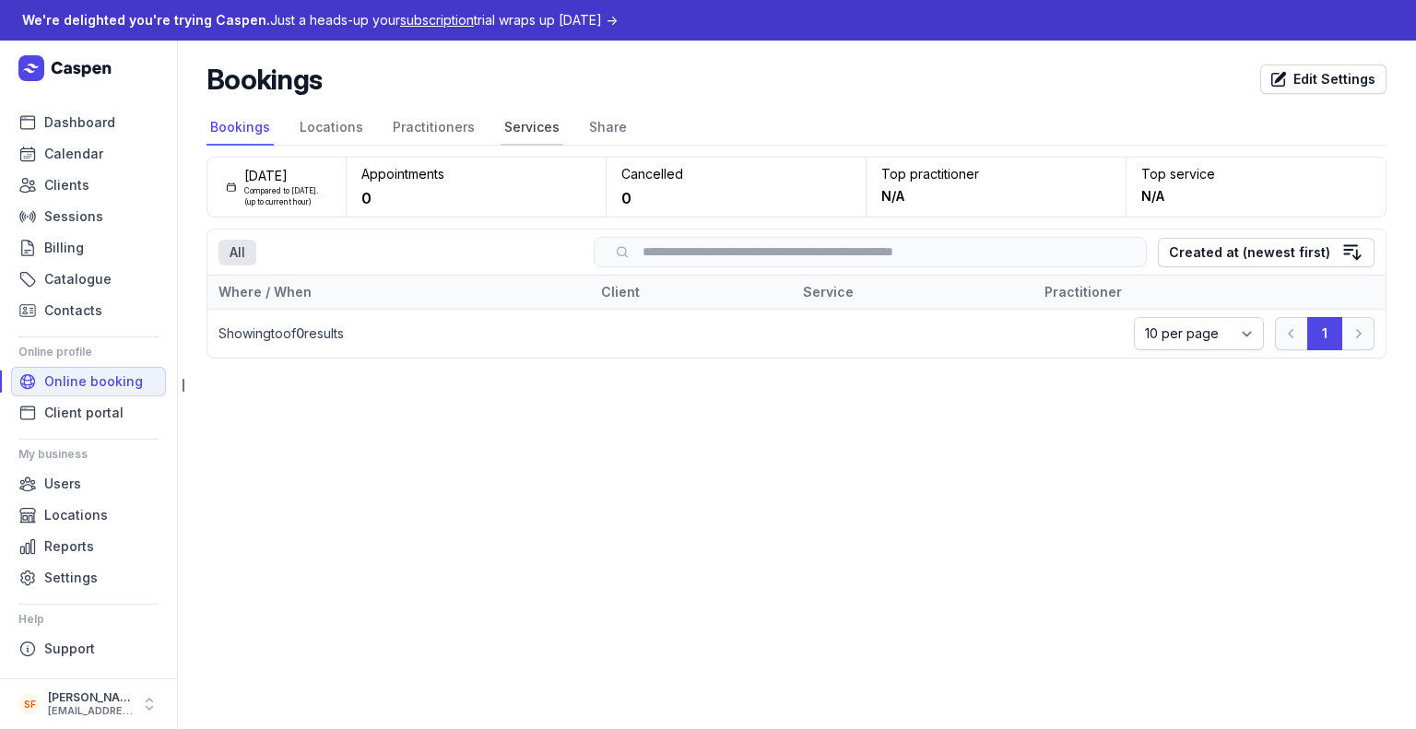
click at [524, 129] on link "Services" at bounding box center [532, 128] width 63 height 35
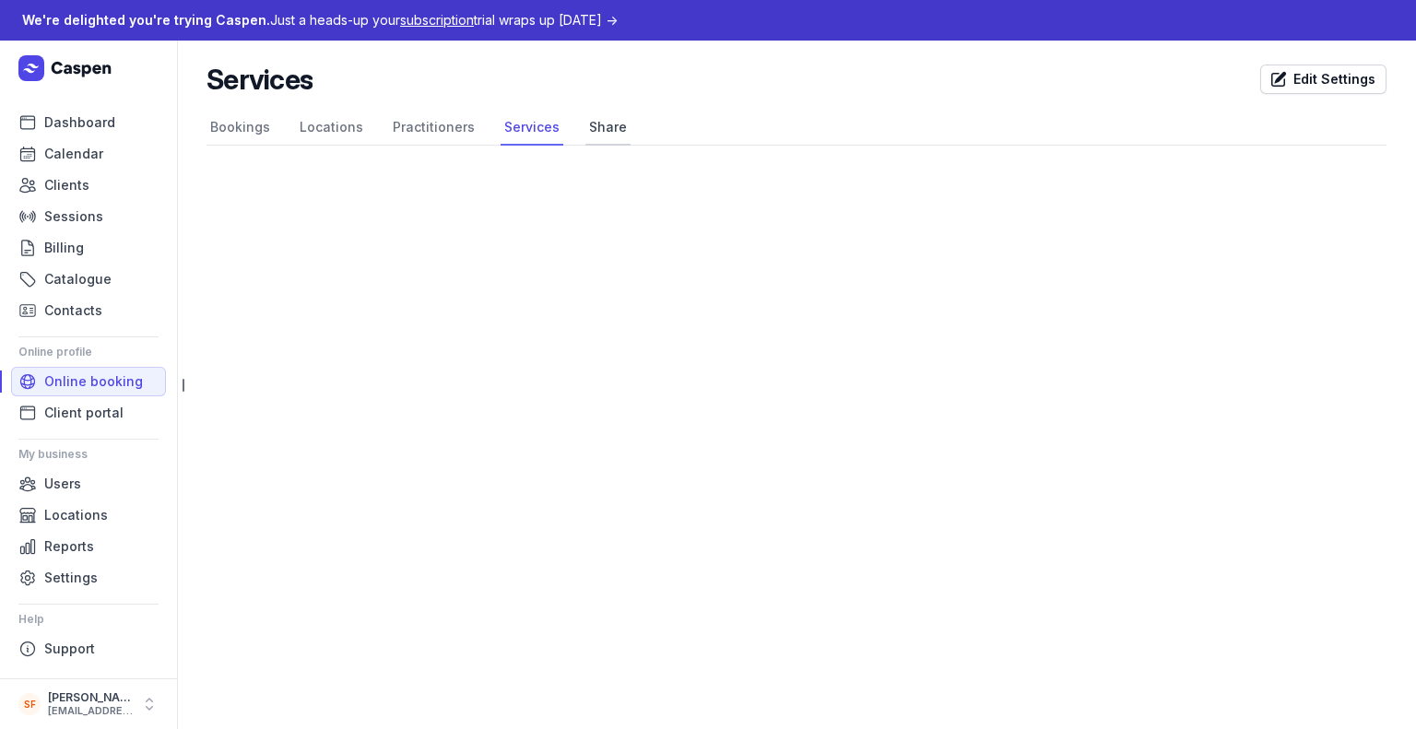
click at [585, 125] on link "Share" at bounding box center [607, 128] width 45 height 35
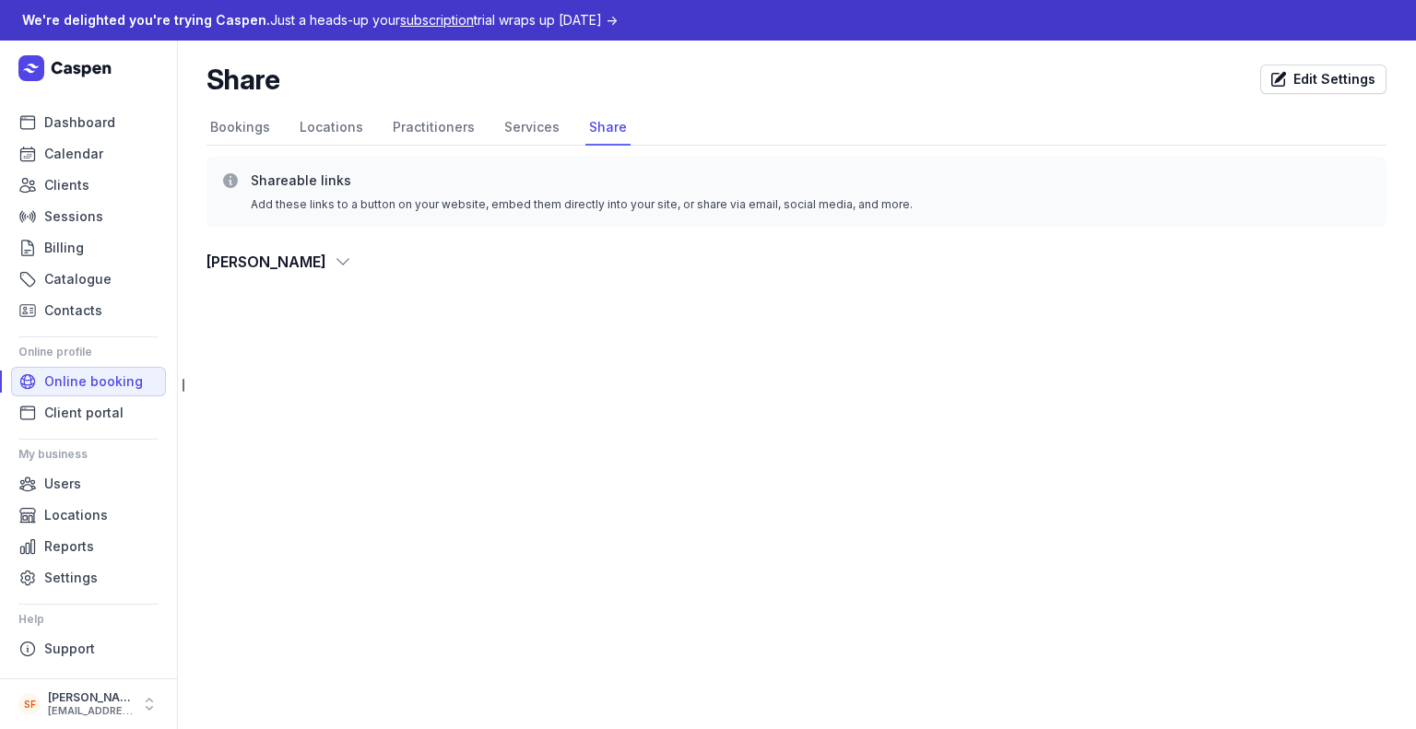
click at [289, 253] on dt "[PERSON_NAME]" at bounding box center [796, 262] width 1180 height 26
click at [334, 256] on icon at bounding box center [343, 262] width 18 height 18
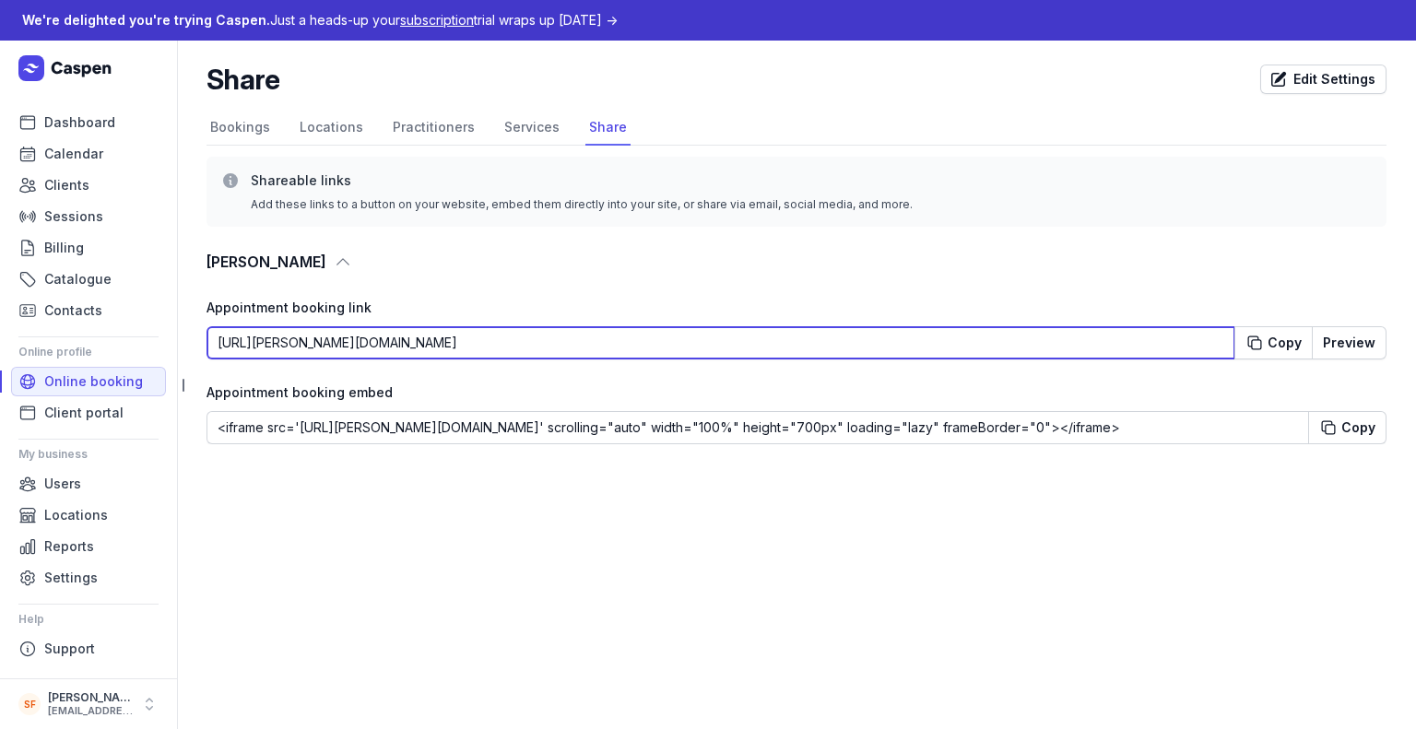
click at [861, 347] on input "[URL][PERSON_NAME][DOMAIN_NAME]" at bounding box center [720, 342] width 1029 height 33
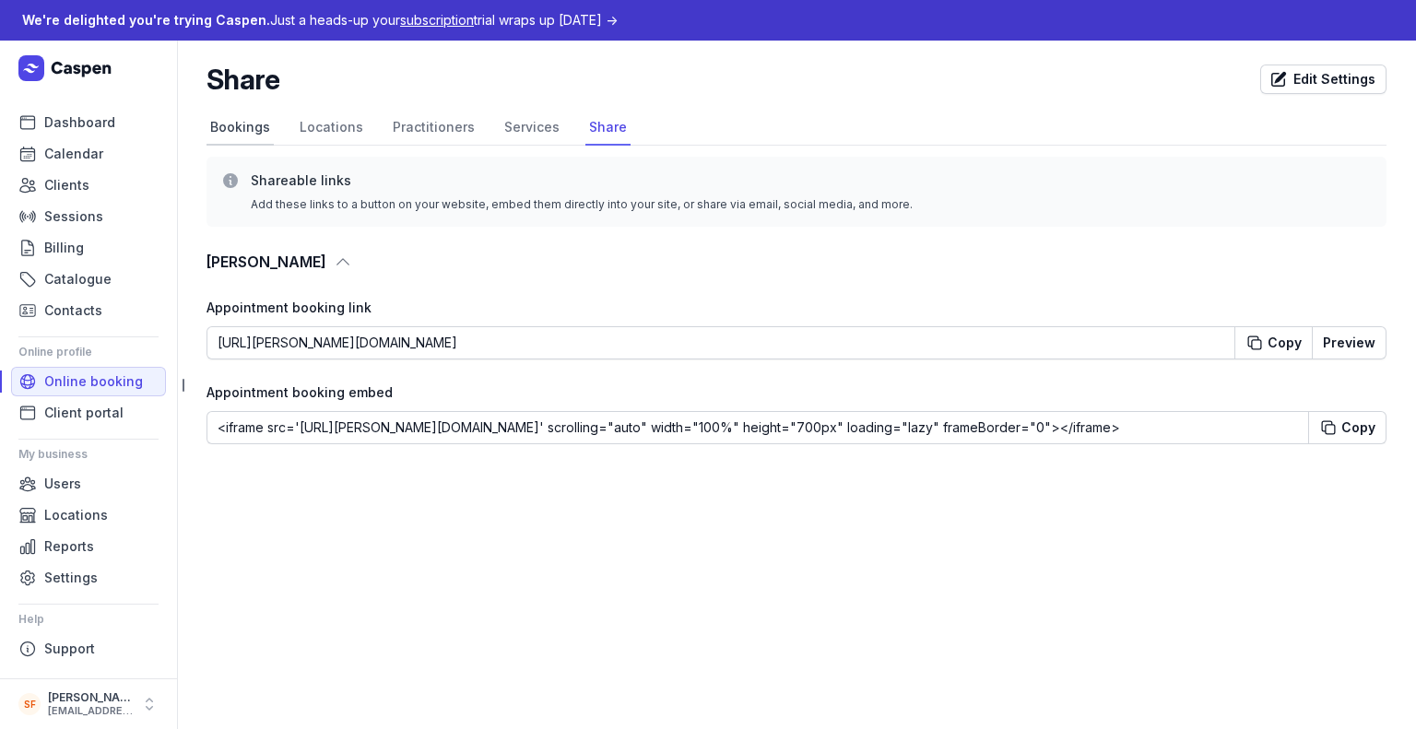
click at [214, 118] on link "Bookings" at bounding box center [239, 128] width 67 height 35
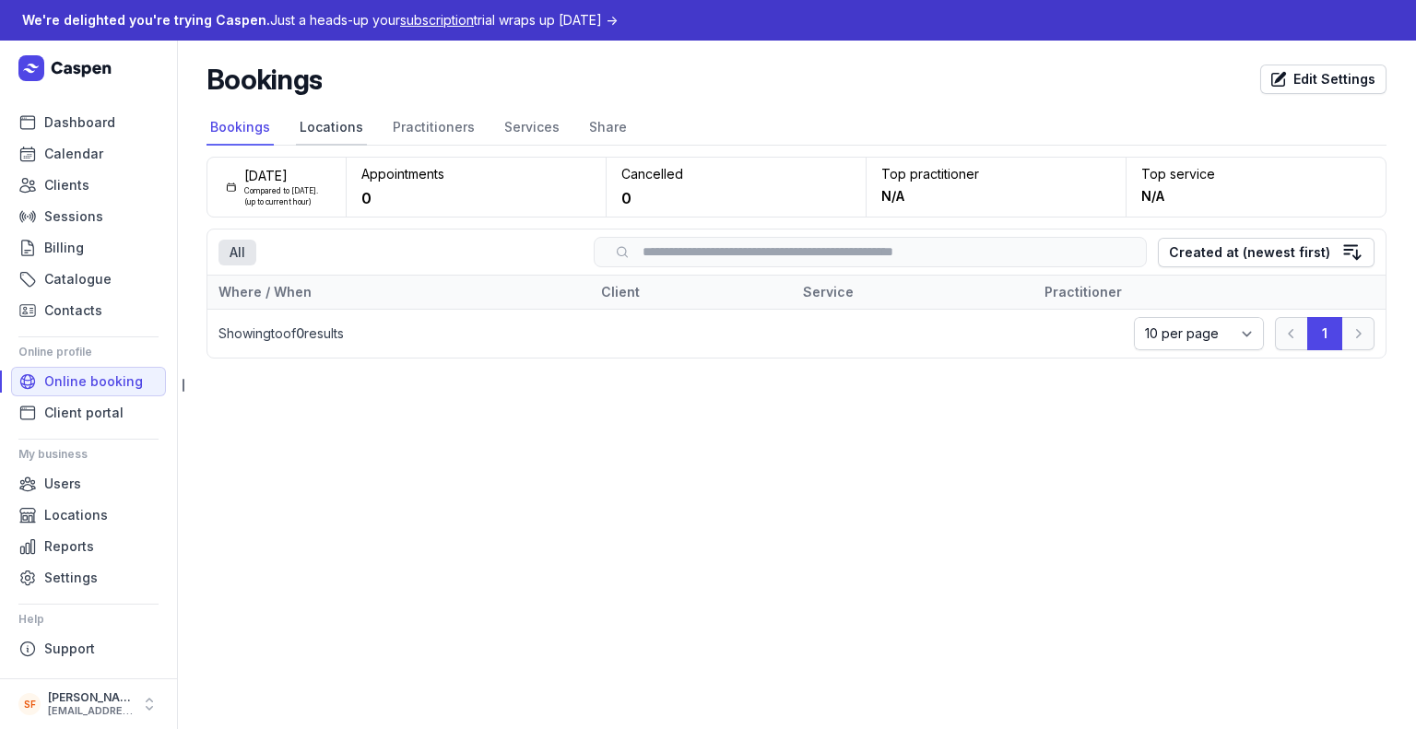
click at [338, 117] on link "Locations" at bounding box center [331, 128] width 71 height 35
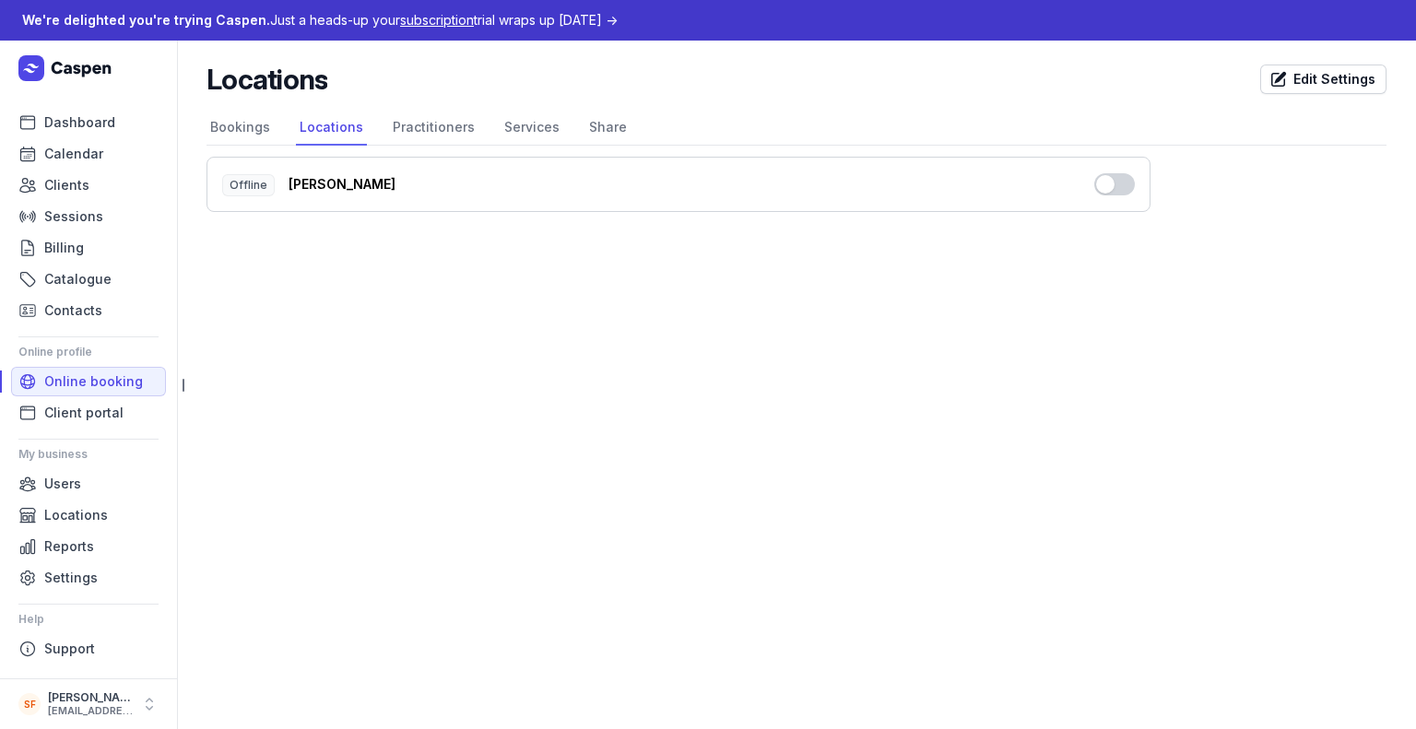
click at [1106, 193] on button "Use setting" at bounding box center [1114, 184] width 41 height 22
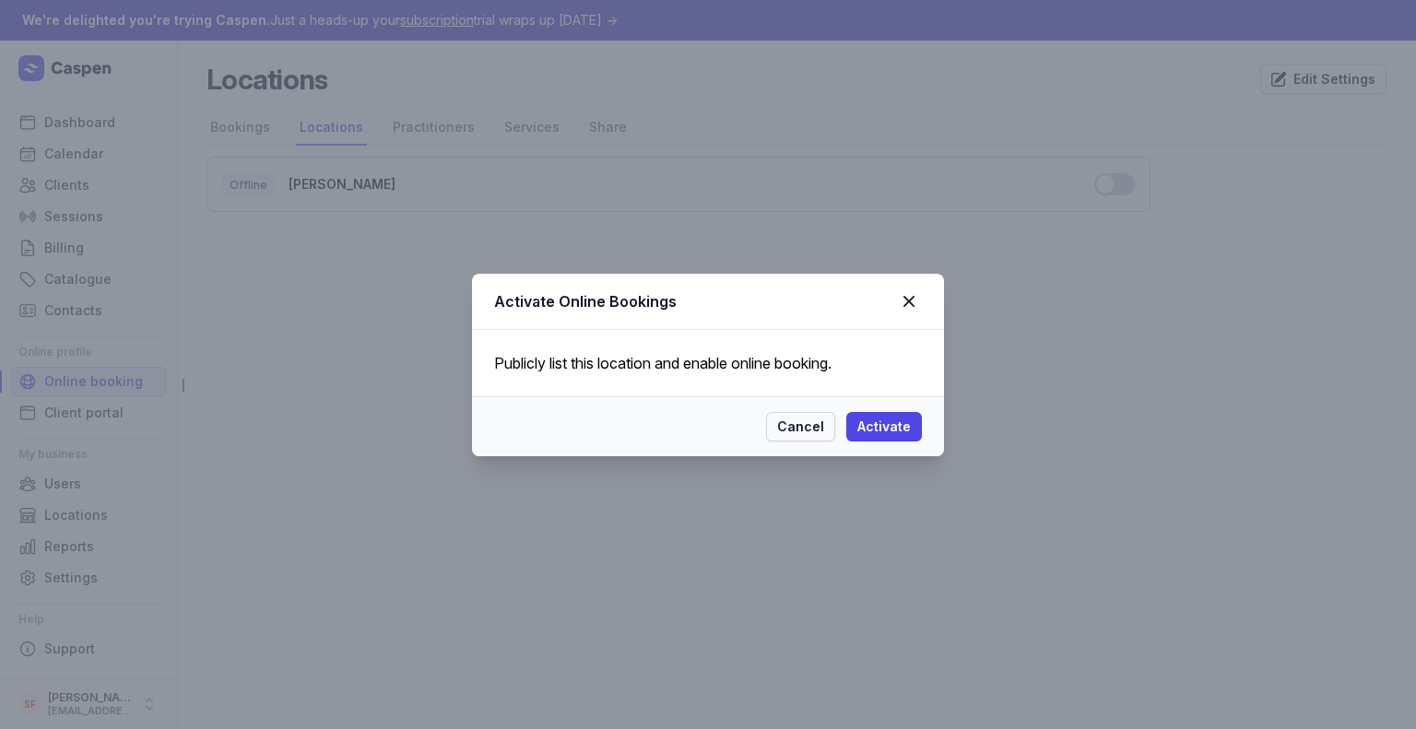
click at [811, 419] on span "Cancel" at bounding box center [800, 427] width 47 height 22
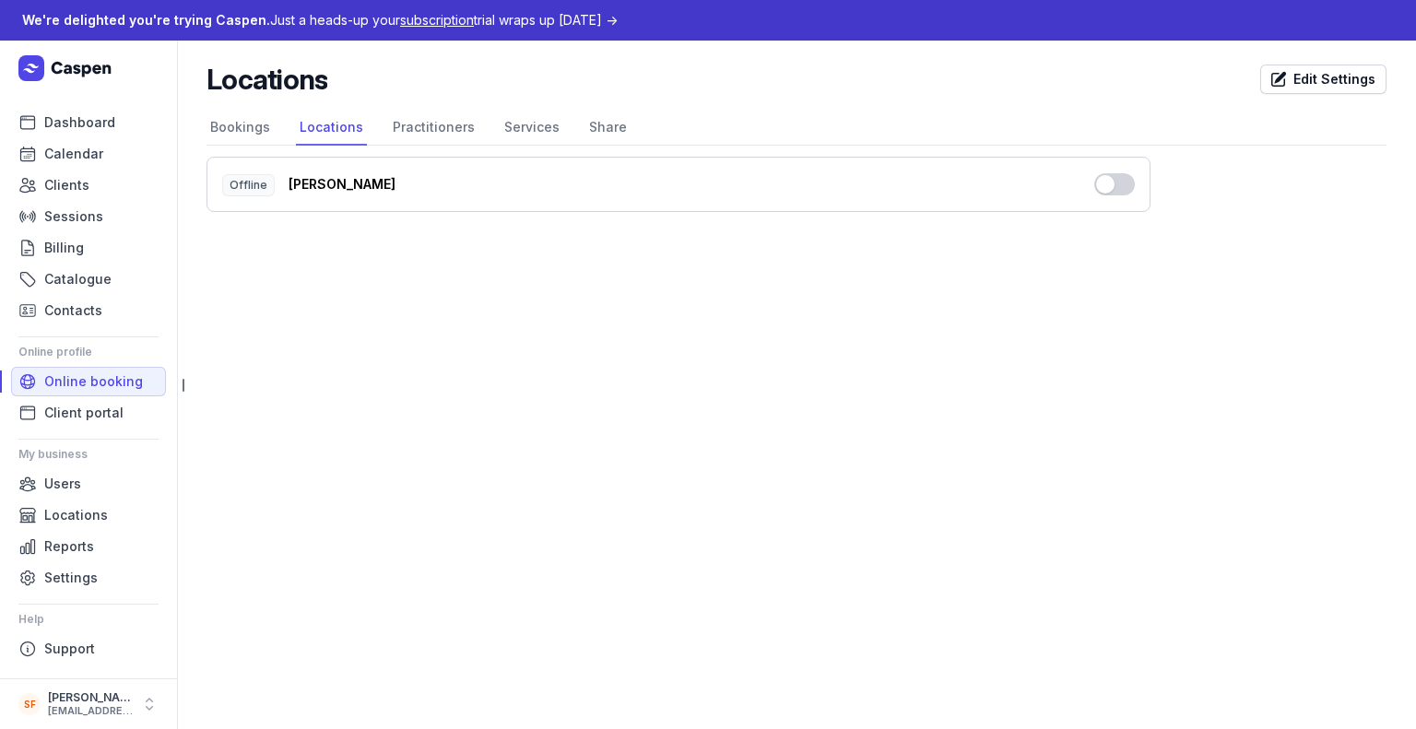
click at [1136, 187] on div "Offline [PERSON_NAME] Use setting" at bounding box center [678, 184] width 944 height 55
click at [1113, 186] on button "Use setting" at bounding box center [1114, 184] width 41 height 22
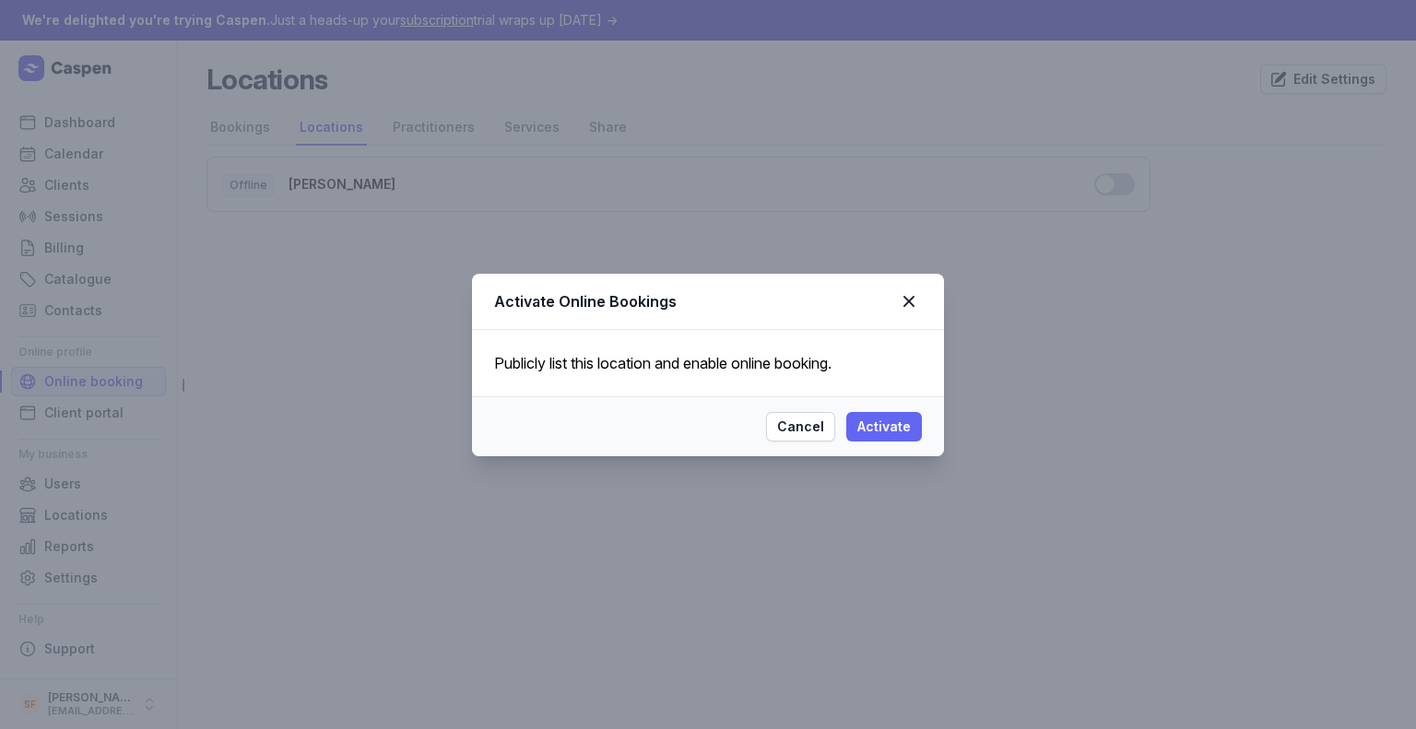
click at [913, 438] on button "Activate" at bounding box center [884, 426] width 76 height 29
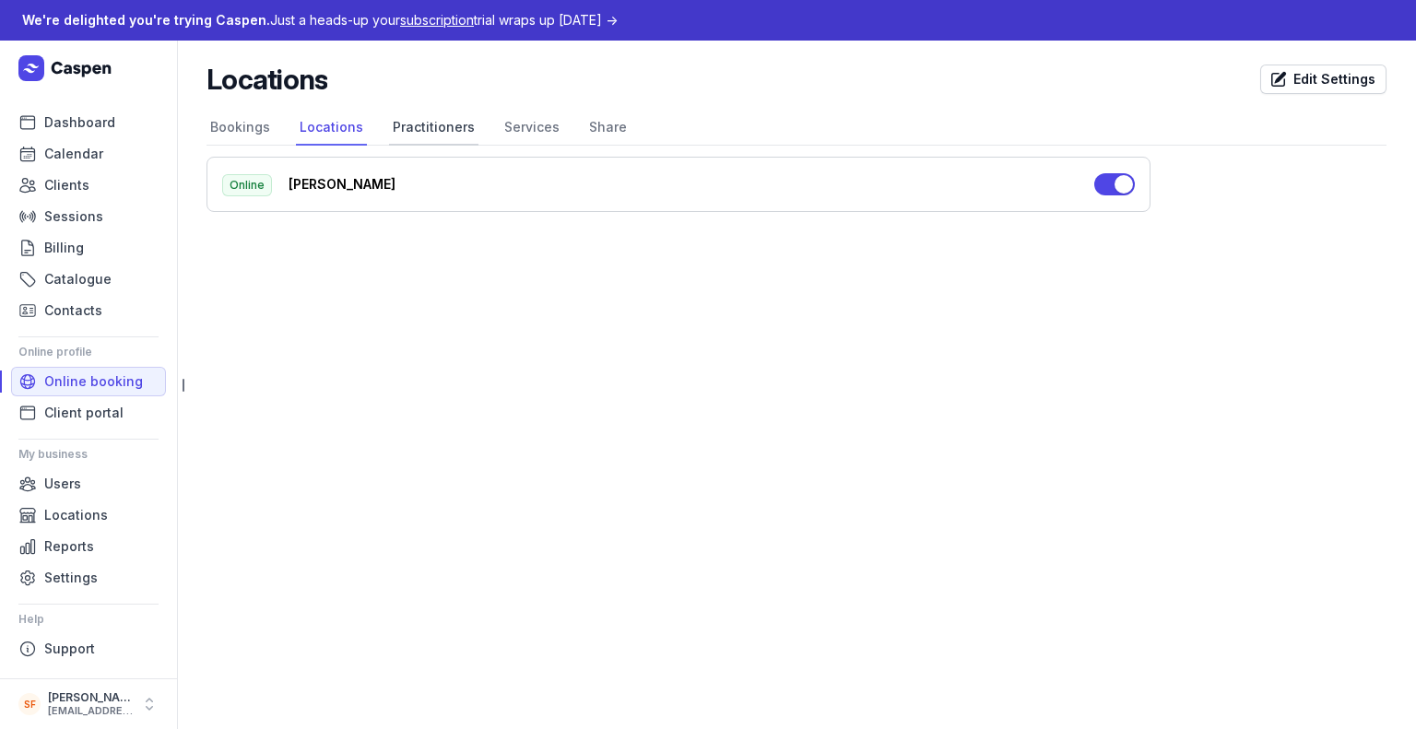
click at [437, 140] on link "Practitioners" at bounding box center [433, 128] width 89 height 35
click at [516, 134] on link "Services" at bounding box center [532, 128] width 63 height 35
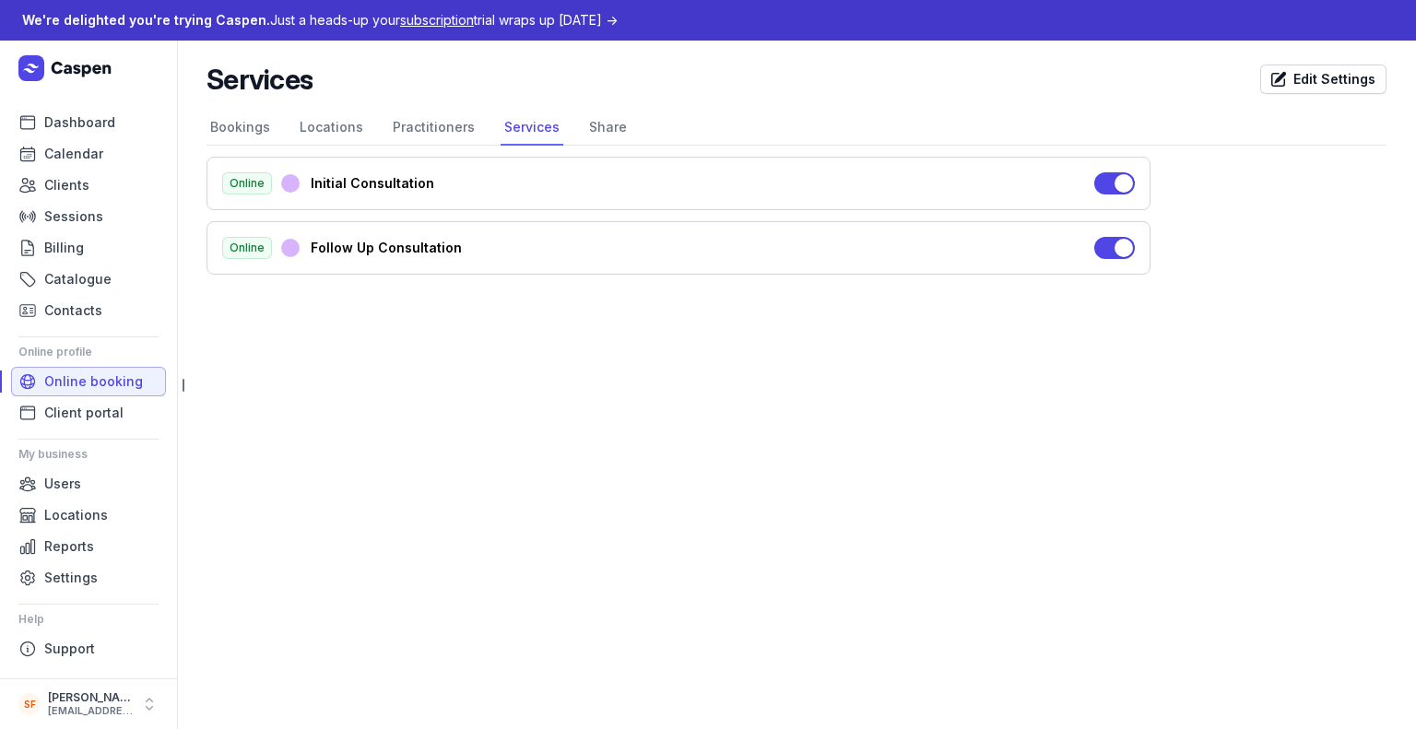
click at [103, 375] on span "Online booking" at bounding box center [93, 382] width 99 height 22
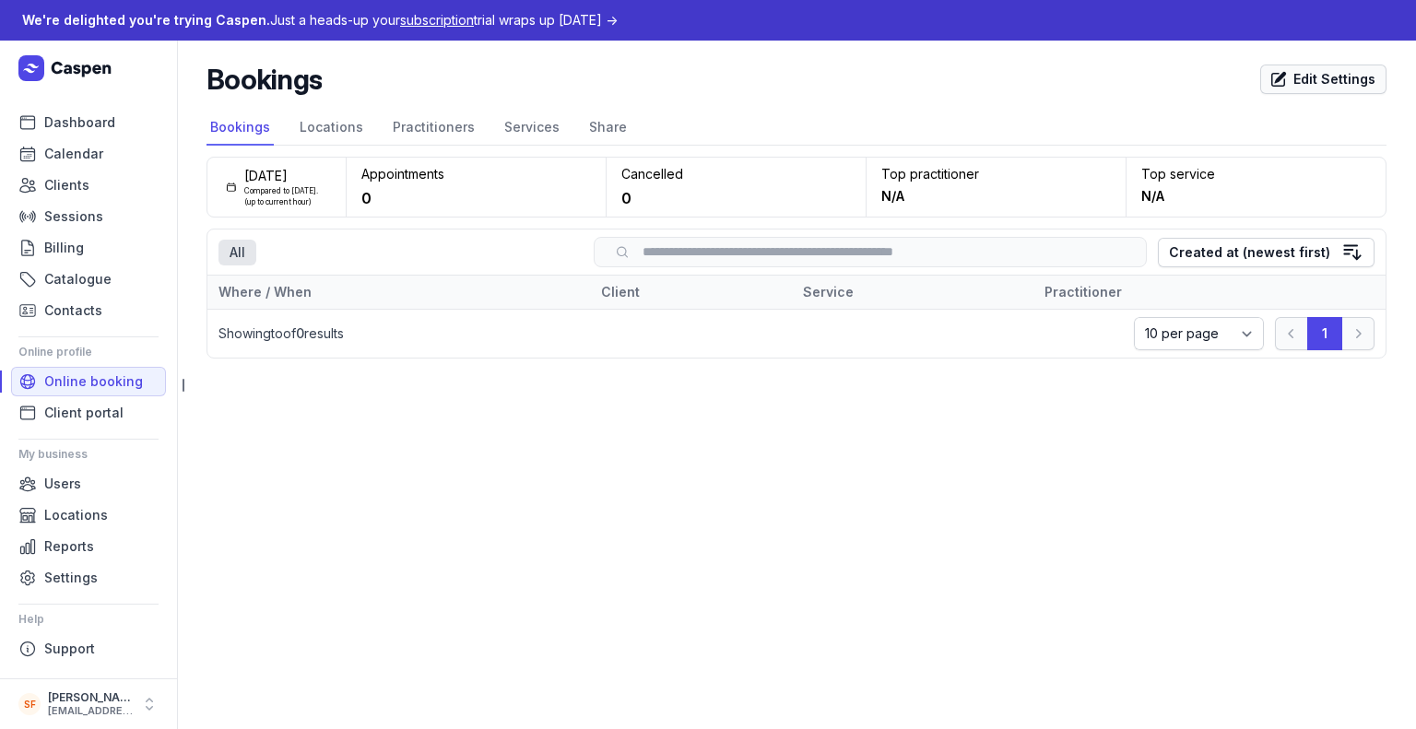
click at [1297, 81] on span "Edit Settings" at bounding box center [1323, 79] width 104 height 22
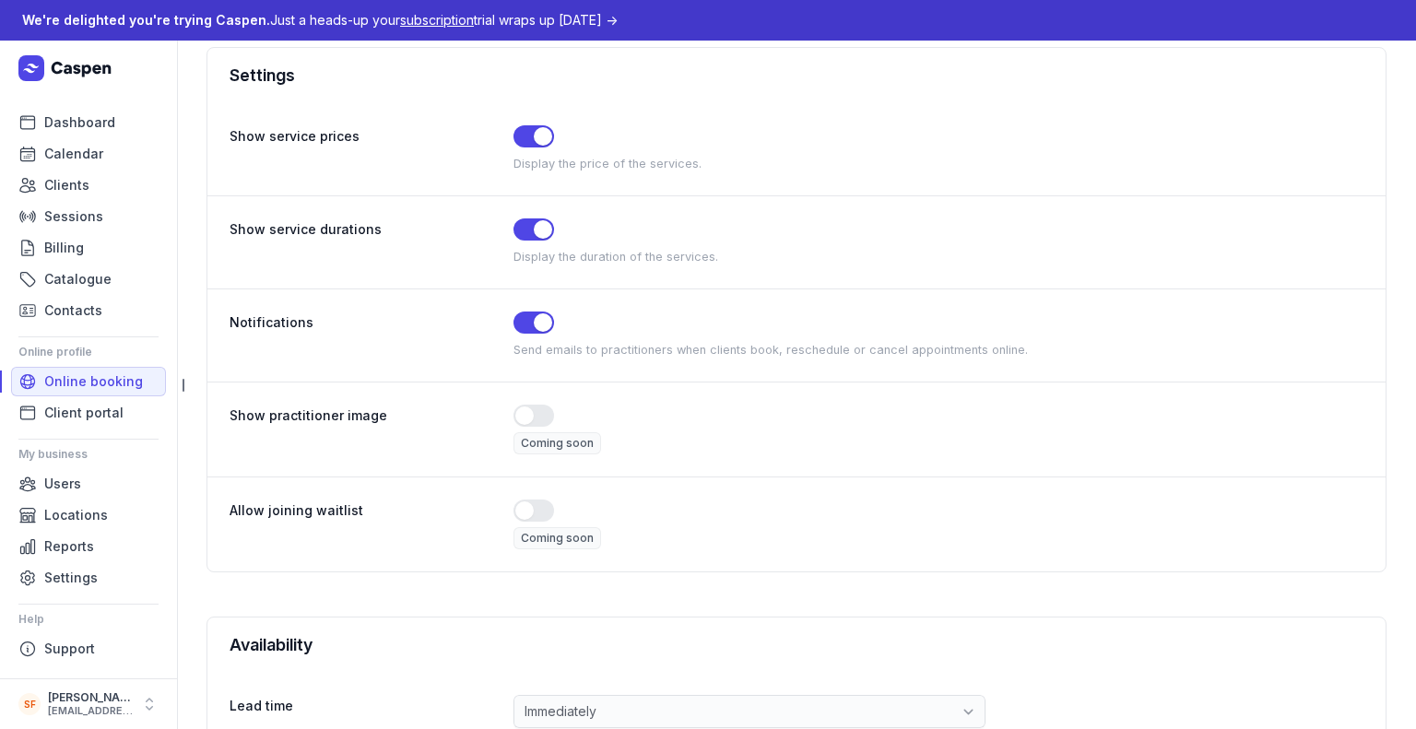
scroll to position [409, 0]
drag, startPoint x: 536, startPoint y: 138, endPoint x: 612, endPoint y: 273, distance: 154.8
click at [612, 273] on div "Show service prices Use setting Display the price of the services. Show service…" at bounding box center [796, 337] width 1178 height 468
click at [543, 136] on button "Use setting" at bounding box center [533, 136] width 41 height 22
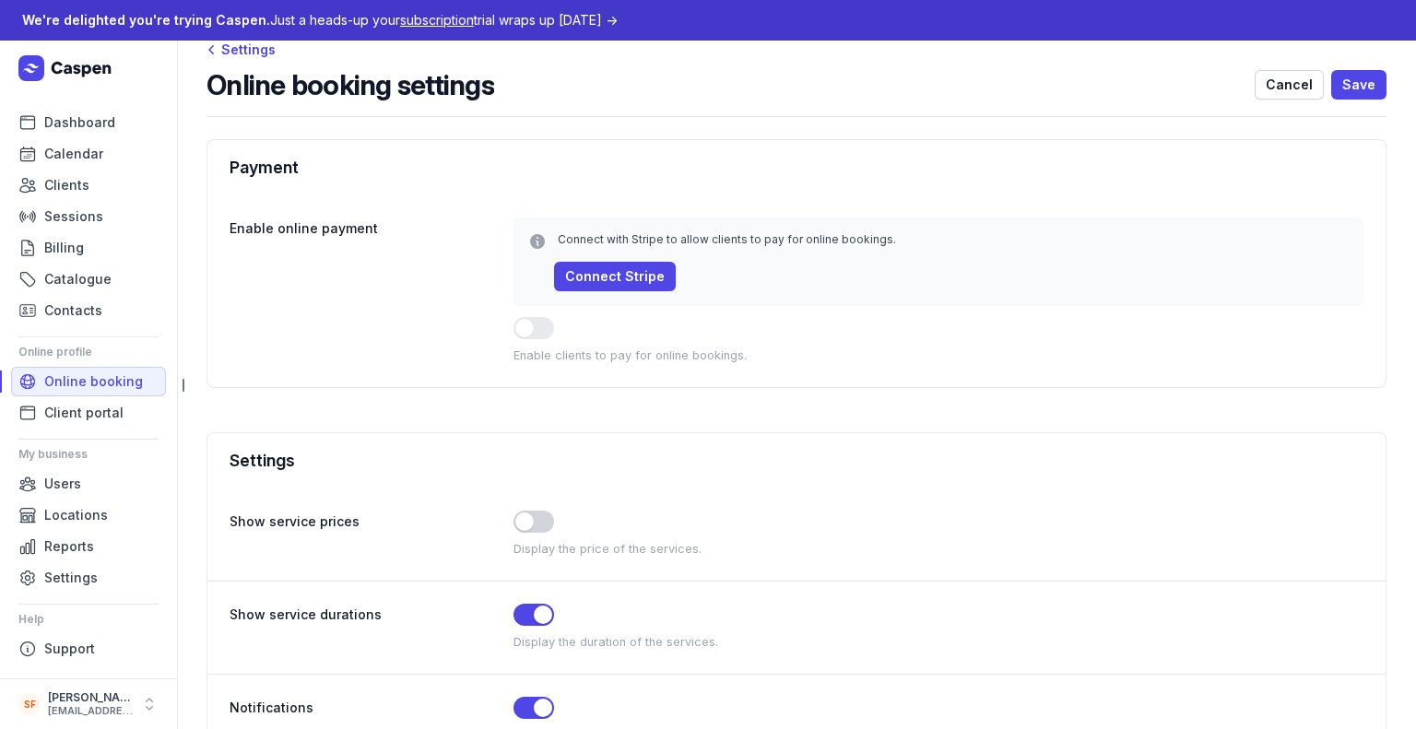
scroll to position [0, 0]
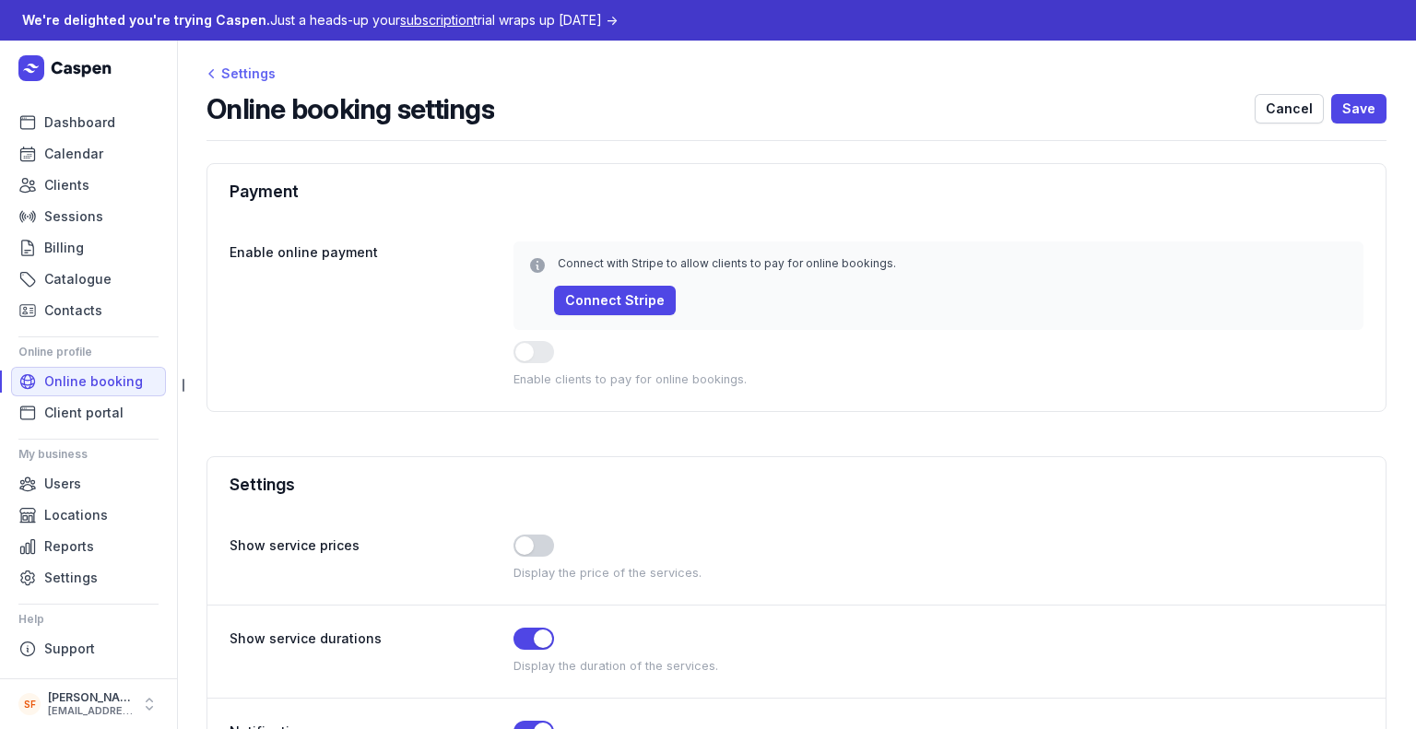
click at [240, 63] on div "Settings" at bounding box center [240, 74] width 69 height 22
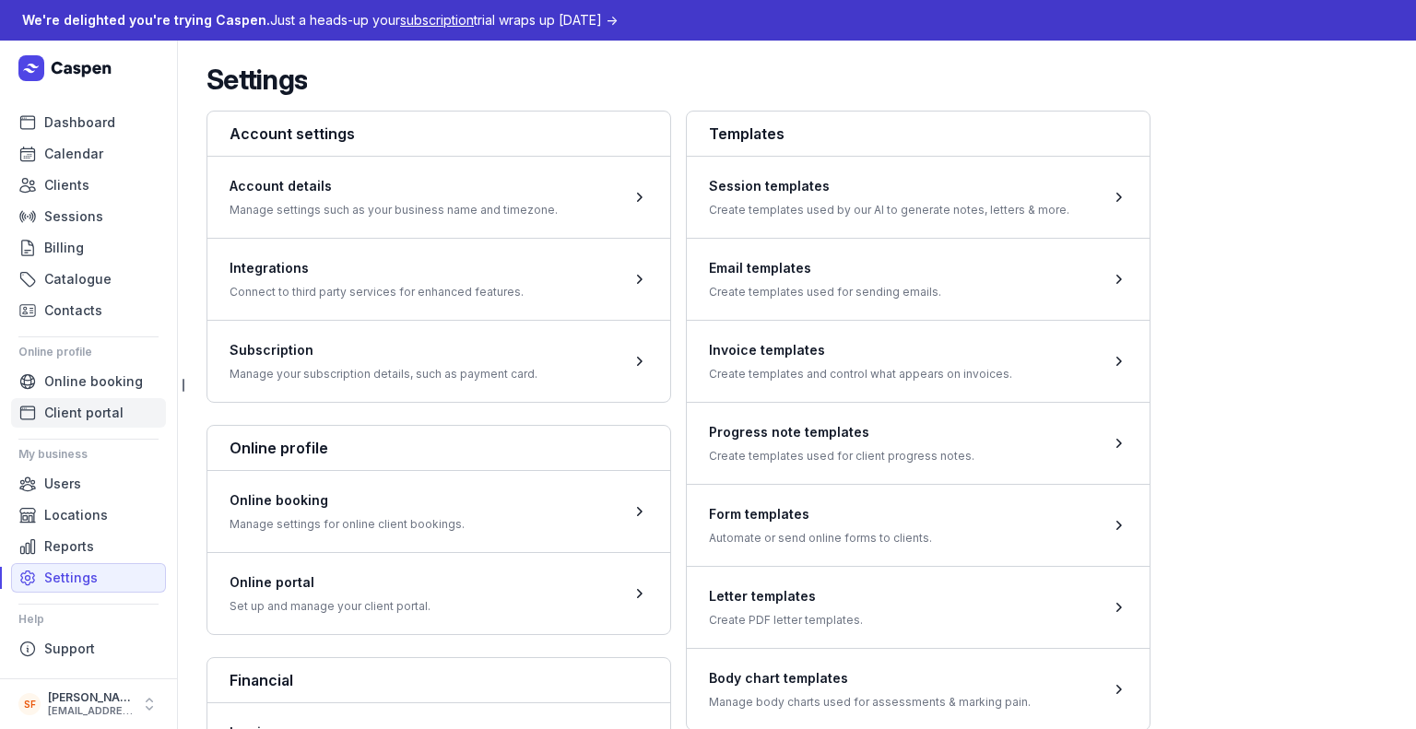
click at [136, 412] on link "Client portal" at bounding box center [88, 412] width 155 height 29
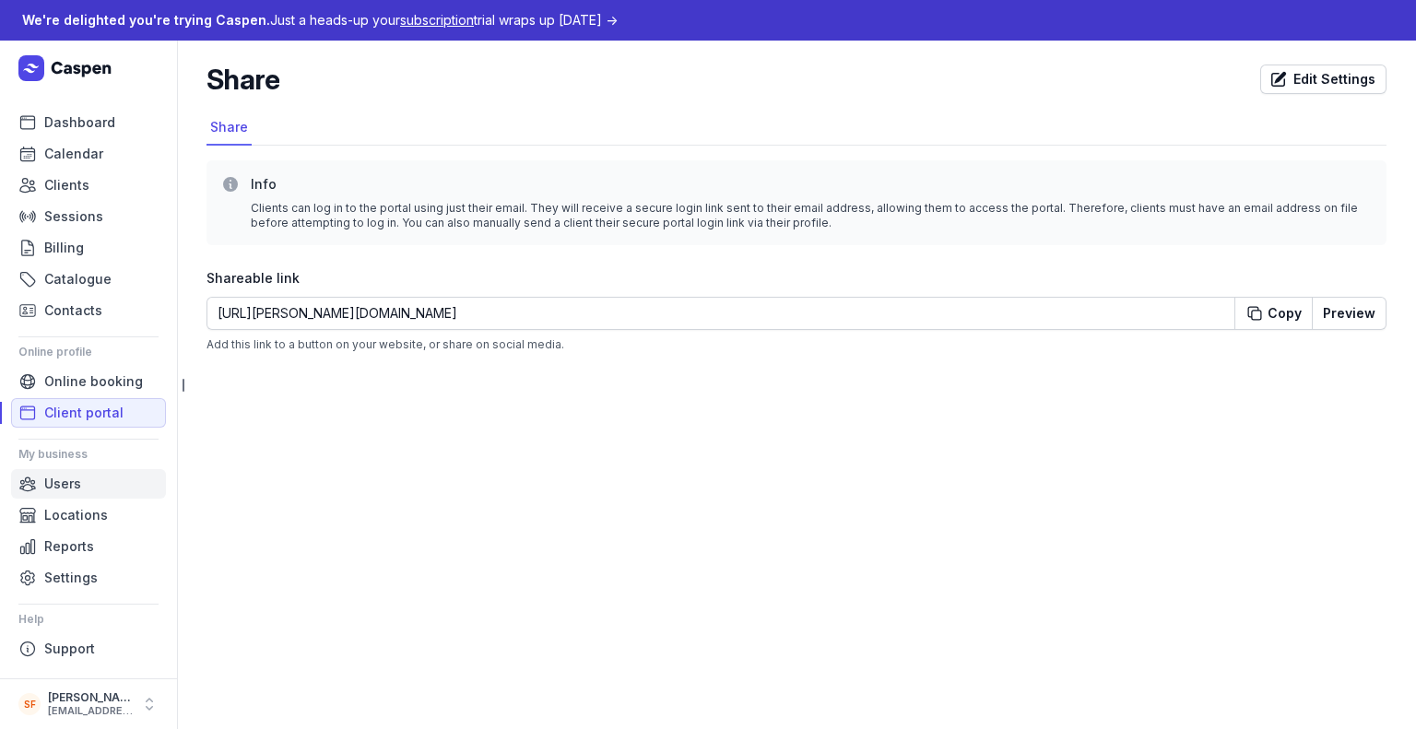
click at [107, 475] on link "Users" at bounding box center [88, 483] width 155 height 29
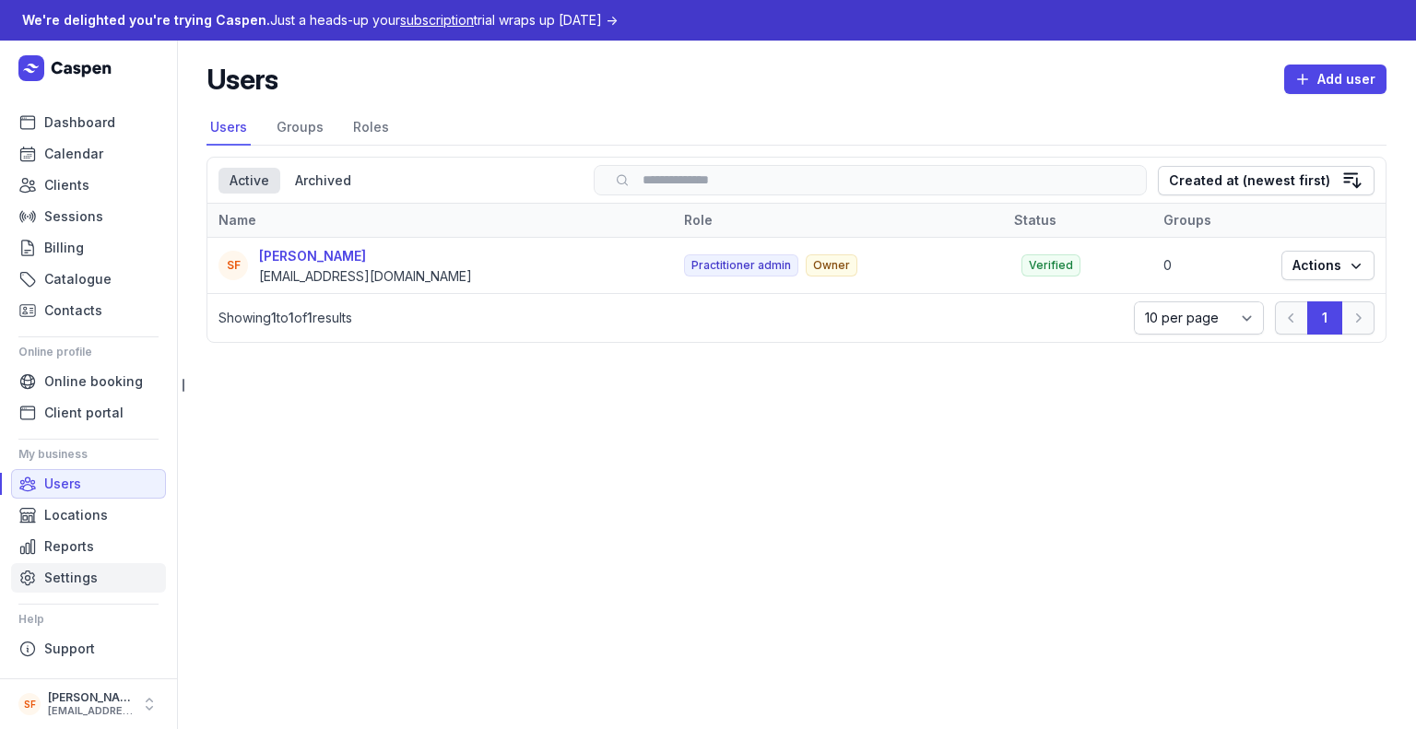
click at [94, 571] on span "Settings" at bounding box center [70, 578] width 53 height 22
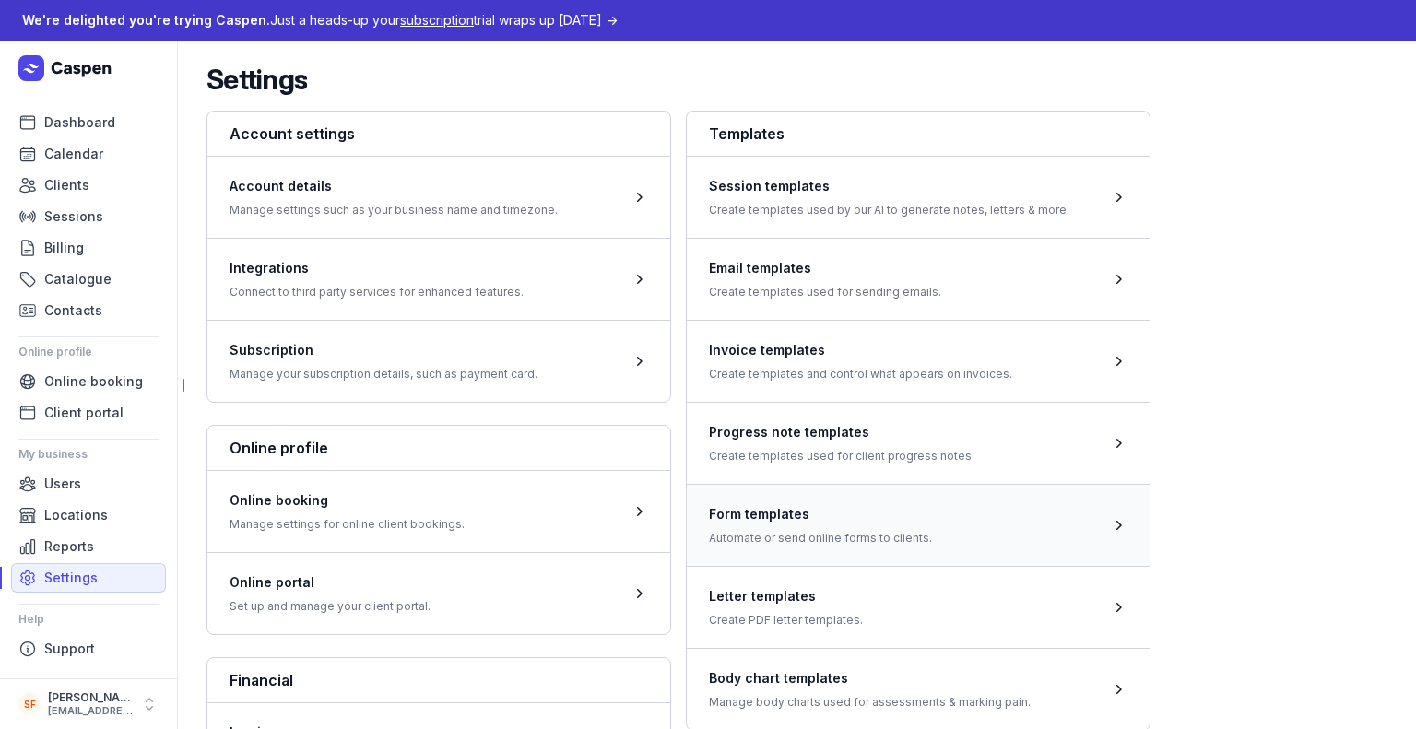
click at [778, 520] on span at bounding box center [918, 525] width 463 height 82
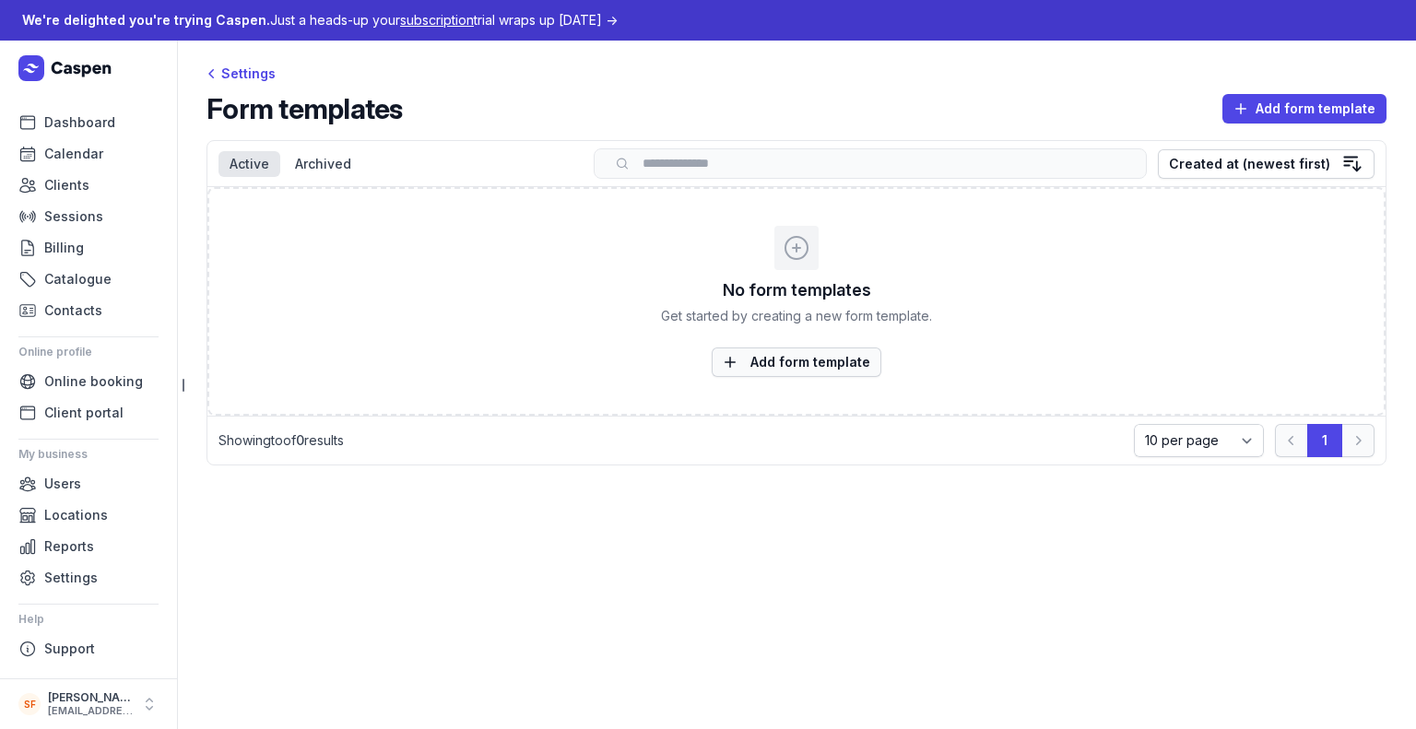
click at [778, 359] on span "Add form template" at bounding box center [796, 362] width 147 height 22
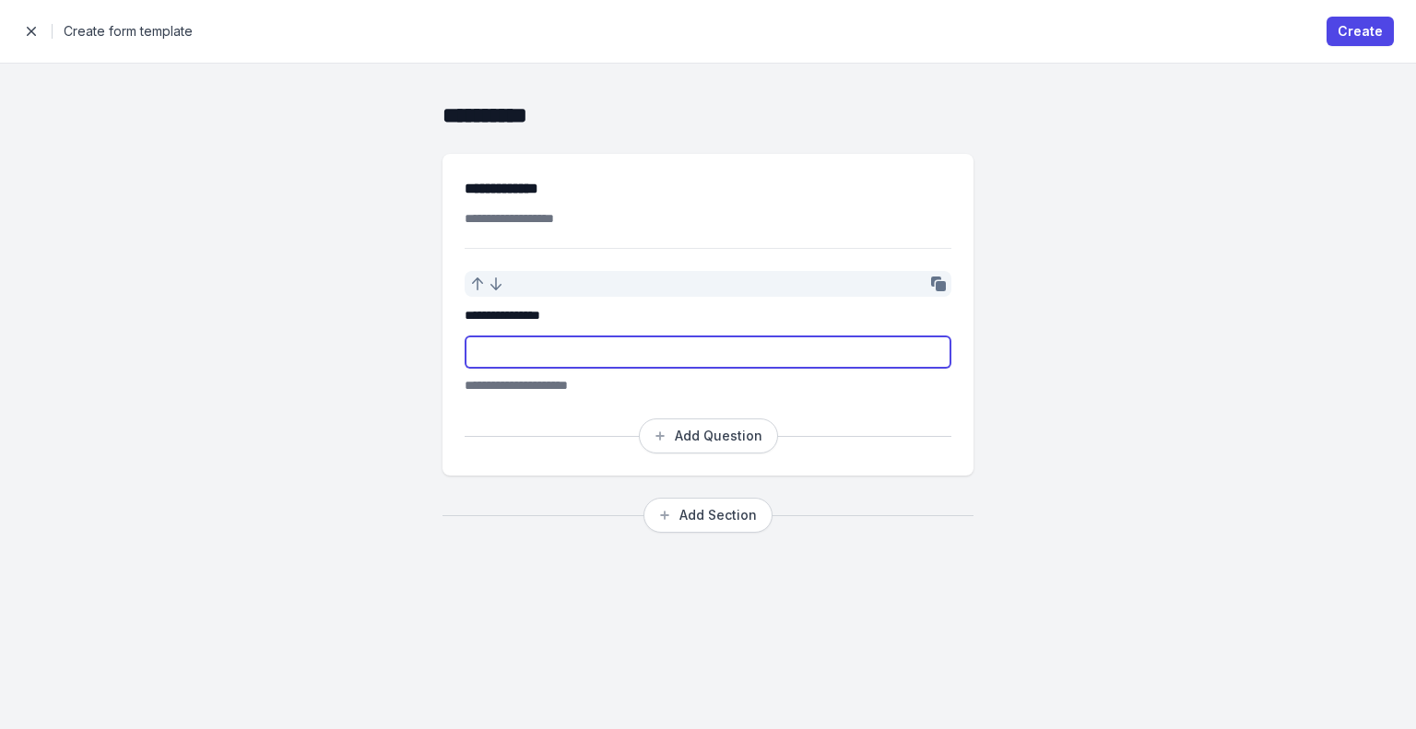
click at [693, 342] on input "text" at bounding box center [708, 352] width 487 height 33
click at [33, 41] on span "button" at bounding box center [31, 31] width 37 height 37
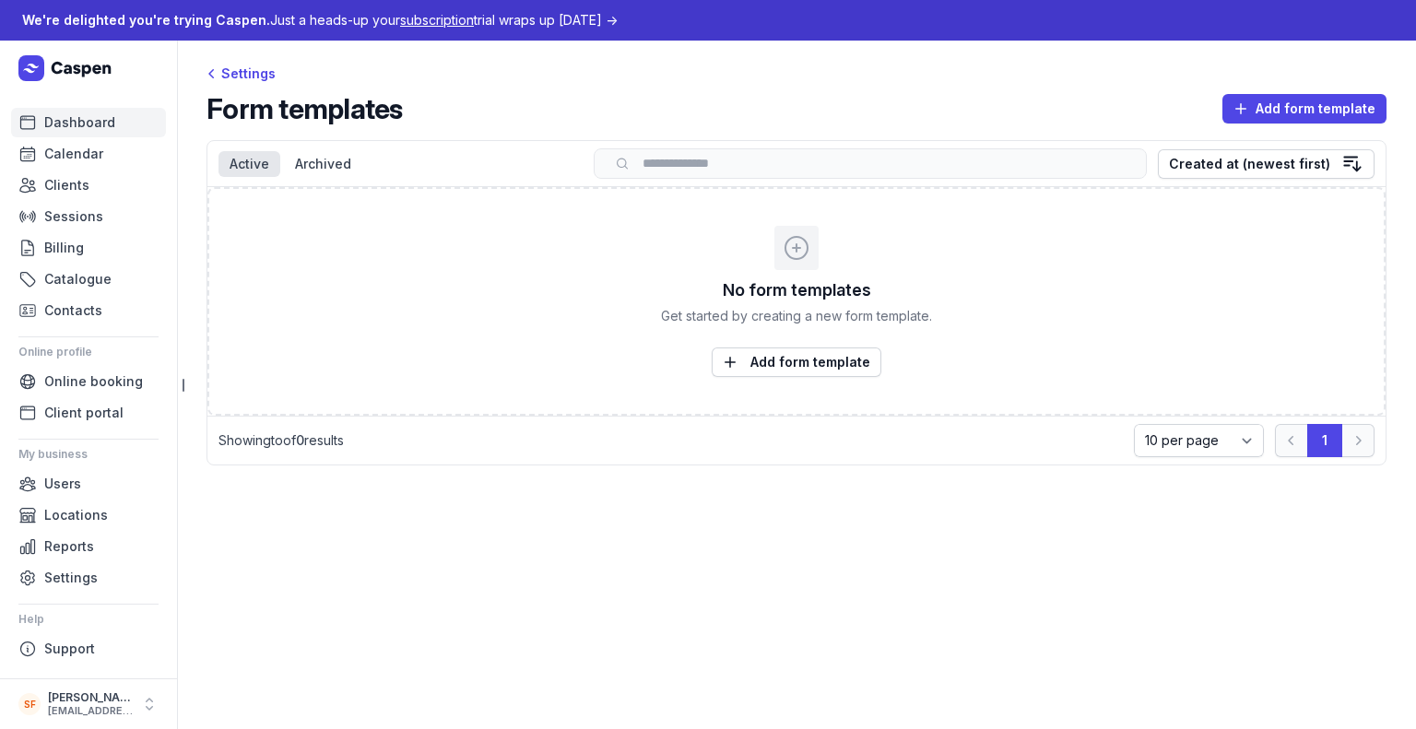
click at [102, 133] on span "Dashboard" at bounding box center [79, 123] width 71 height 22
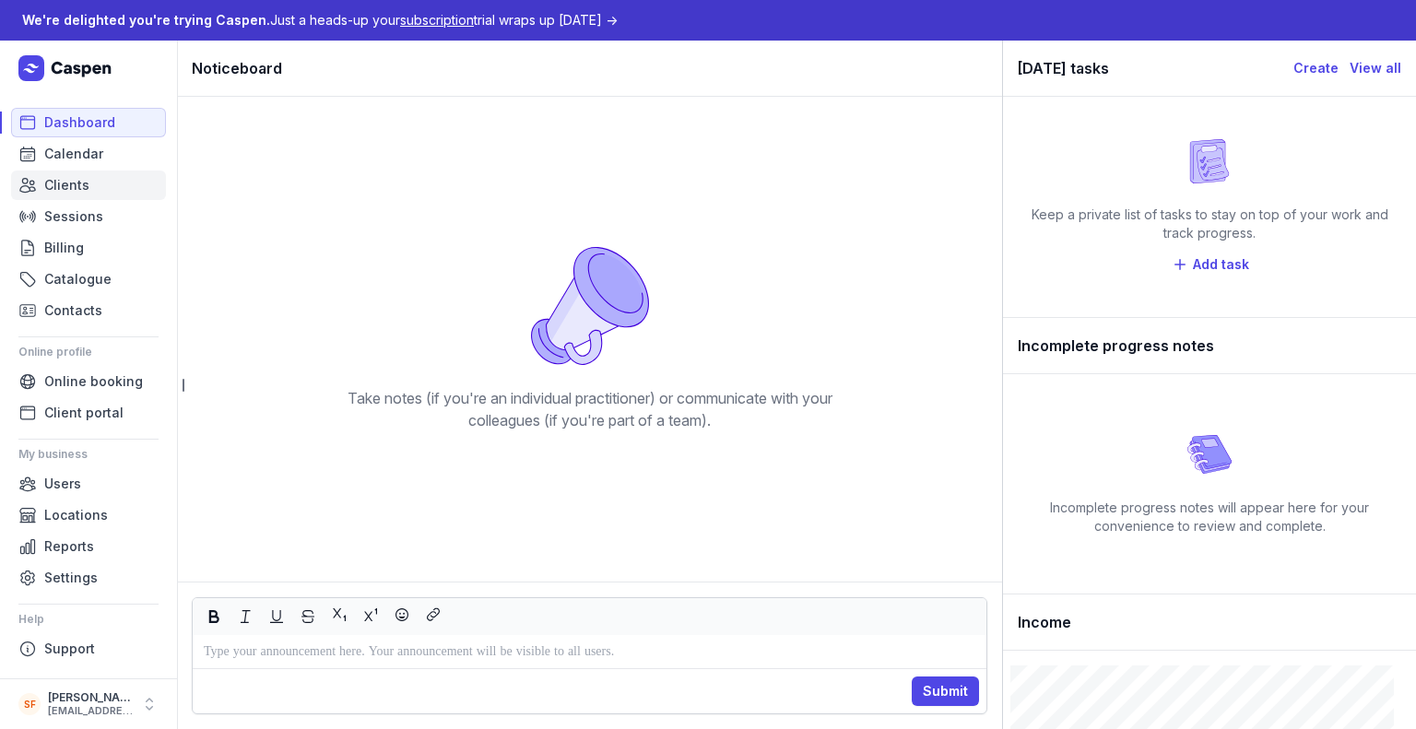
click at [79, 189] on span "Clients" at bounding box center [66, 185] width 45 height 22
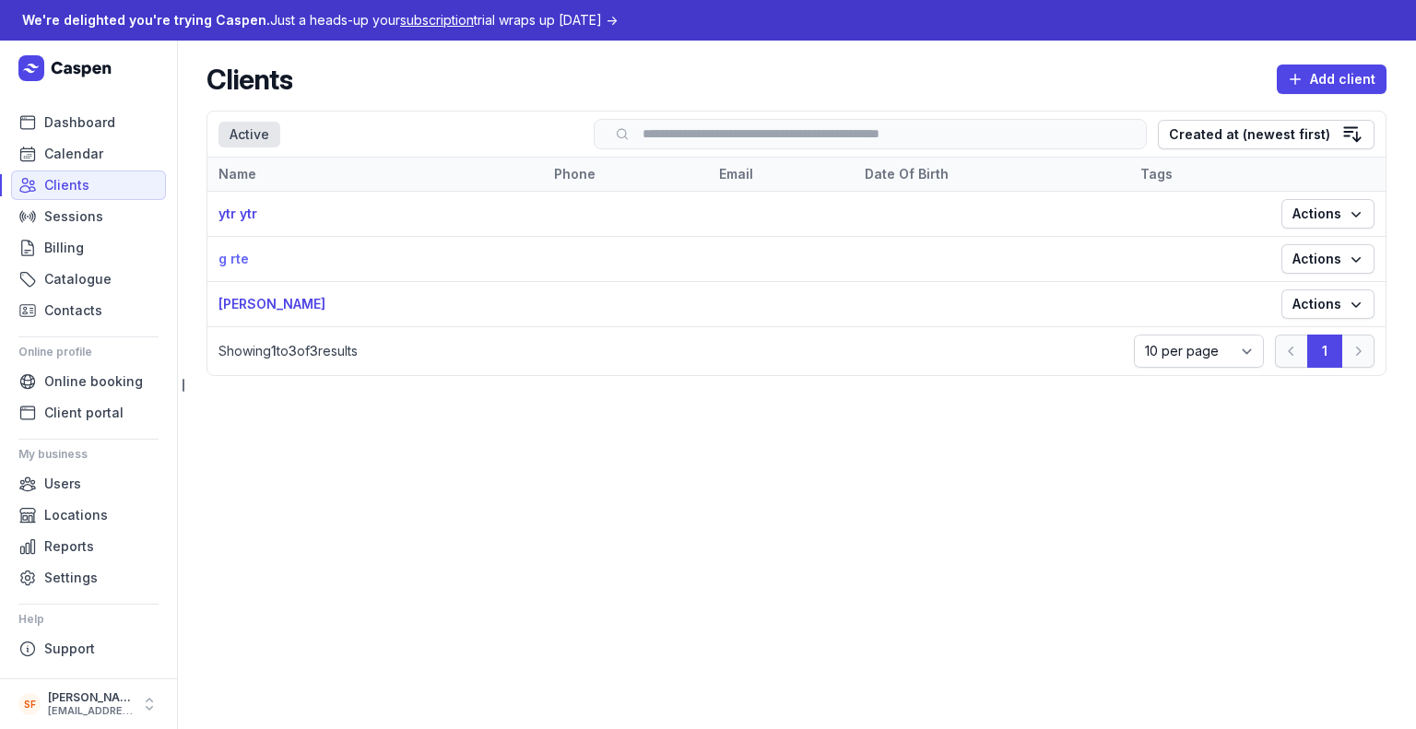
click at [239, 261] on link "g rte" at bounding box center [233, 259] width 30 height 16
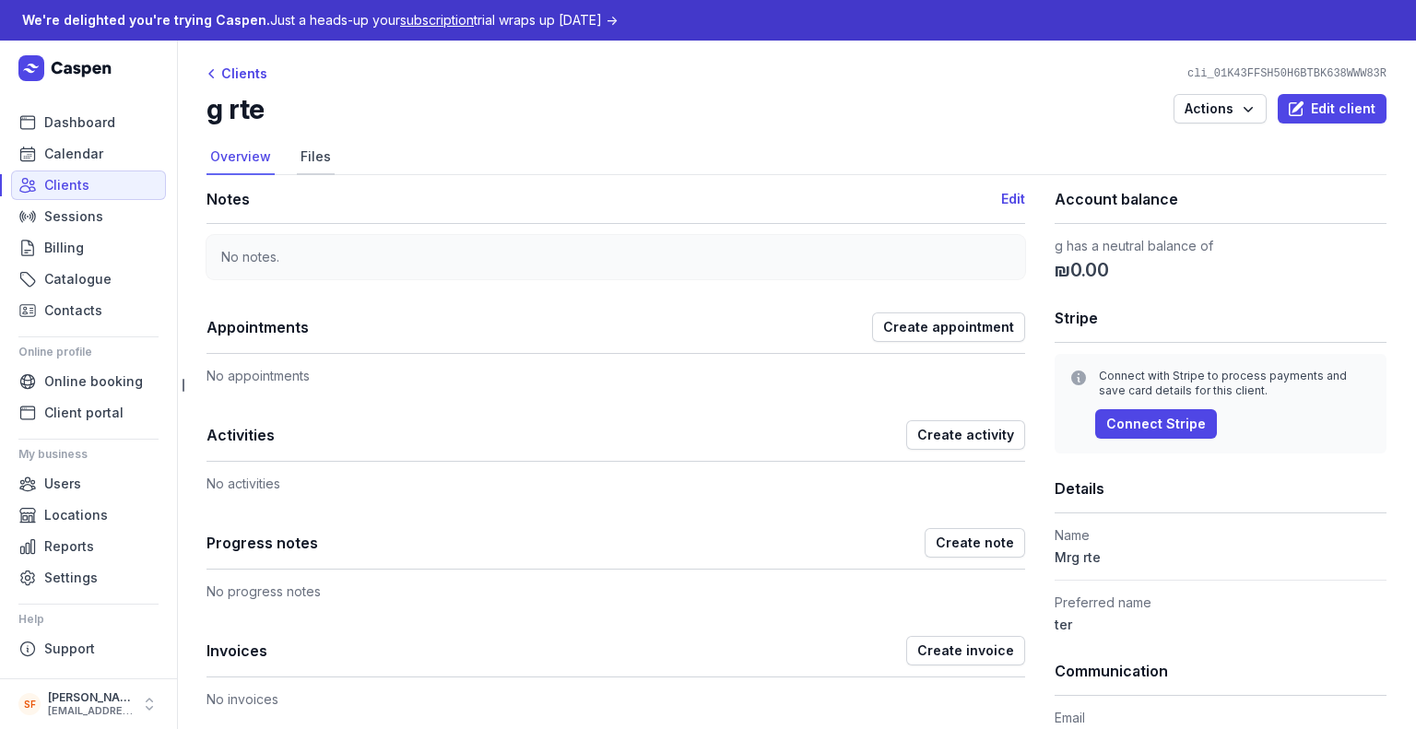
click at [321, 164] on link "Files" at bounding box center [316, 157] width 38 height 35
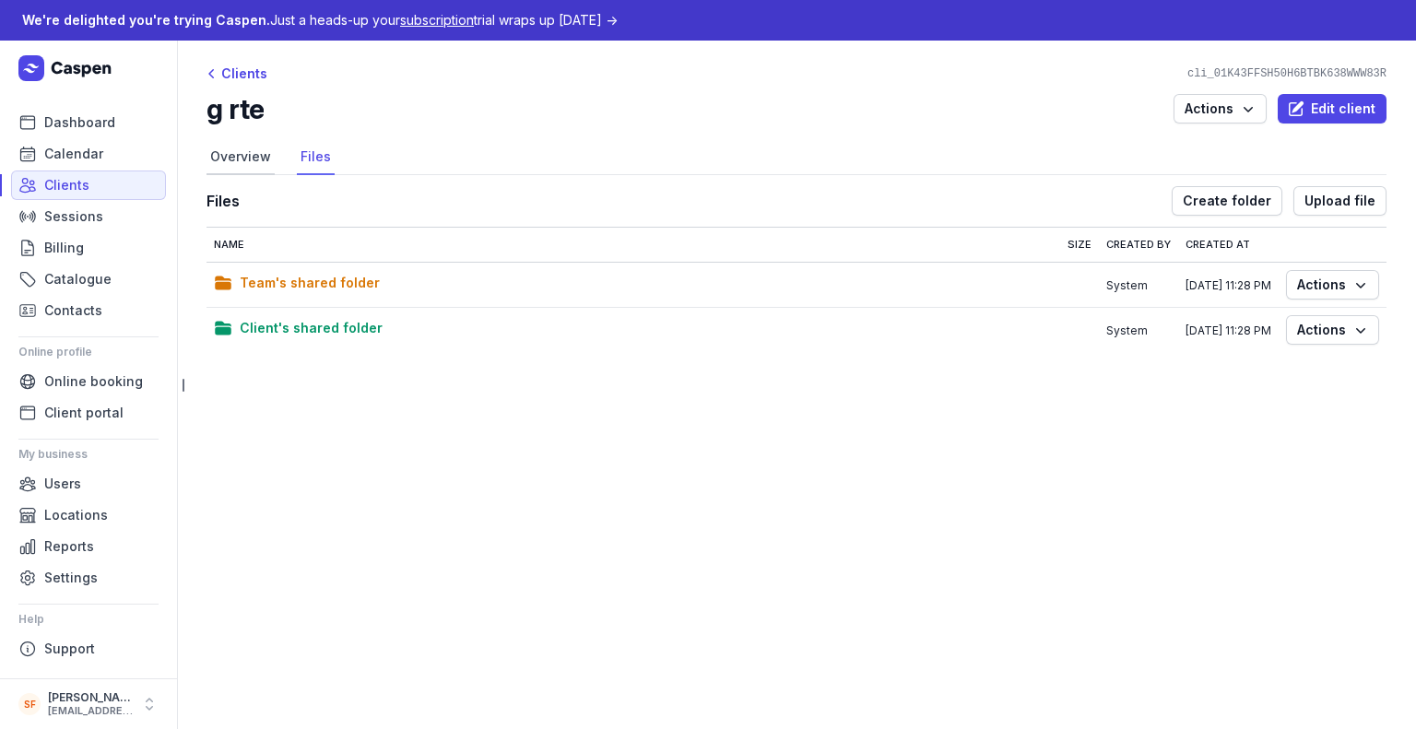
click at [258, 161] on link "Overview" at bounding box center [240, 157] width 68 height 35
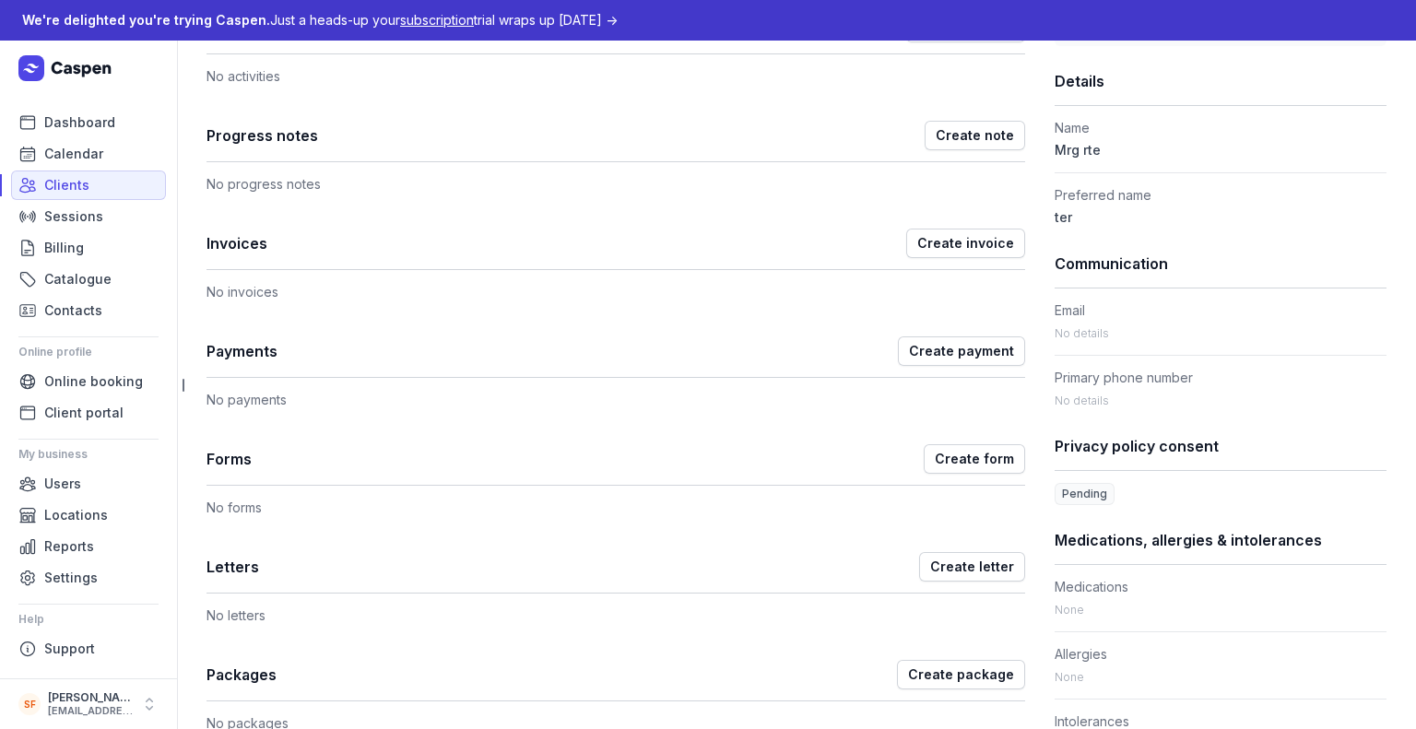
scroll to position [555, 0]
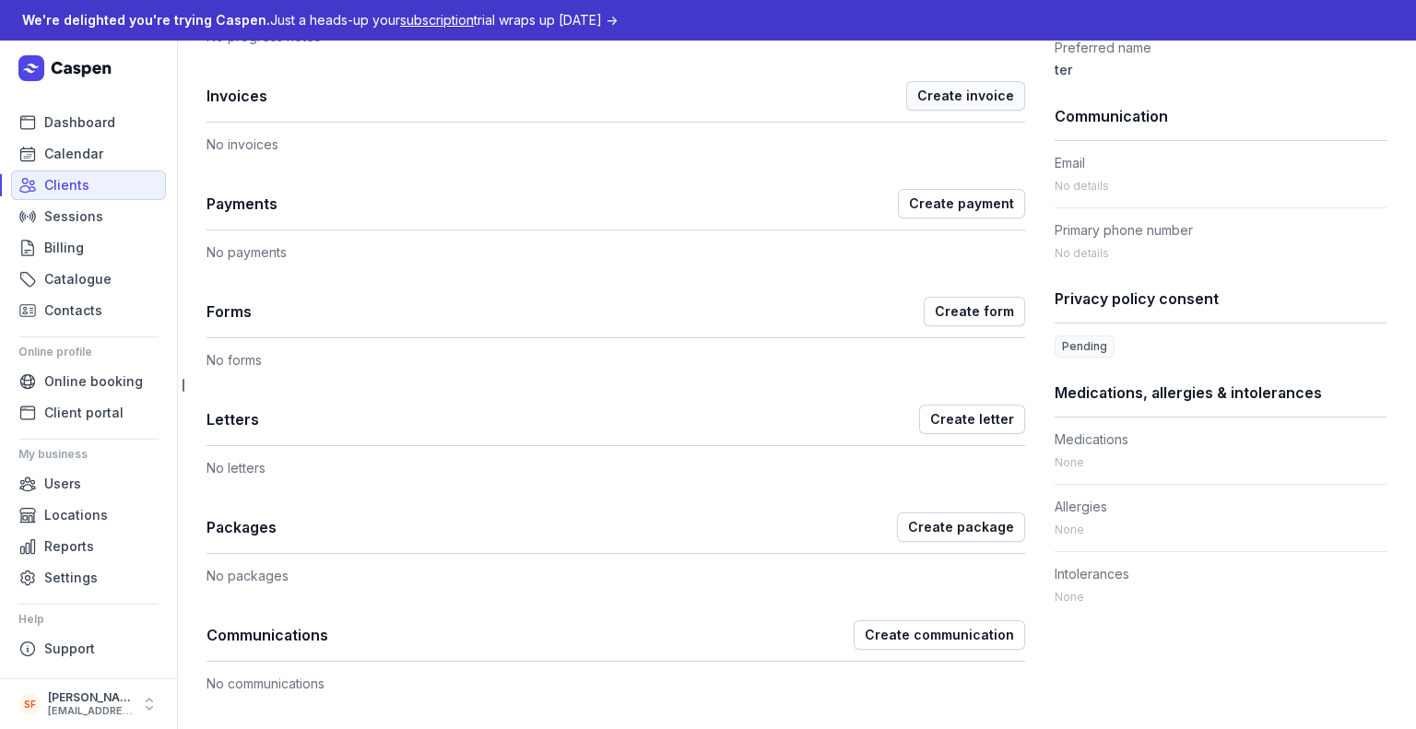
click at [957, 91] on span "Create invoice" at bounding box center [965, 96] width 97 height 22
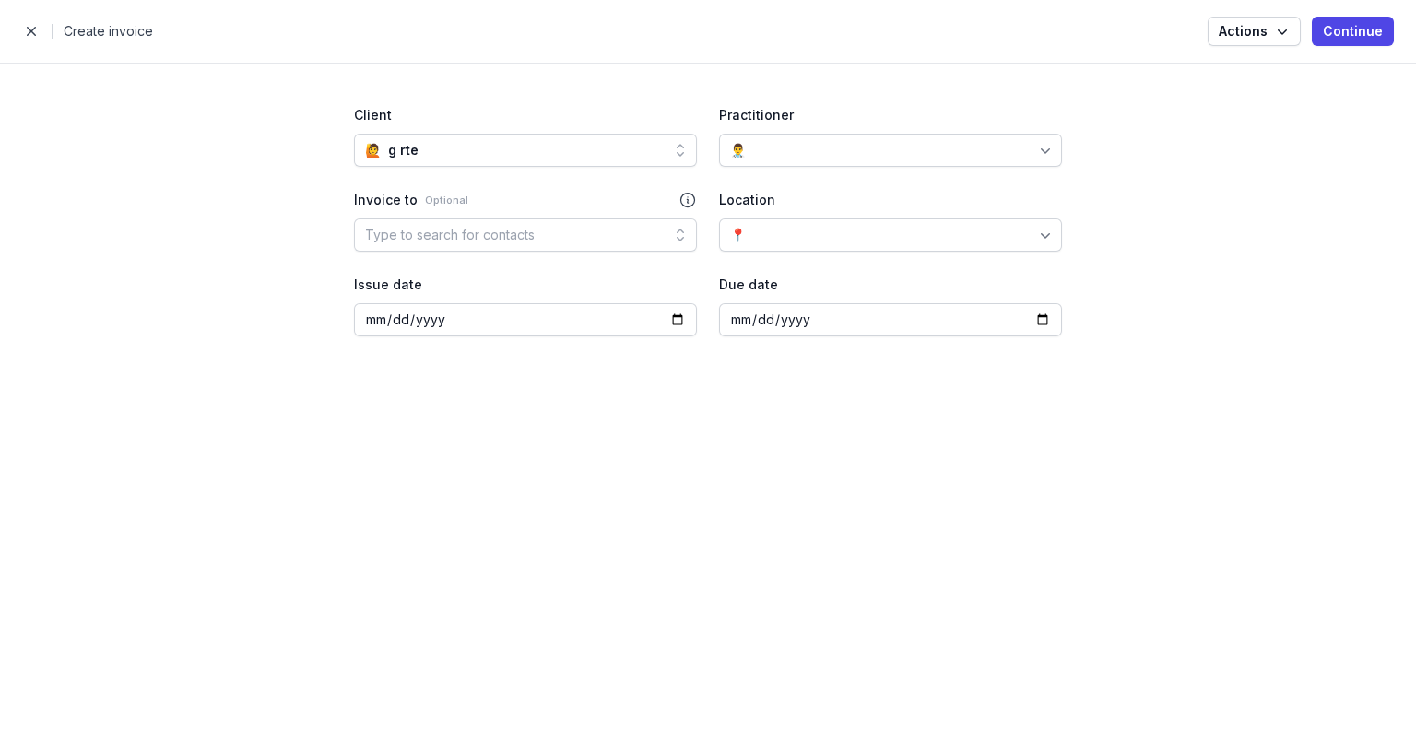
click at [571, 220] on div "Type to search for contacts" at bounding box center [525, 234] width 343 height 33
click at [842, 210] on div "Location" at bounding box center [890, 200] width 343 height 22
click at [850, 143] on div "👨‍⚕️" at bounding box center [890, 150] width 343 height 33
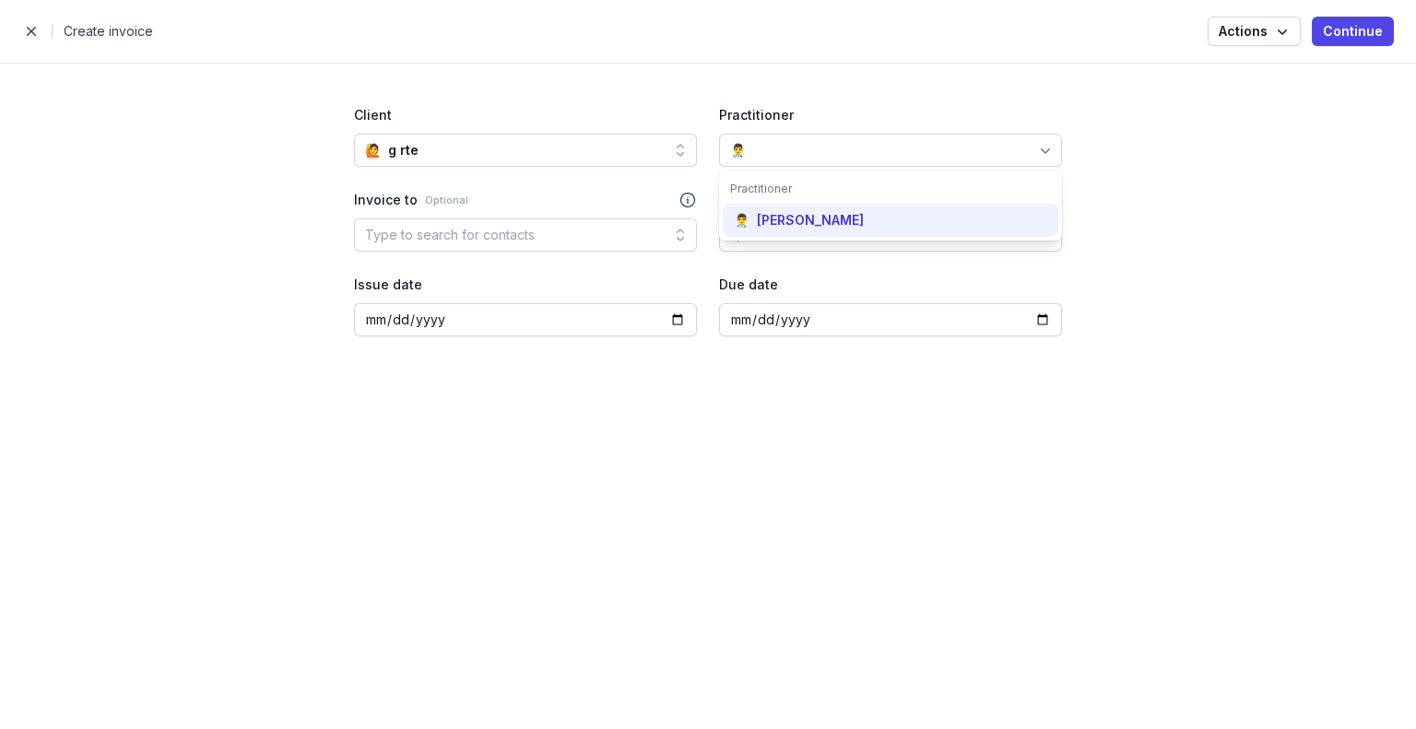
click at [809, 211] on div "[PERSON_NAME]" at bounding box center [810, 220] width 107 height 18
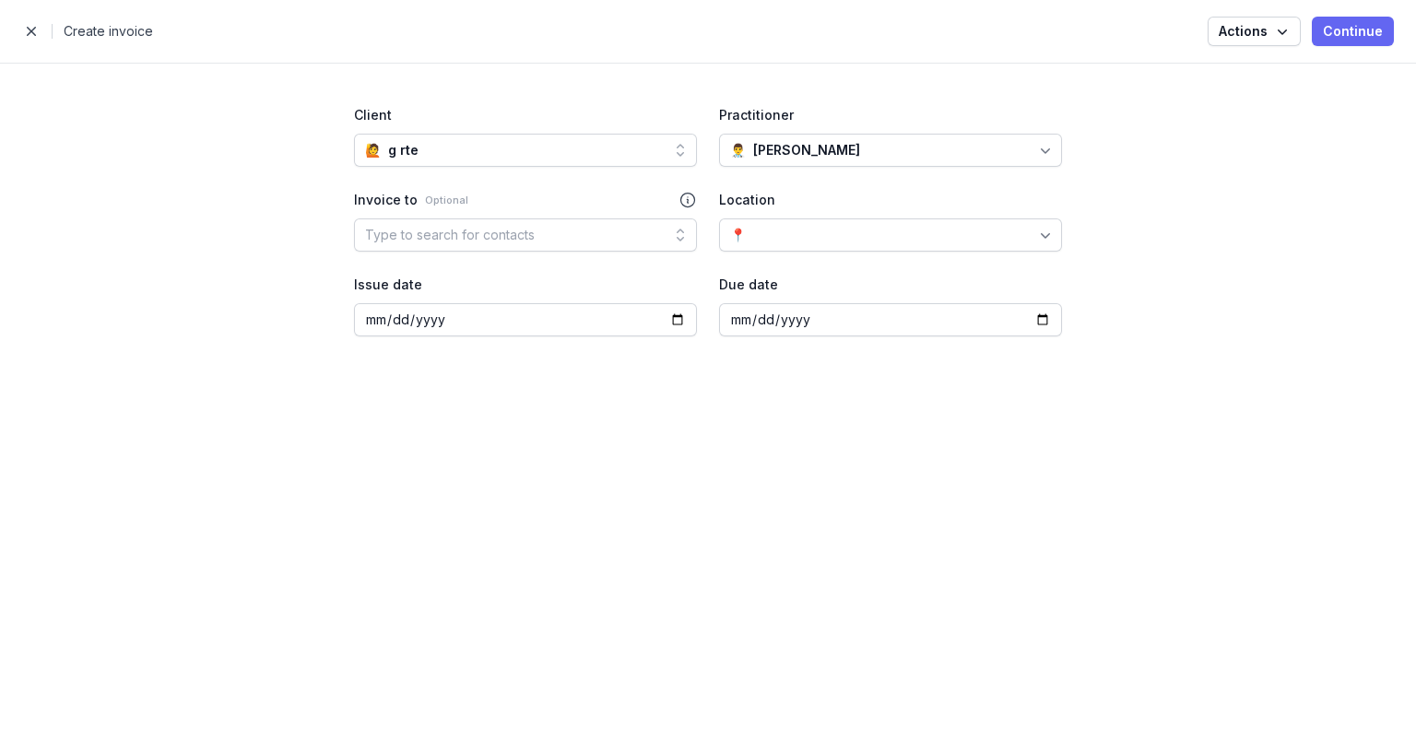
click at [1333, 39] on span "Continue" at bounding box center [1353, 31] width 60 height 22
click at [766, 226] on div "📍" at bounding box center [890, 234] width 343 height 33
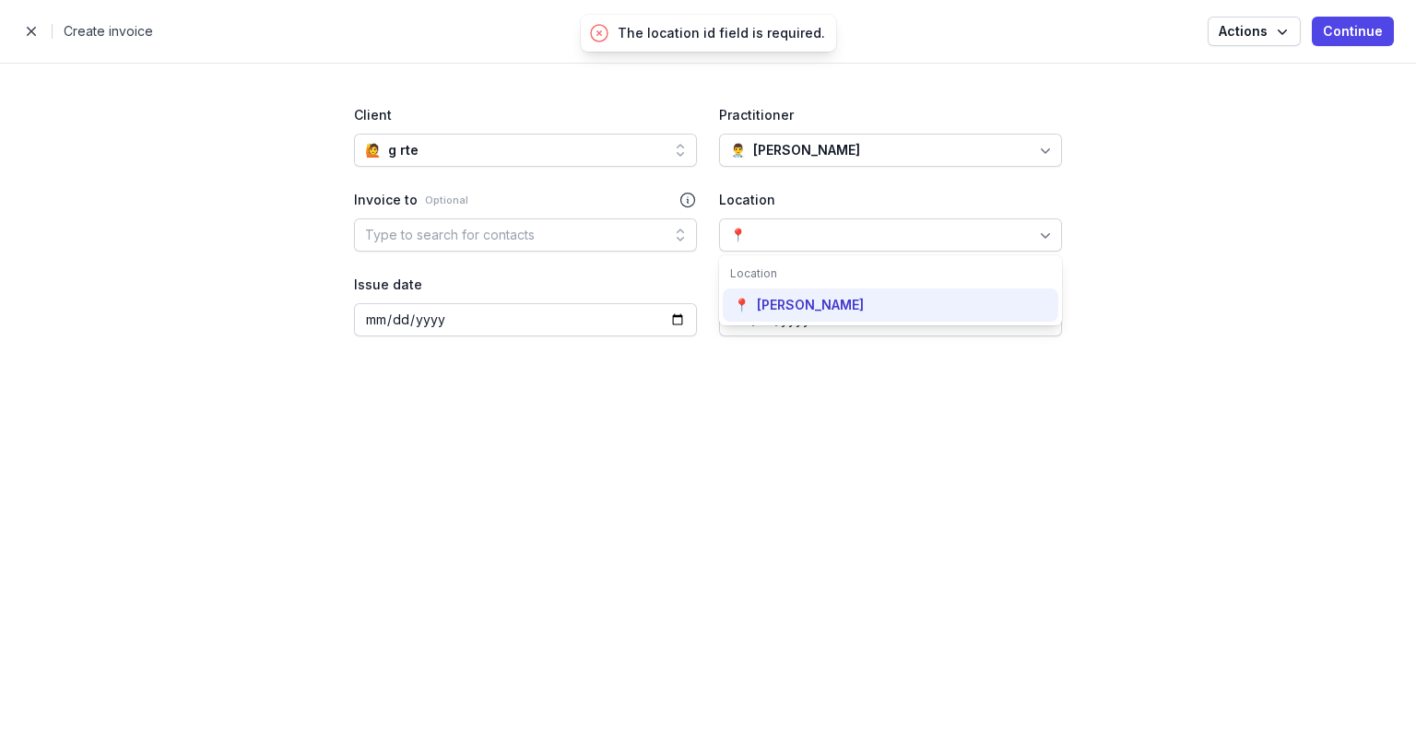
click at [770, 307] on div "[PERSON_NAME]" at bounding box center [810, 305] width 107 height 18
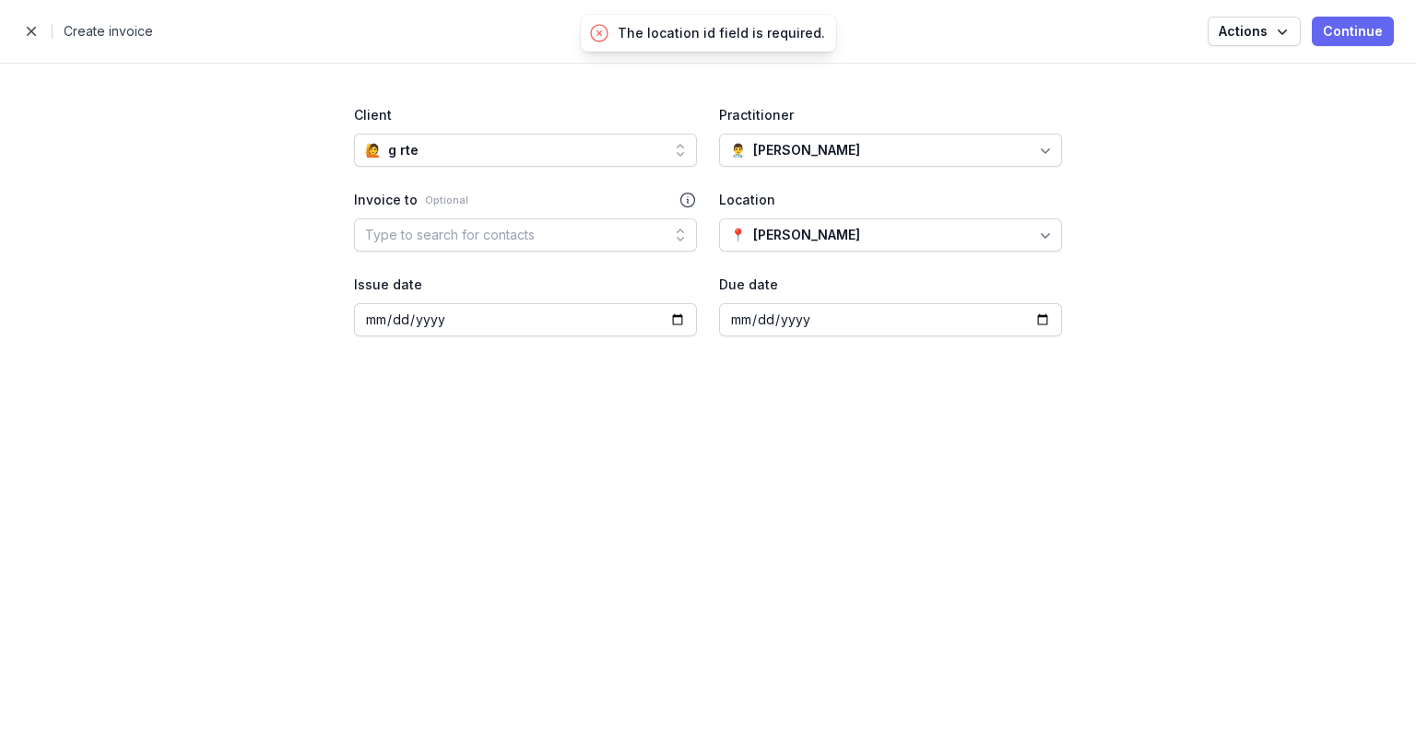
click at [1356, 36] on span "Continue" at bounding box center [1353, 31] width 60 height 22
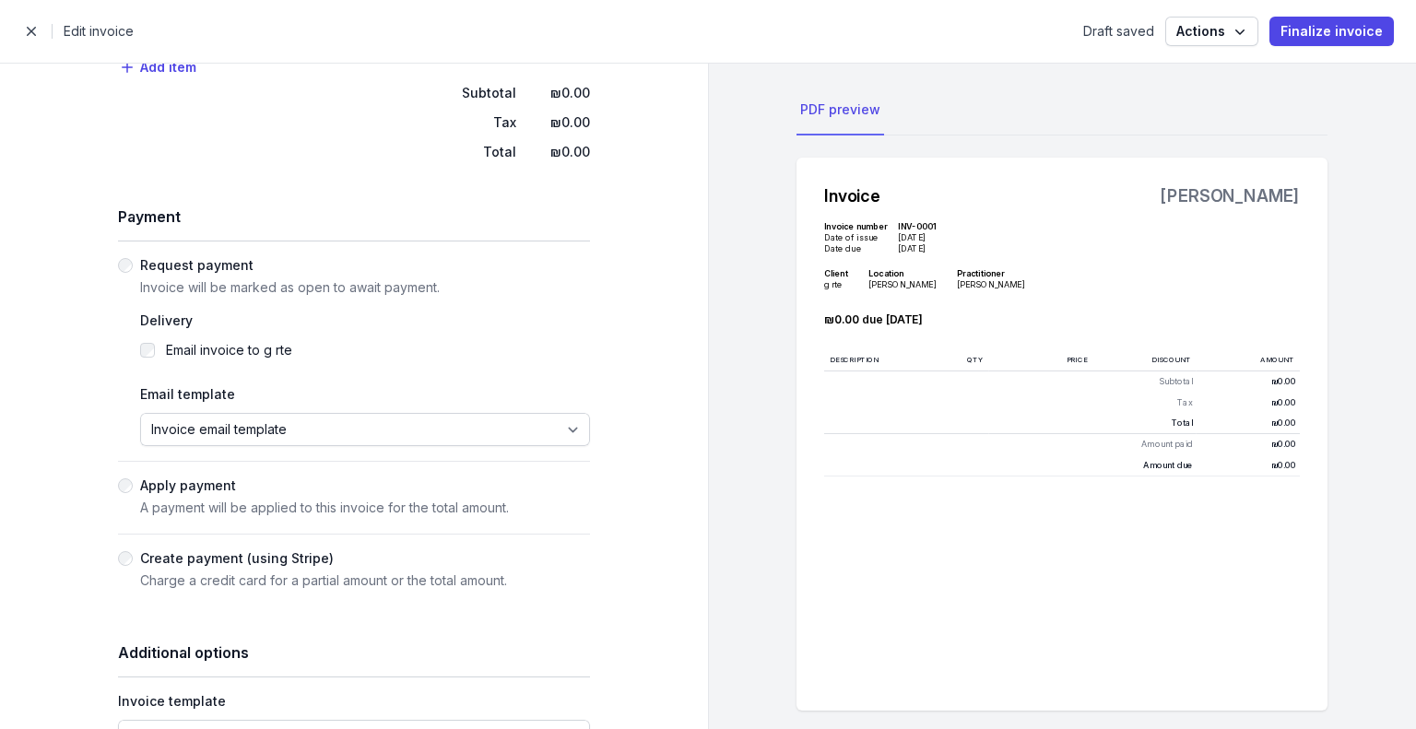
scroll to position [456, 0]
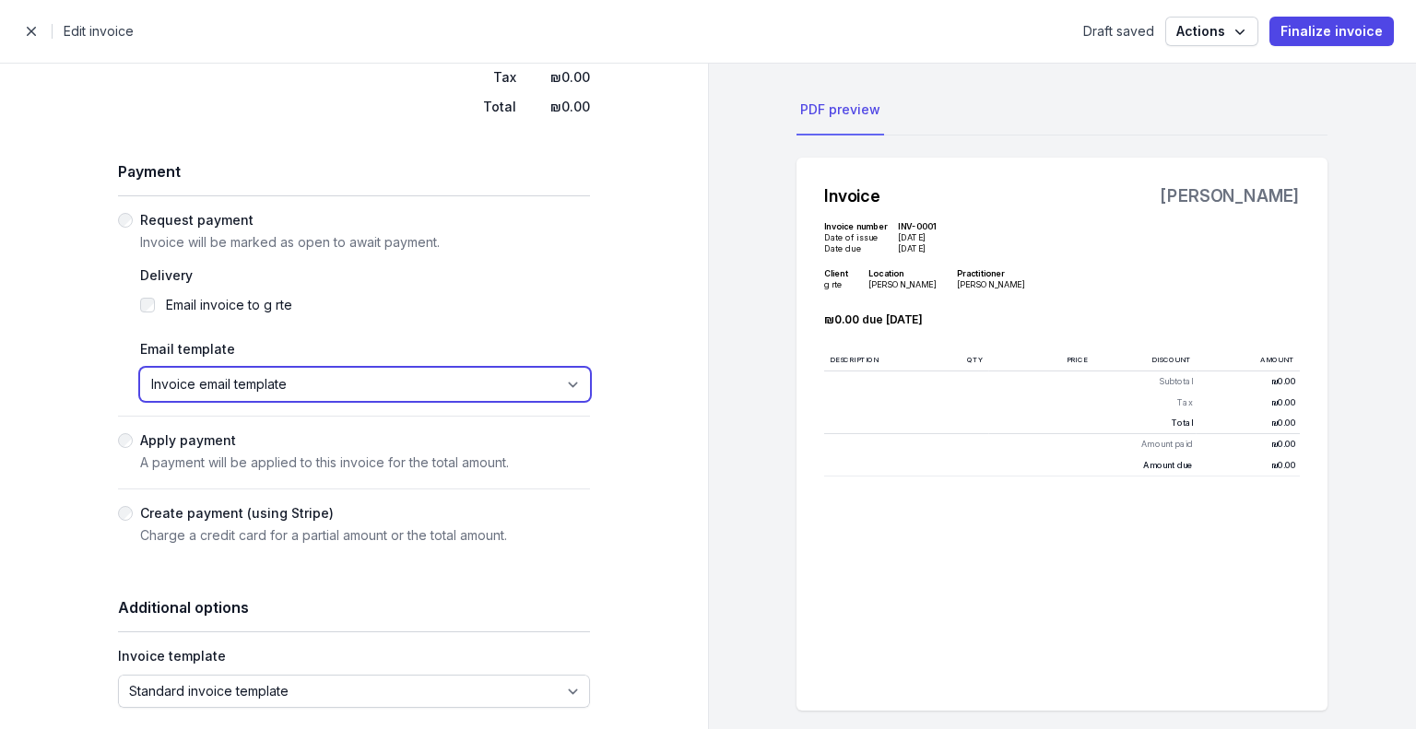
click at [286, 384] on select "Invoice email template" at bounding box center [365, 384] width 450 height 33
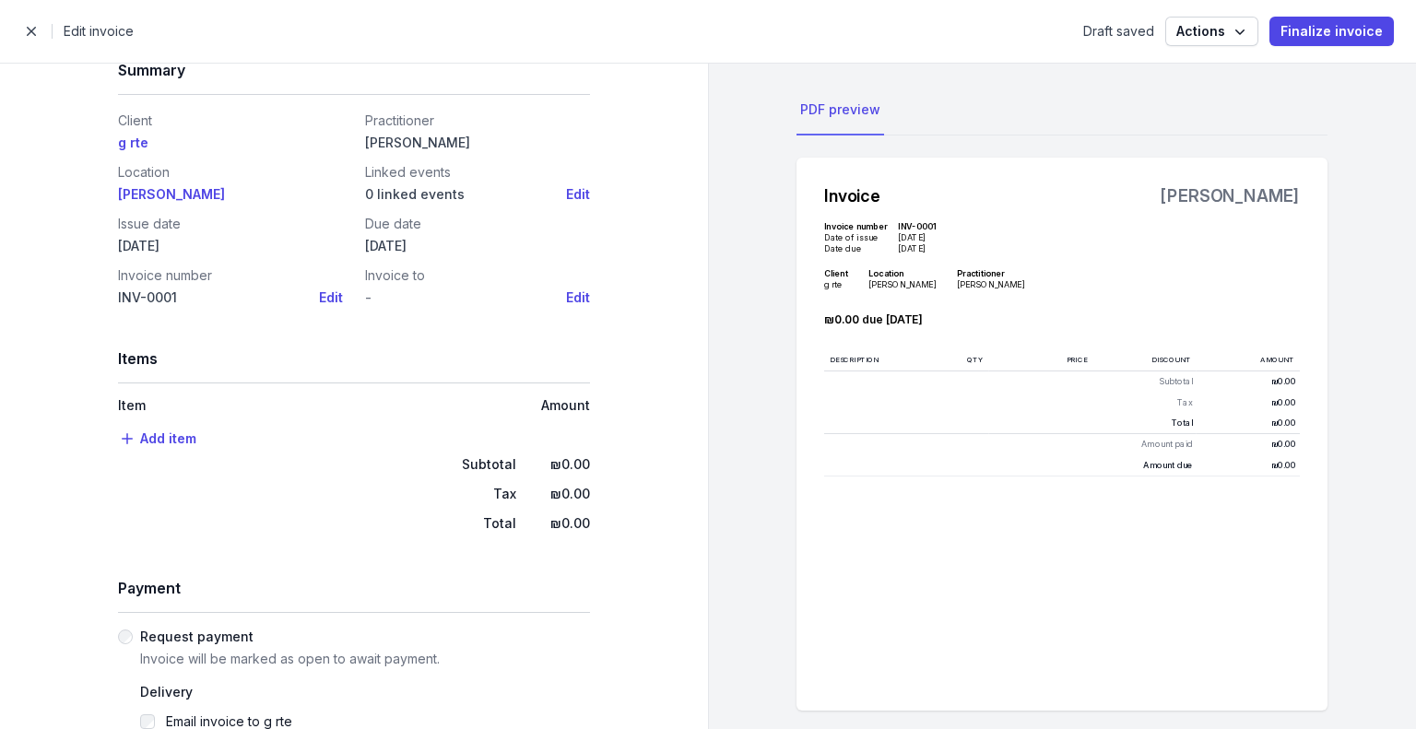
scroll to position [0, 0]
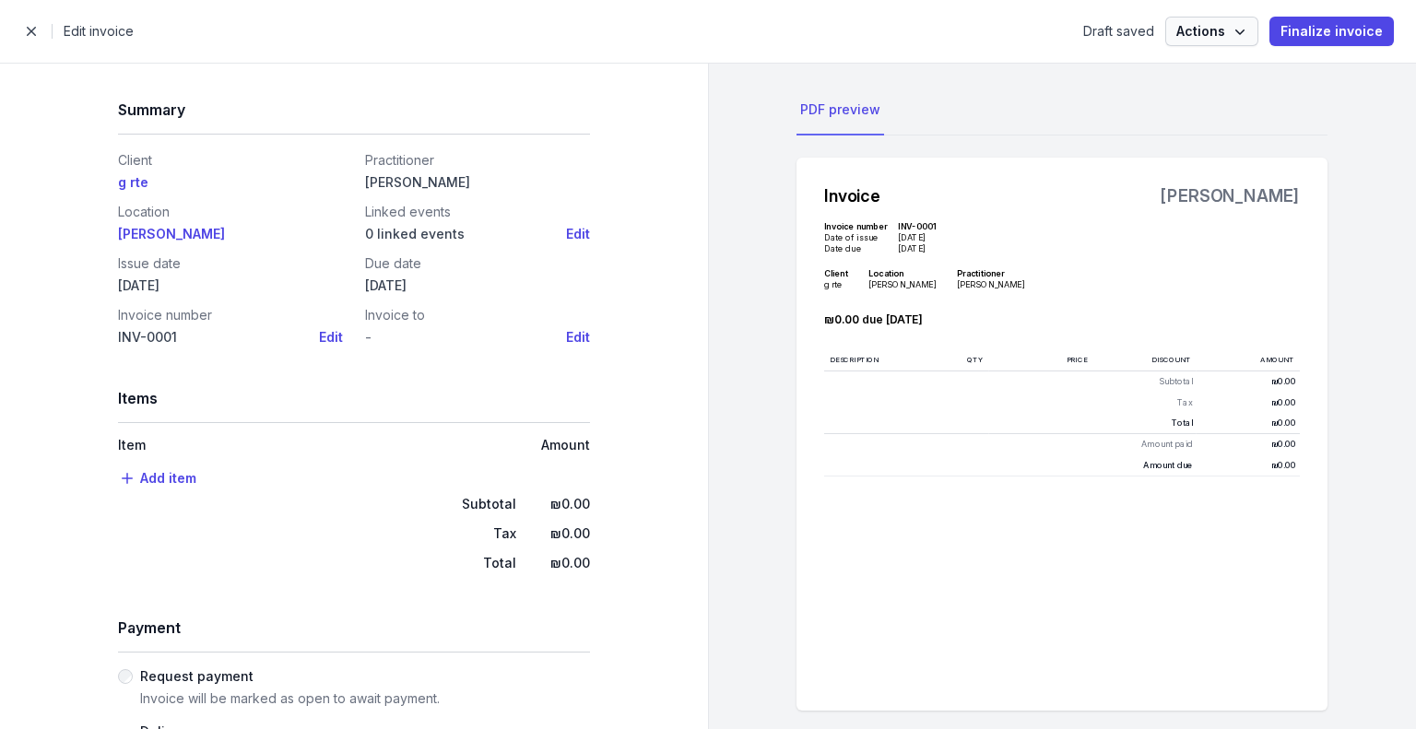
click at [1249, 32] on icon "button" at bounding box center [1240, 31] width 18 height 18
click at [1144, 95] on button "Delete invoice" at bounding box center [1155, 104] width 206 height 26
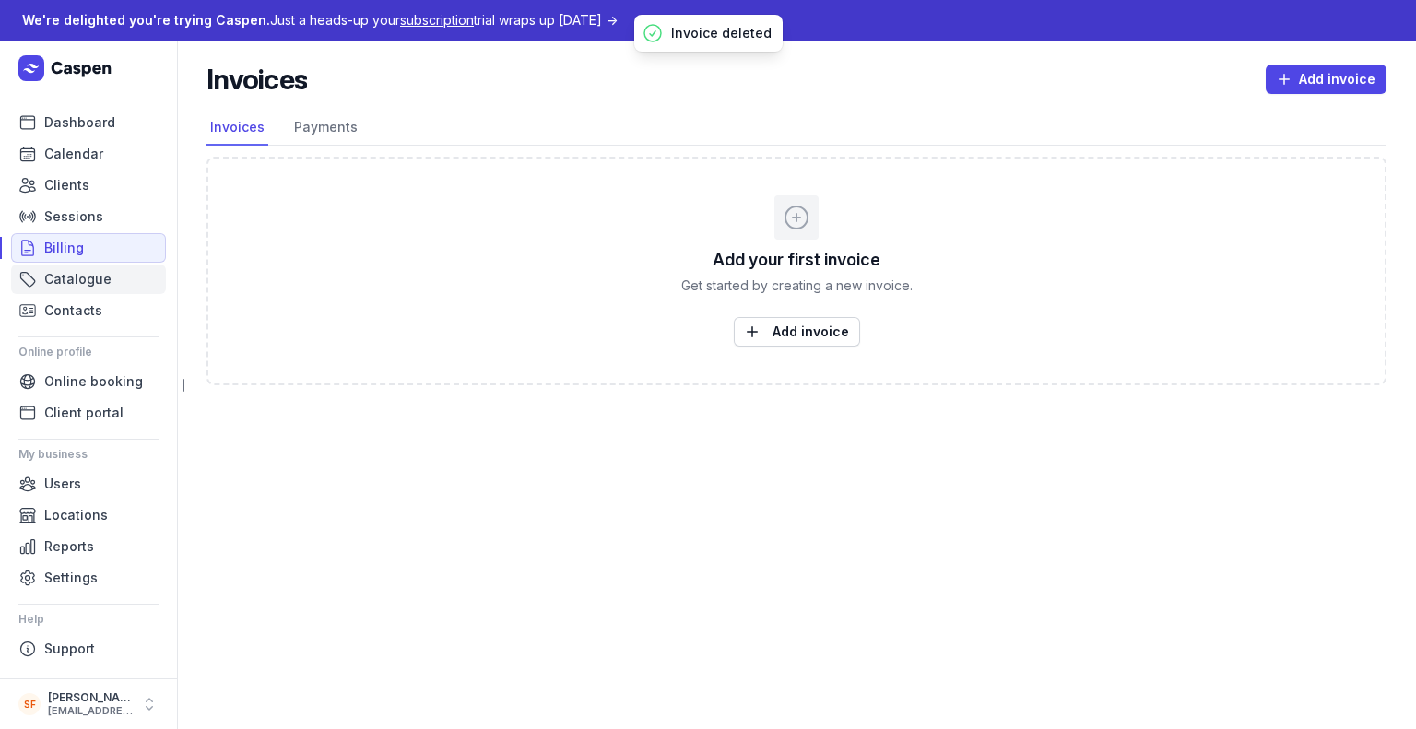
click at [101, 283] on span "Catalogue" at bounding box center [77, 279] width 67 height 22
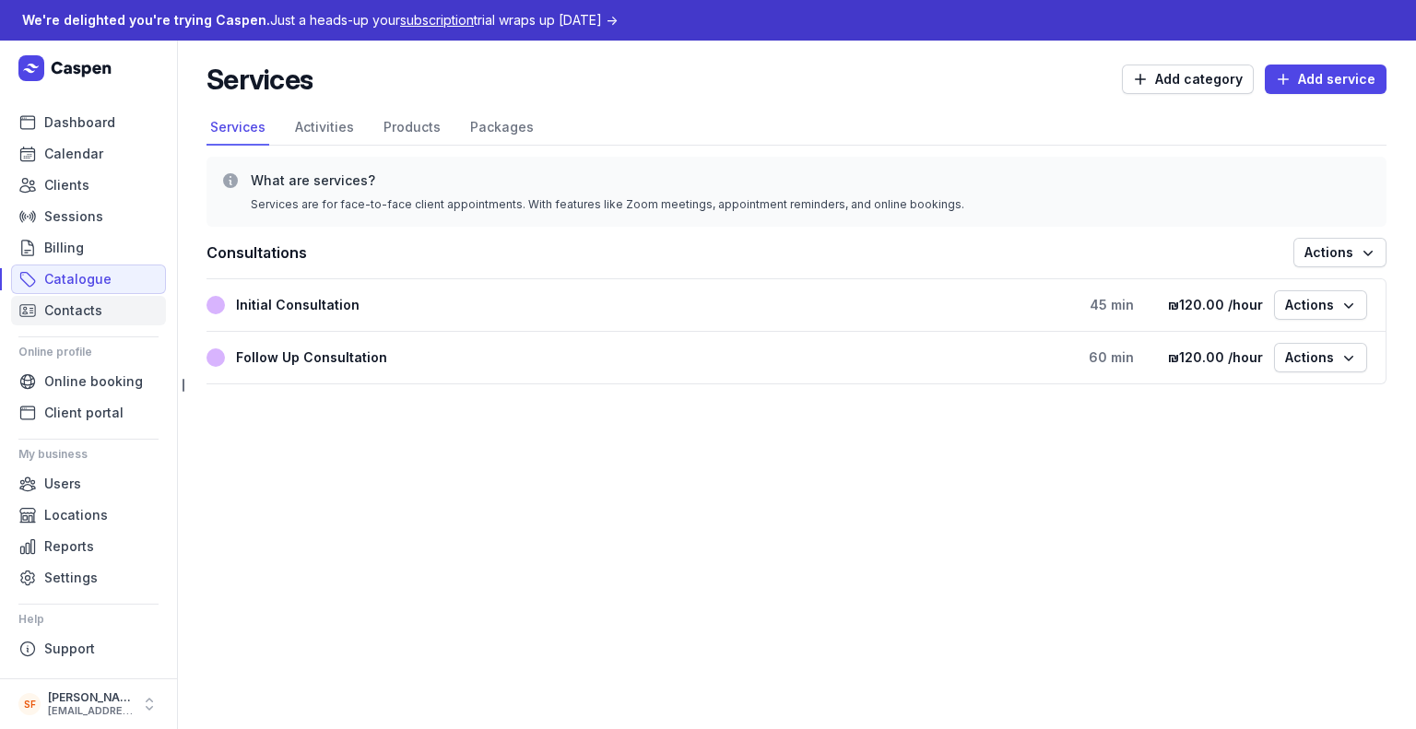
click at [80, 310] on span "Contacts" at bounding box center [73, 311] width 58 height 22
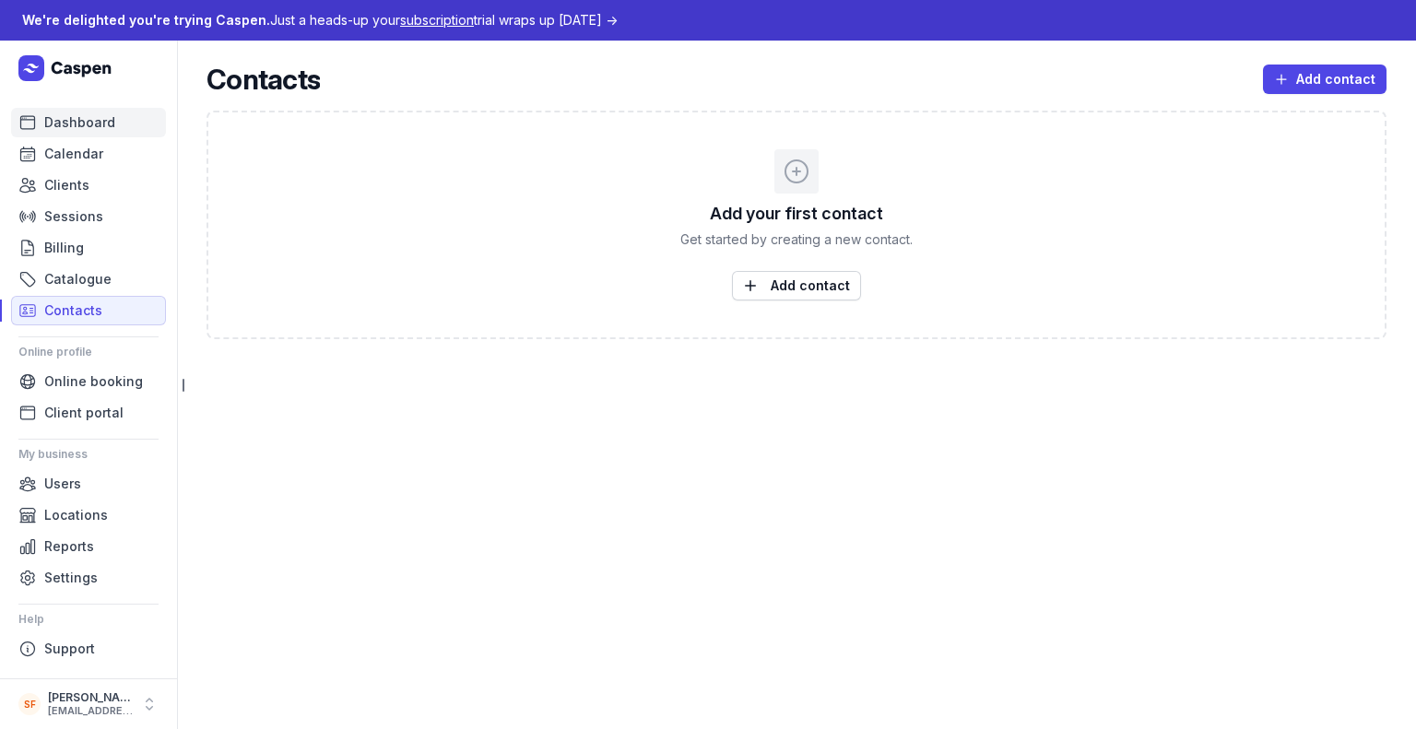
click at [116, 125] on link "Dashboard" at bounding box center [88, 122] width 155 height 29
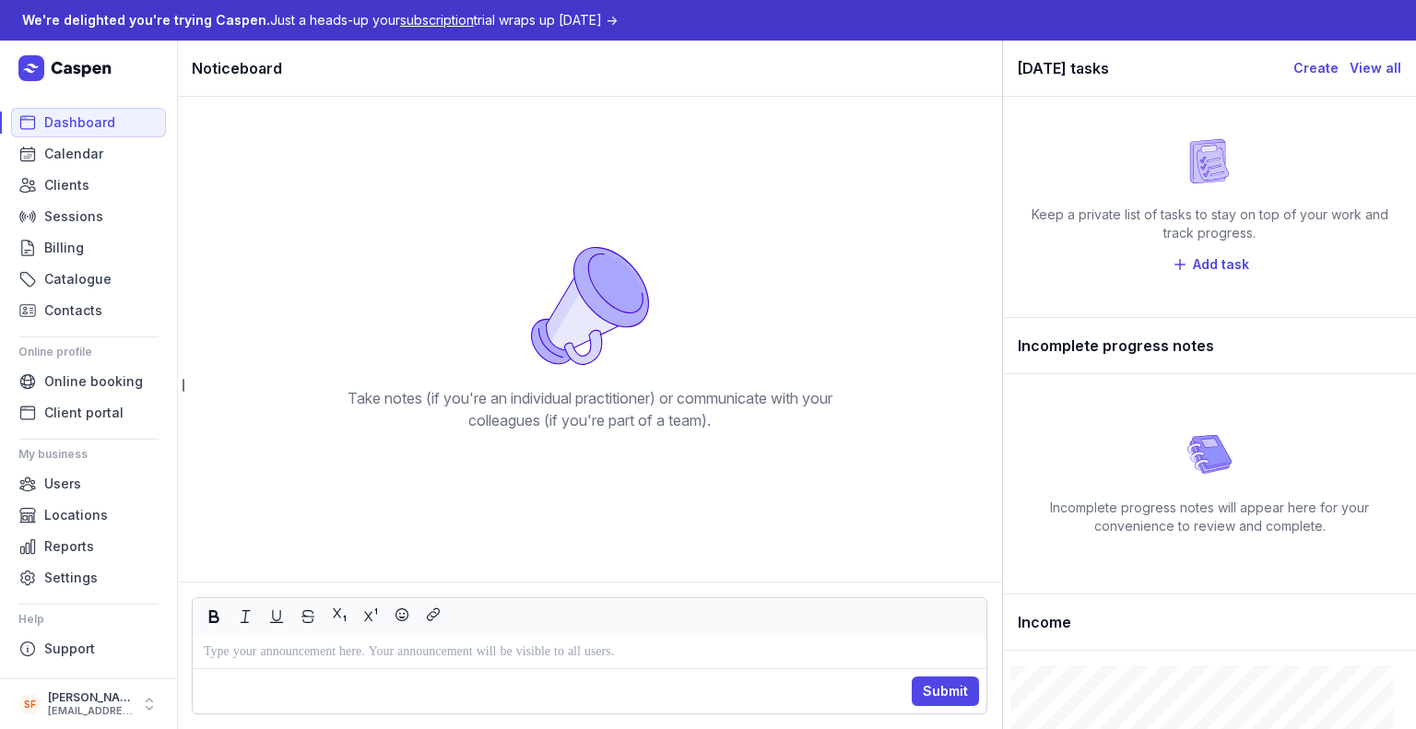
click at [92, 65] on icon at bounding box center [66, 68] width 97 height 26
click at [28, 69] on icon at bounding box center [31, 68] width 16 height 9
click at [96, 703] on div "[PERSON_NAME]" at bounding box center [90, 697] width 85 height 15
click at [81, 571] on span "Settings" at bounding box center [70, 578] width 53 height 22
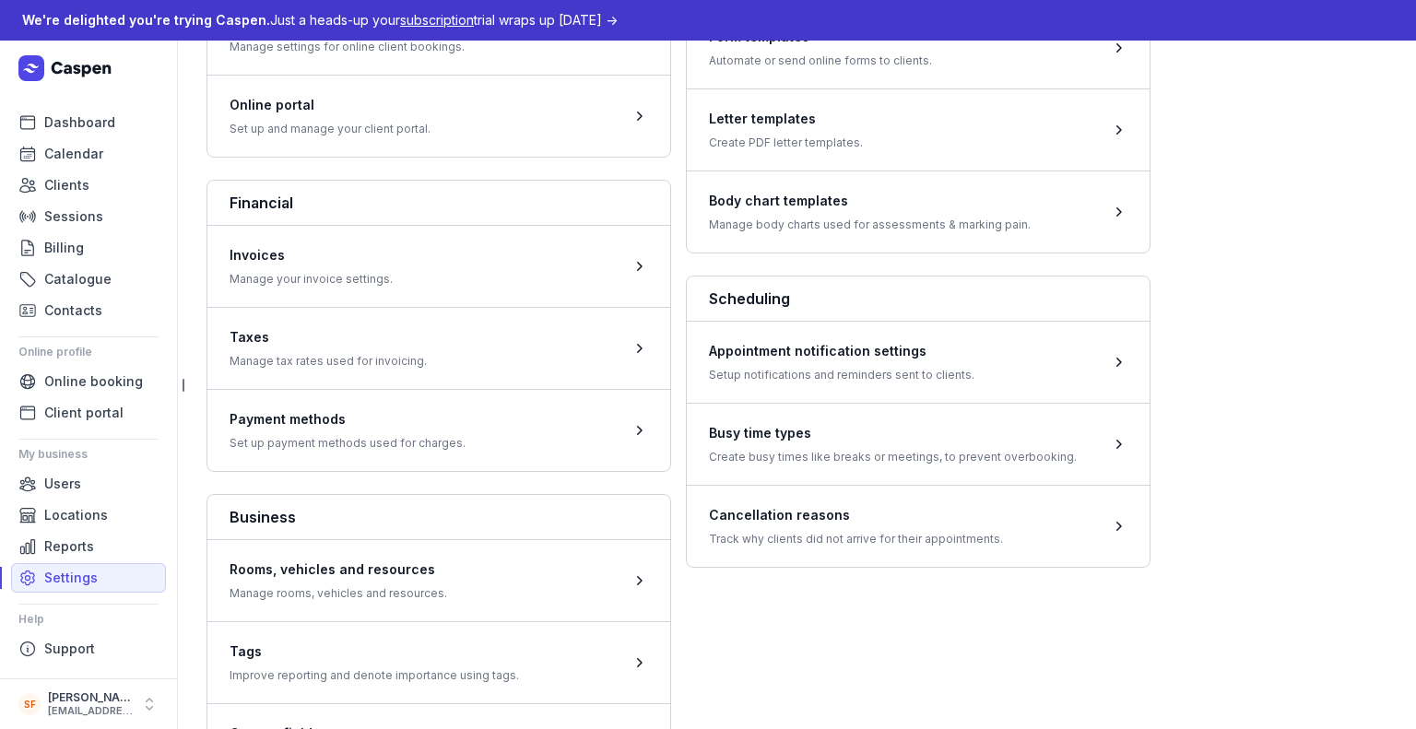
scroll to position [645, 0]
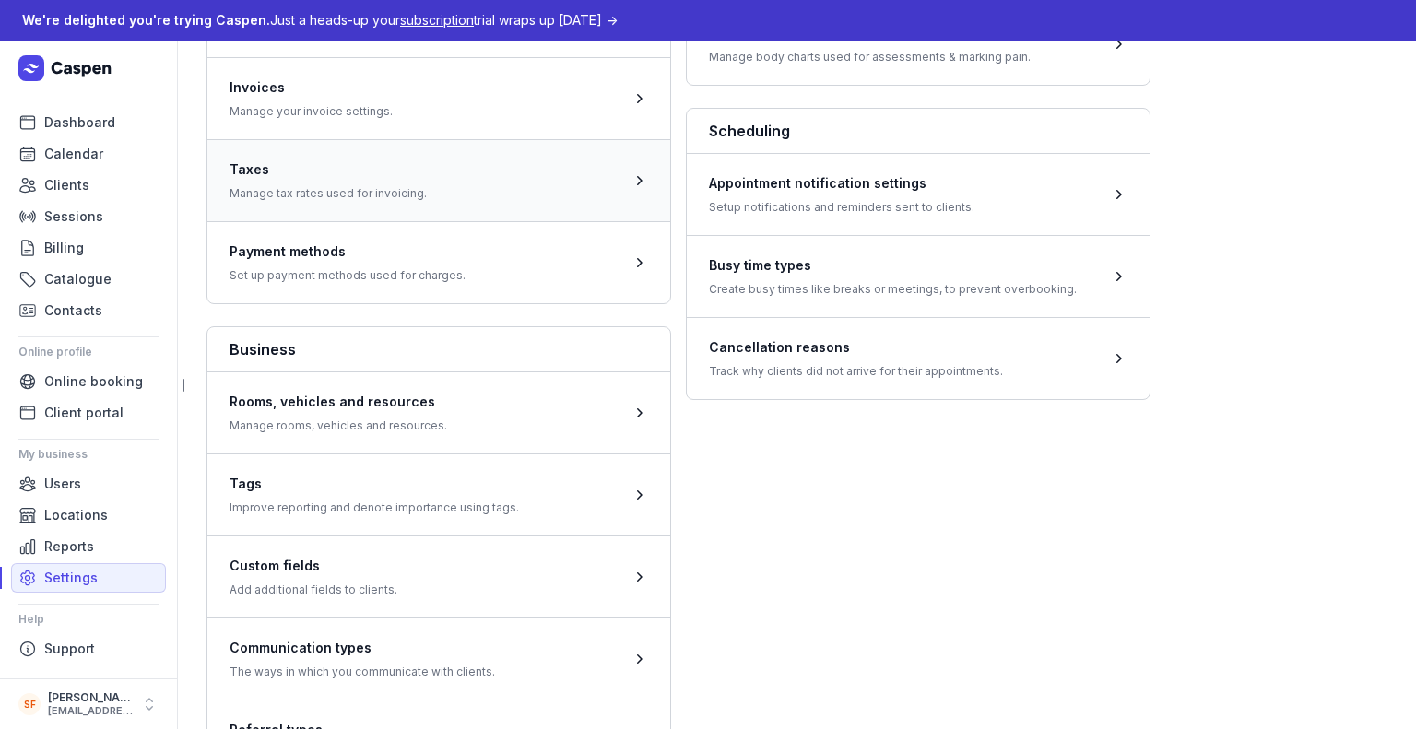
click at [465, 174] on span at bounding box center [438, 180] width 463 height 82
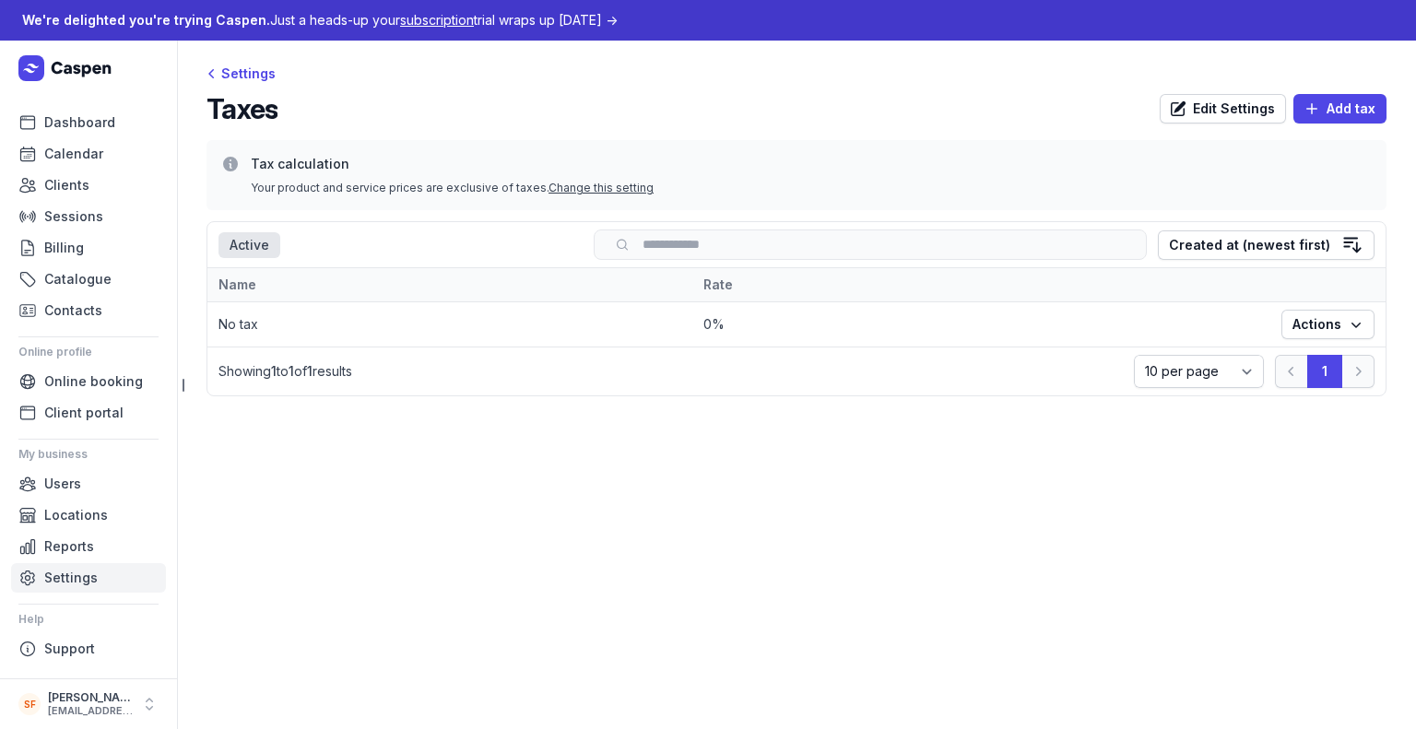
click at [91, 583] on span "Settings" at bounding box center [70, 578] width 53 height 22
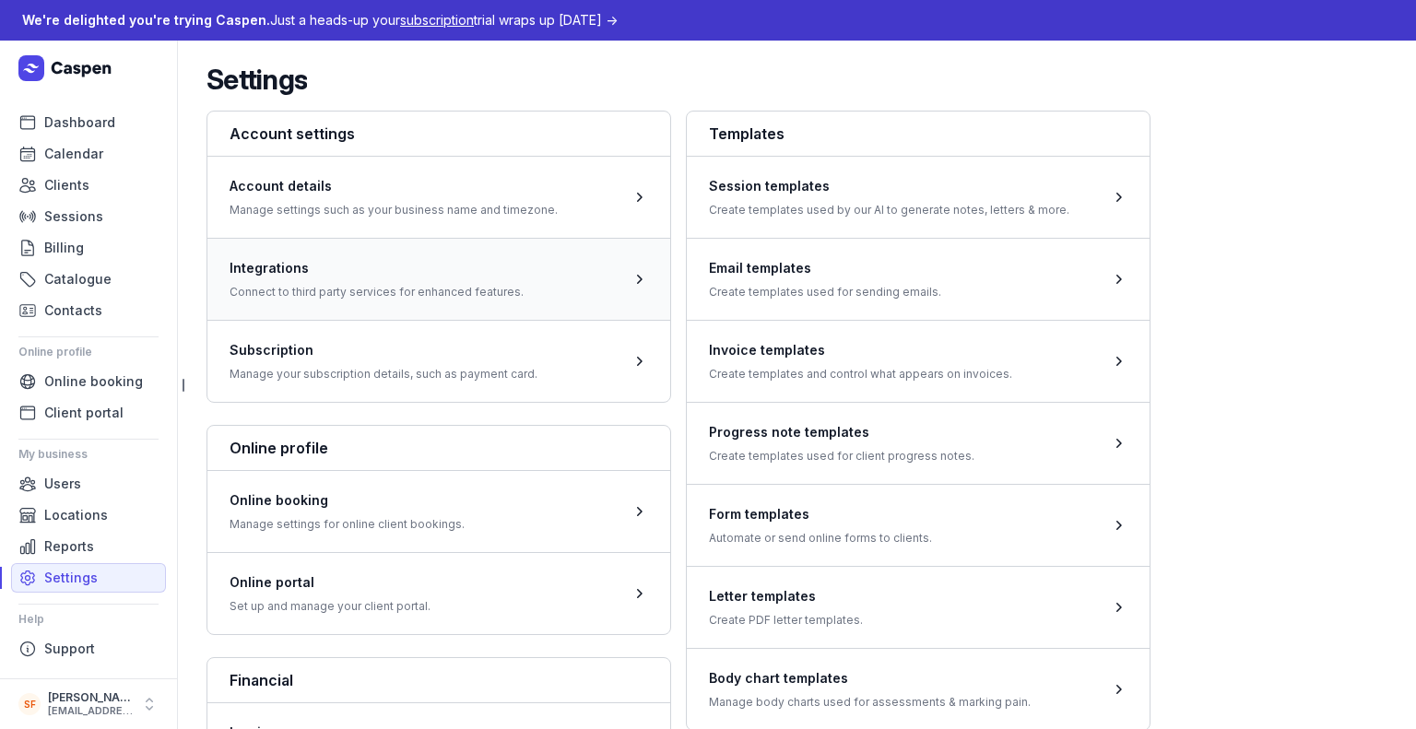
click at [465, 265] on span at bounding box center [438, 279] width 463 height 82
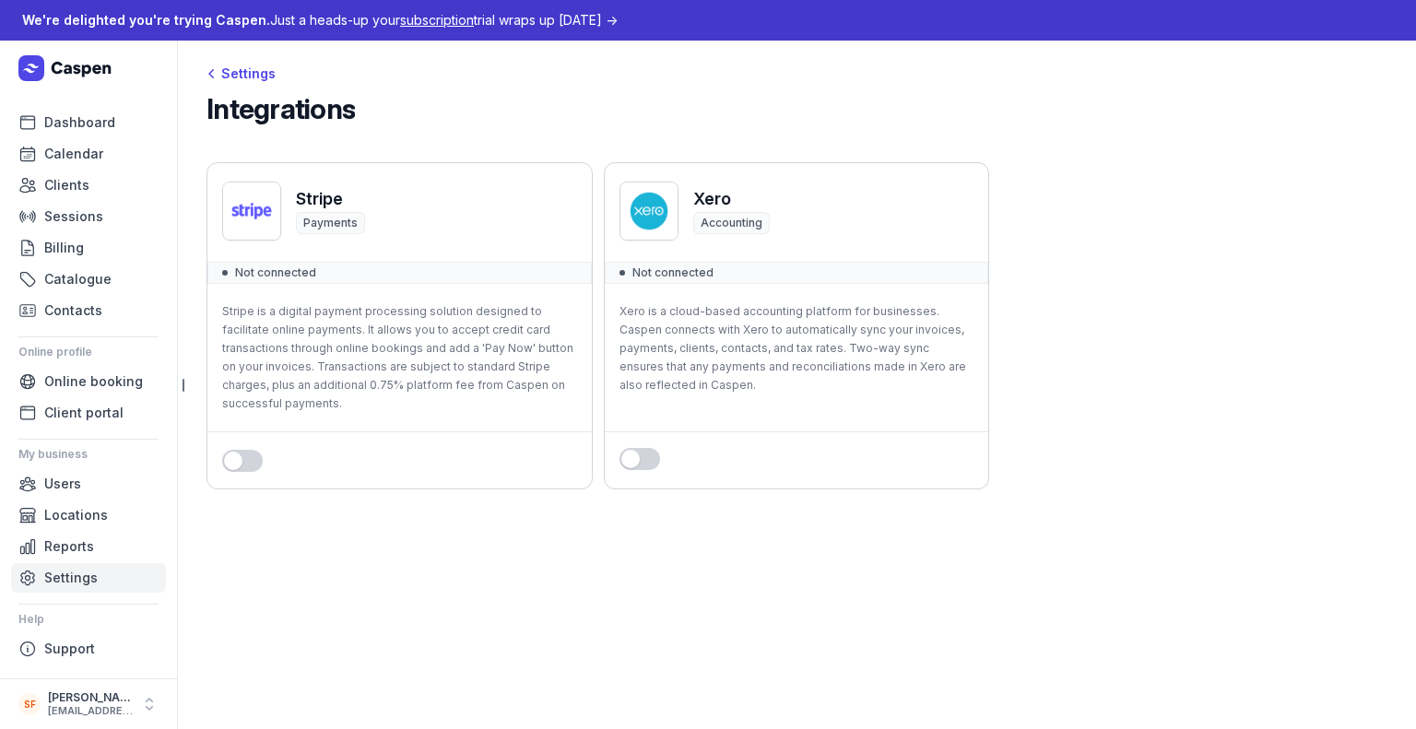
click at [113, 583] on link "Settings" at bounding box center [88, 577] width 155 height 29
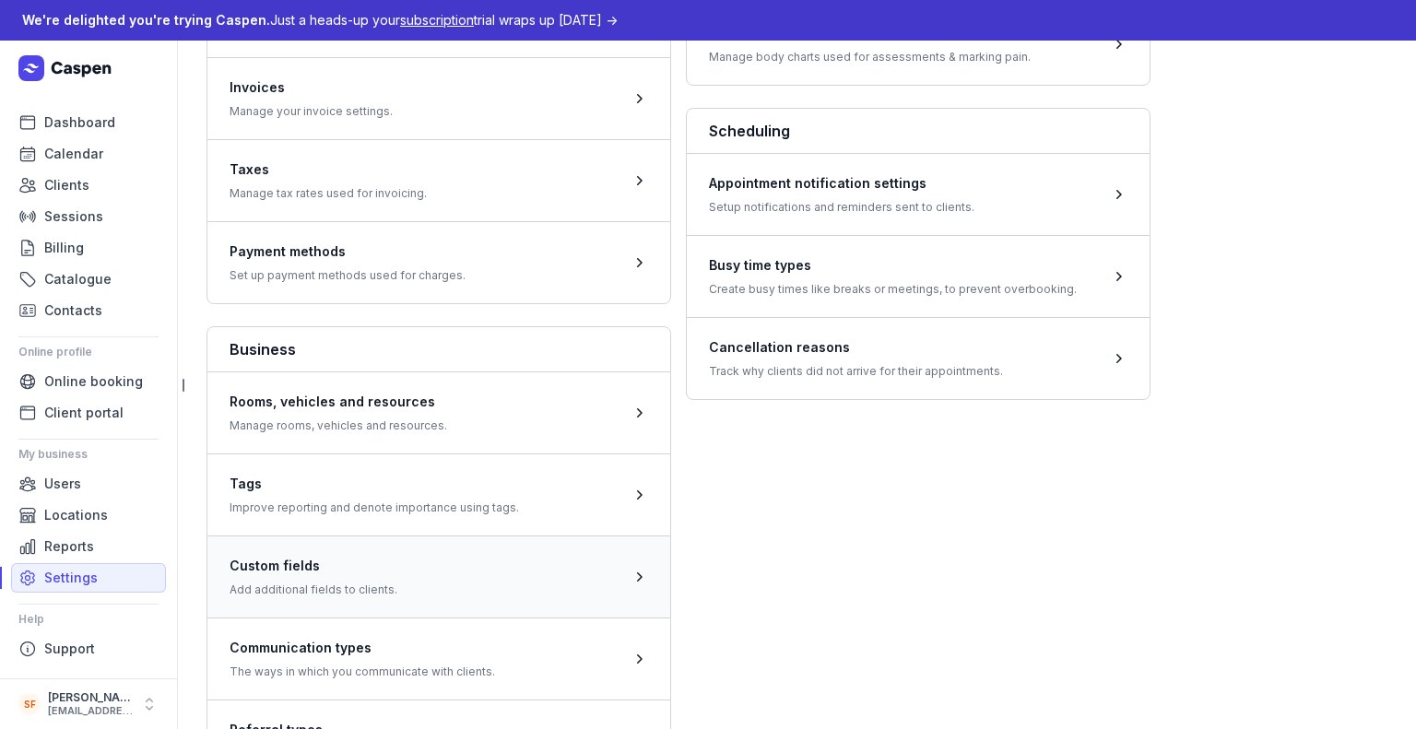
scroll to position [813, 0]
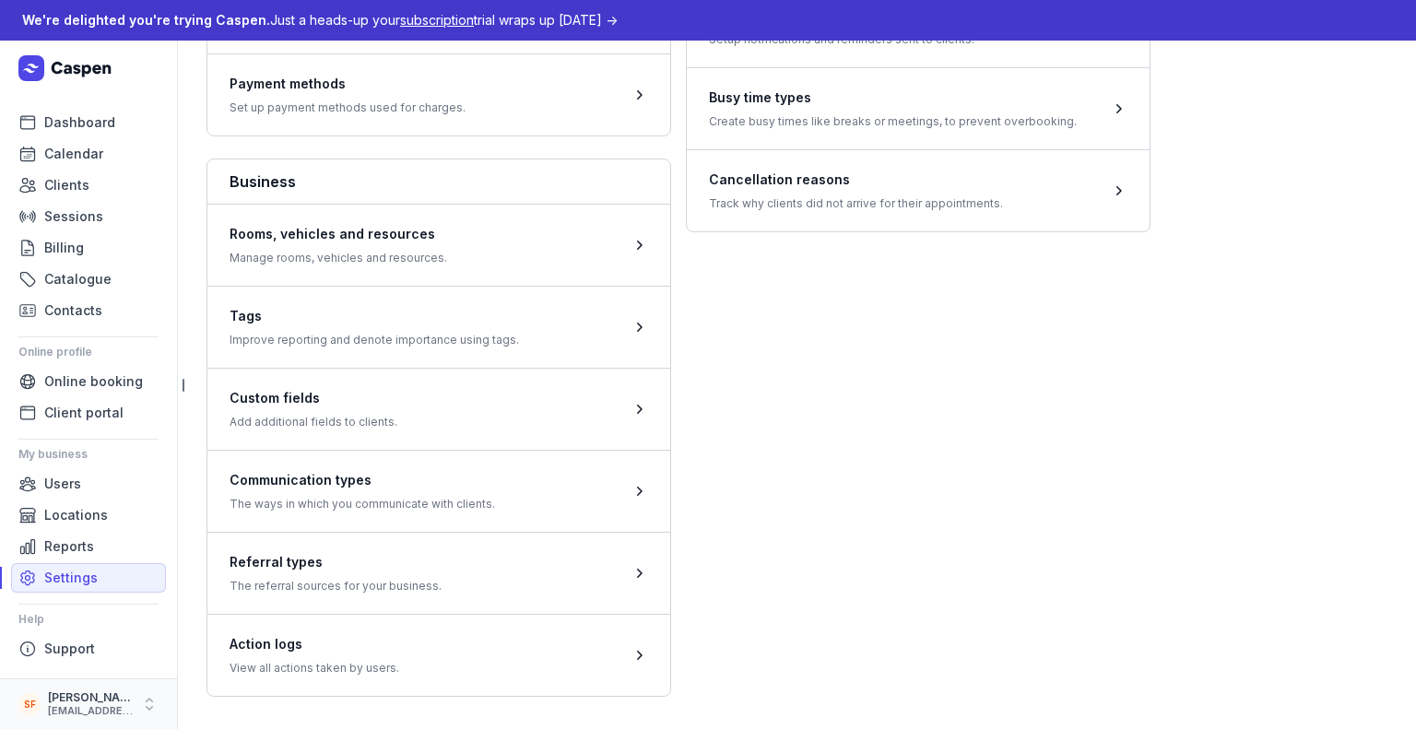
click at [82, 701] on div "[PERSON_NAME]" at bounding box center [90, 697] width 85 height 15
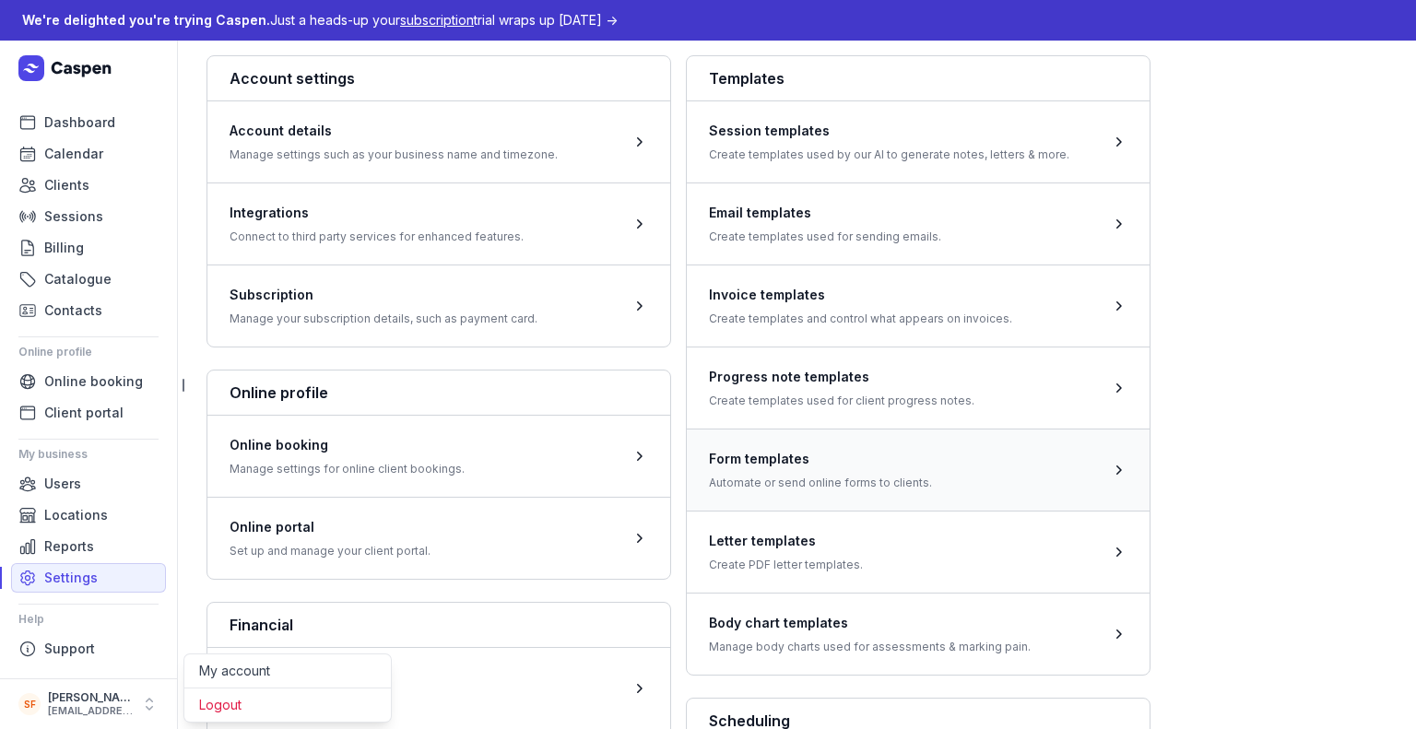
scroll to position [0, 0]
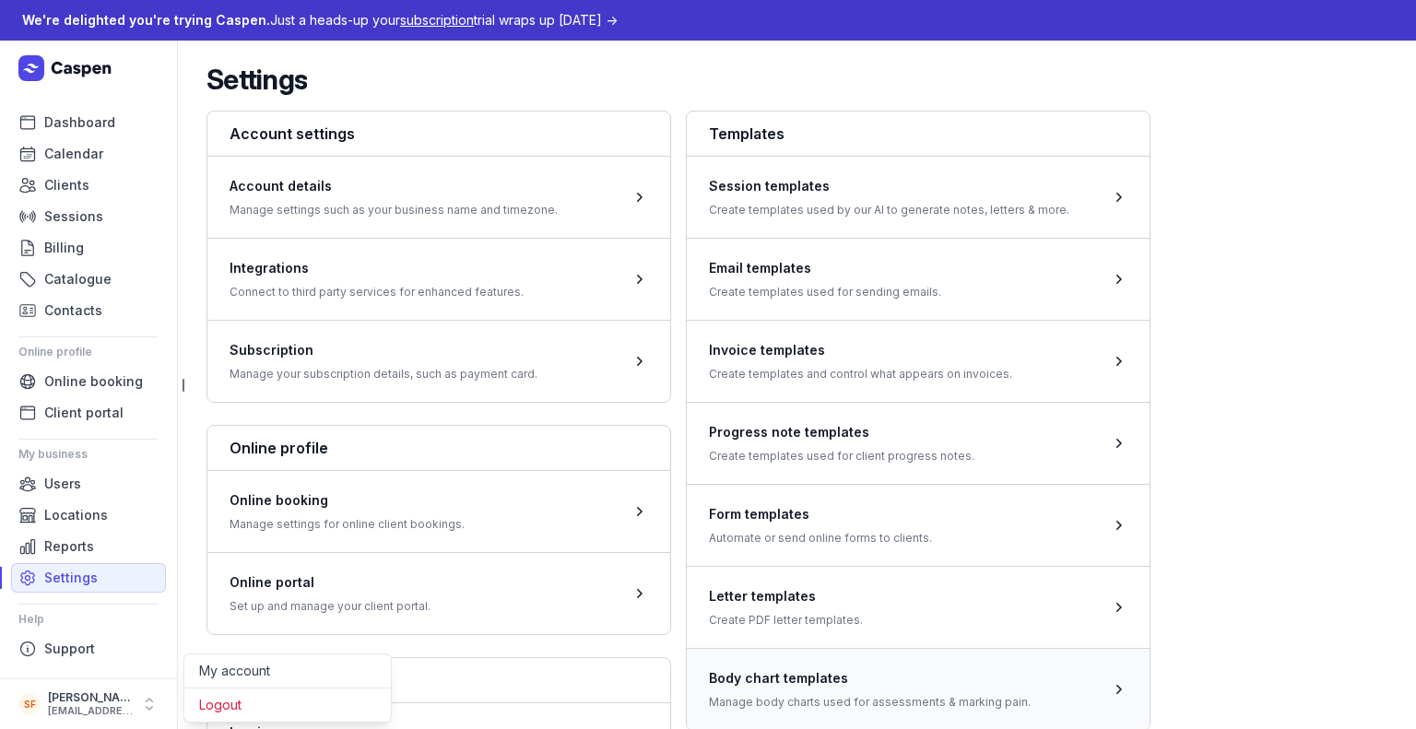
click at [723, 722] on span at bounding box center [918, 689] width 463 height 82
click at [469, 14] on span "subscription" at bounding box center [437, 20] width 74 height 16
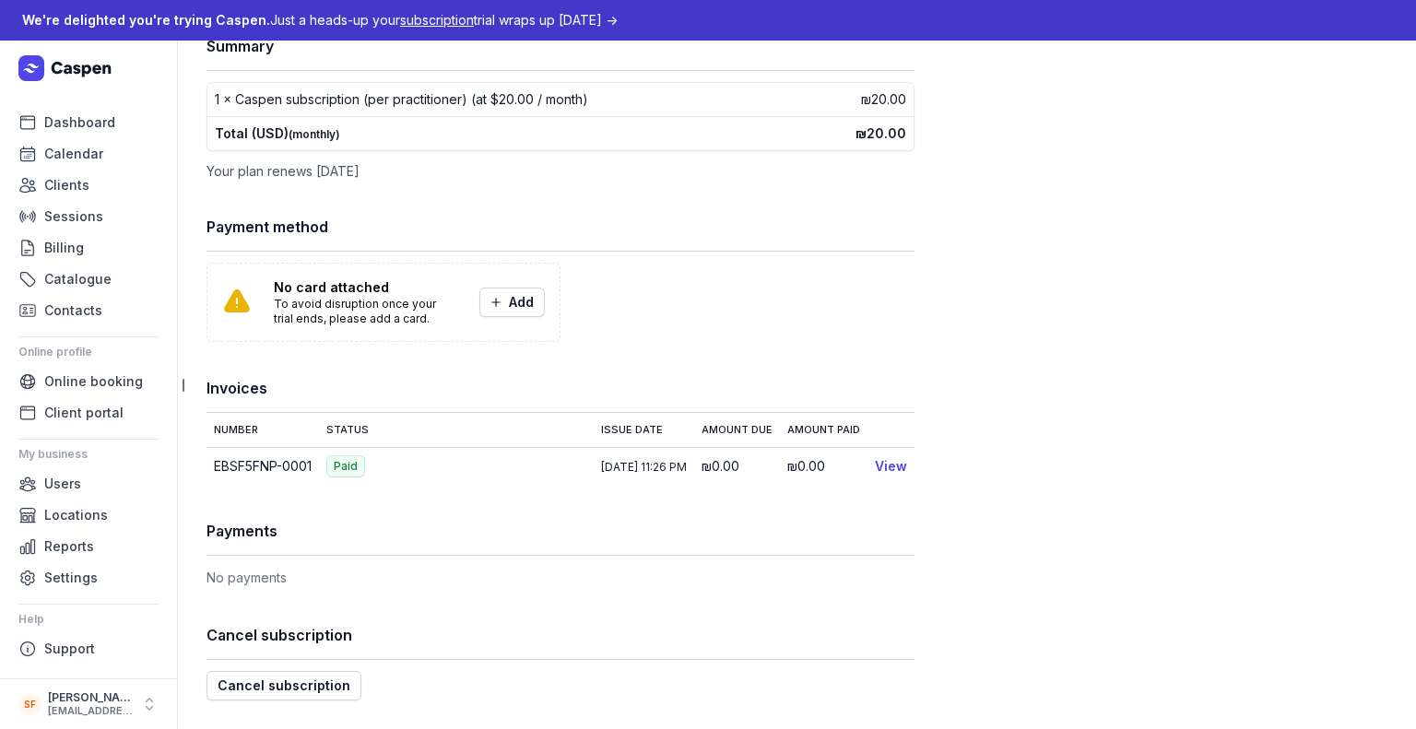
scroll to position [124, 0]
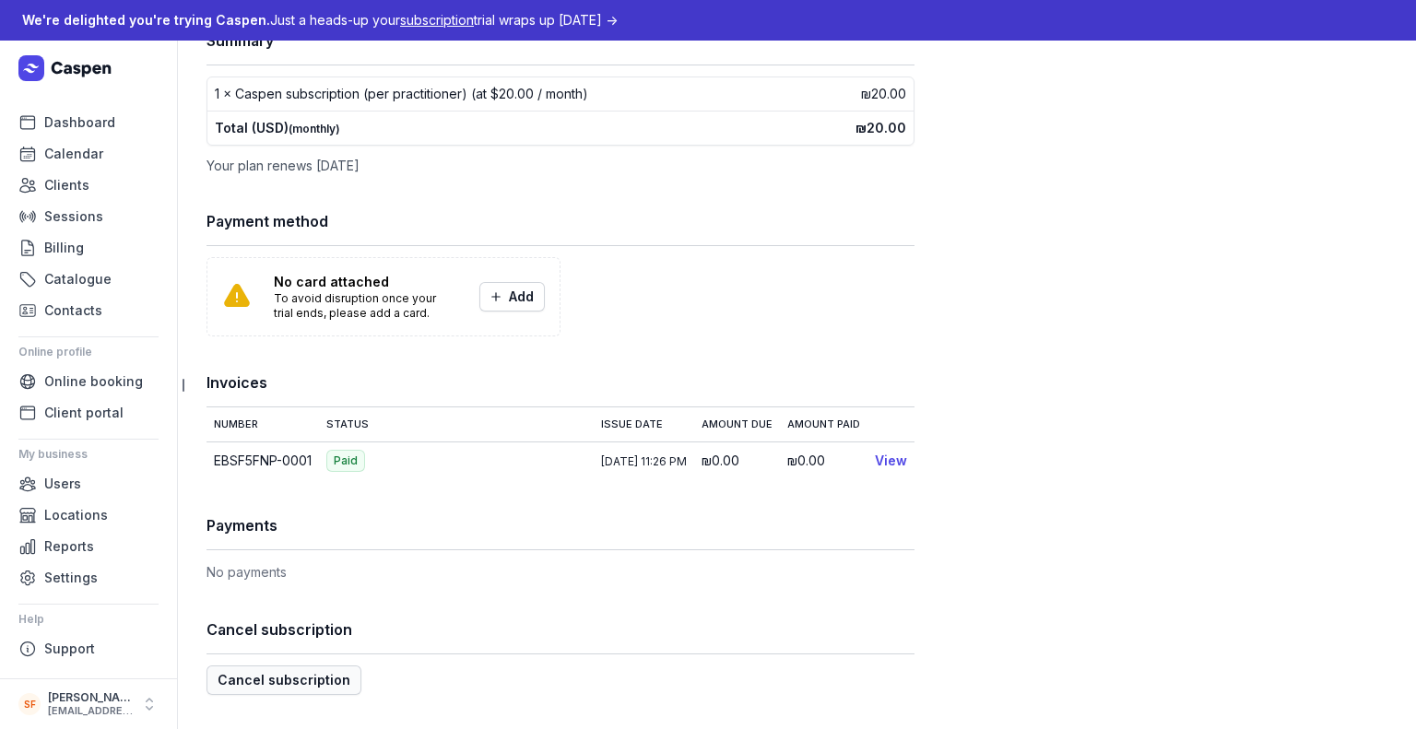
click at [284, 672] on span "Cancel subscription" at bounding box center [284, 680] width 133 height 22
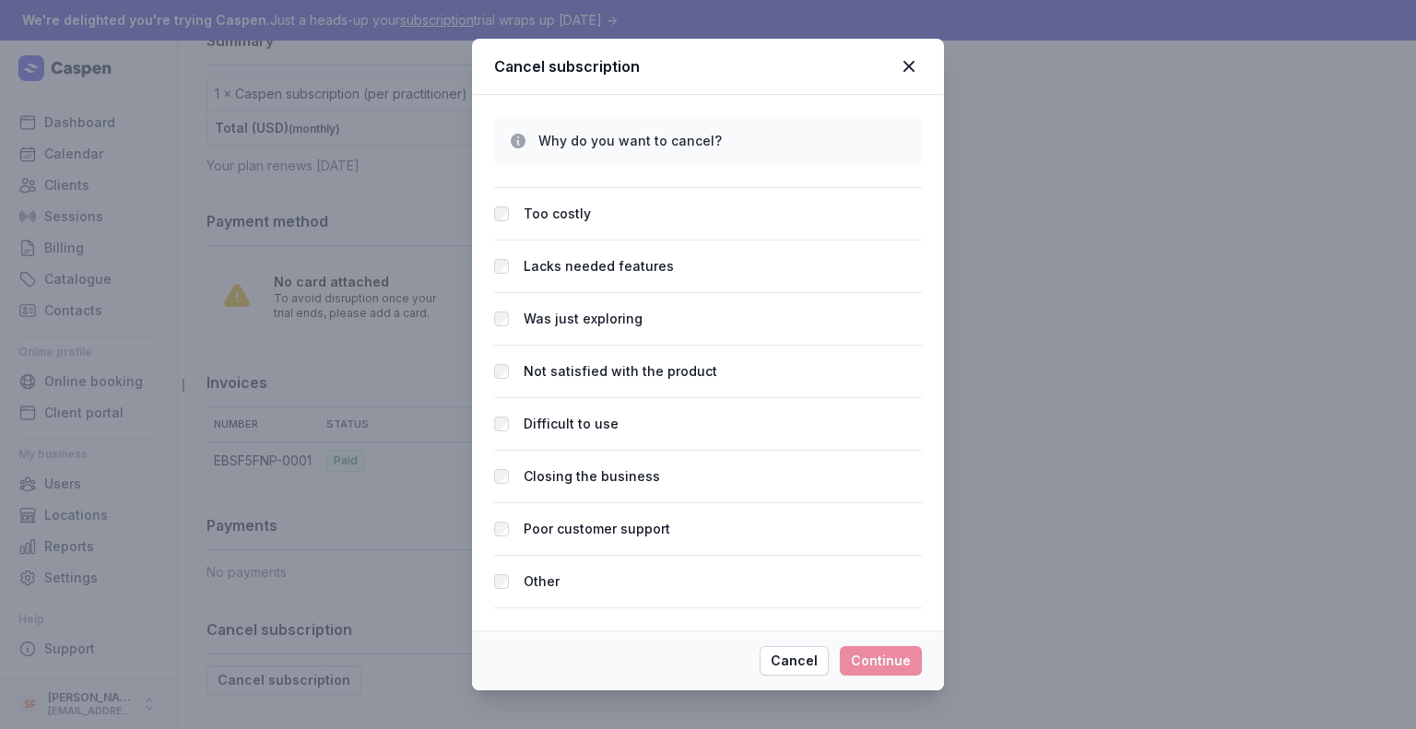
click at [557, 205] on label "Too costly" at bounding box center [557, 214] width 67 height 22
click at [560, 225] on label "Too costly" at bounding box center [557, 214] width 67 height 22
click at [868, 660] on span "Continue" at bounding box center [881, 661] width 60 height 22
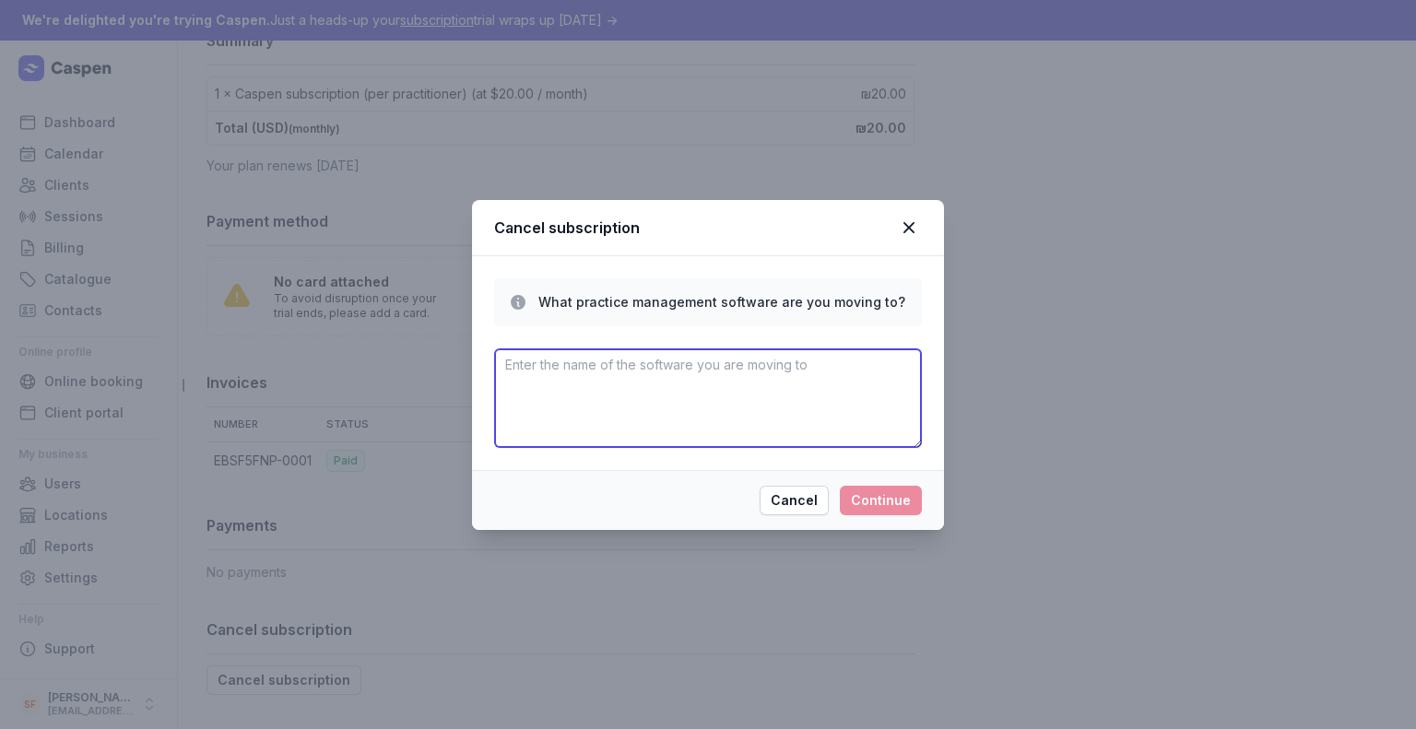
click at [843, 424] on textarea at bounding box center [708, 398] width 428 height 100
type textarea "jgf"
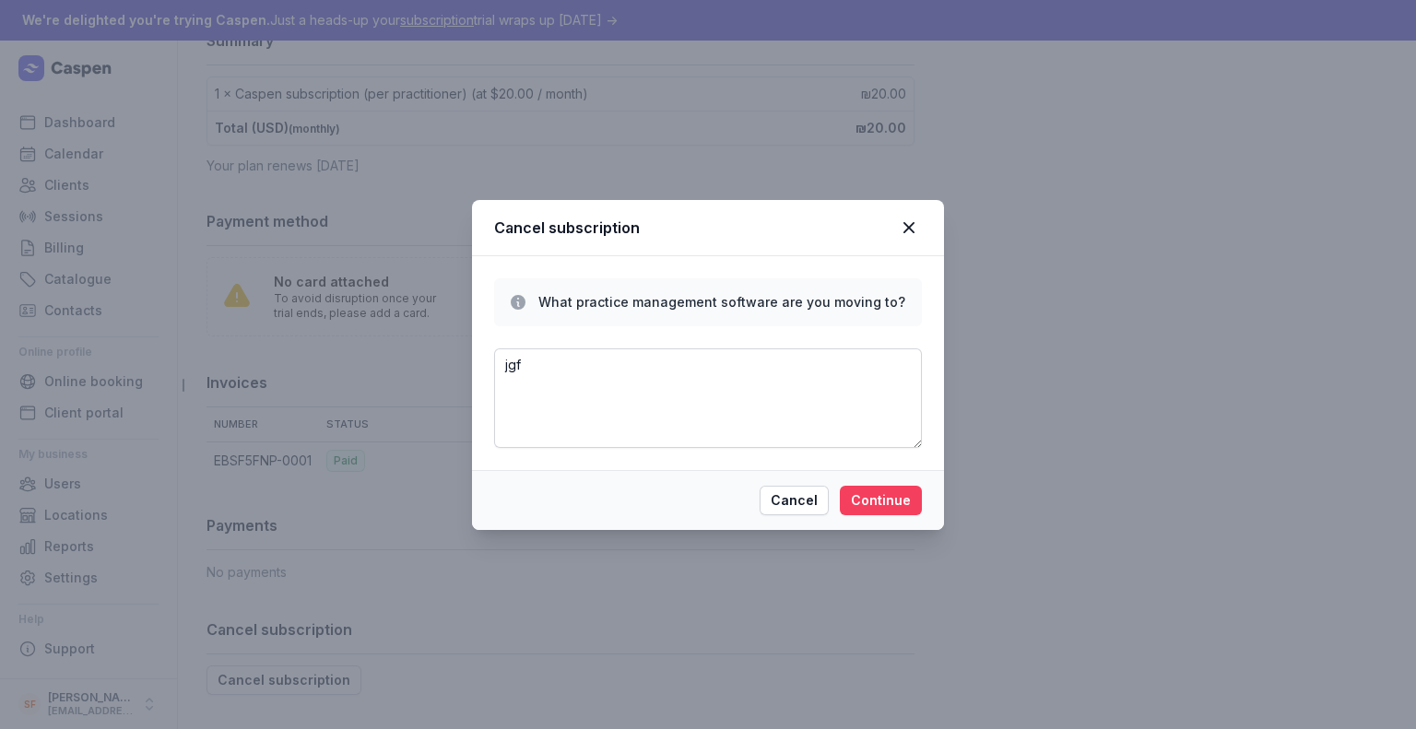
click at [881, 501] on span "Continue" at bounding box center [881, 500] width 60 height 22
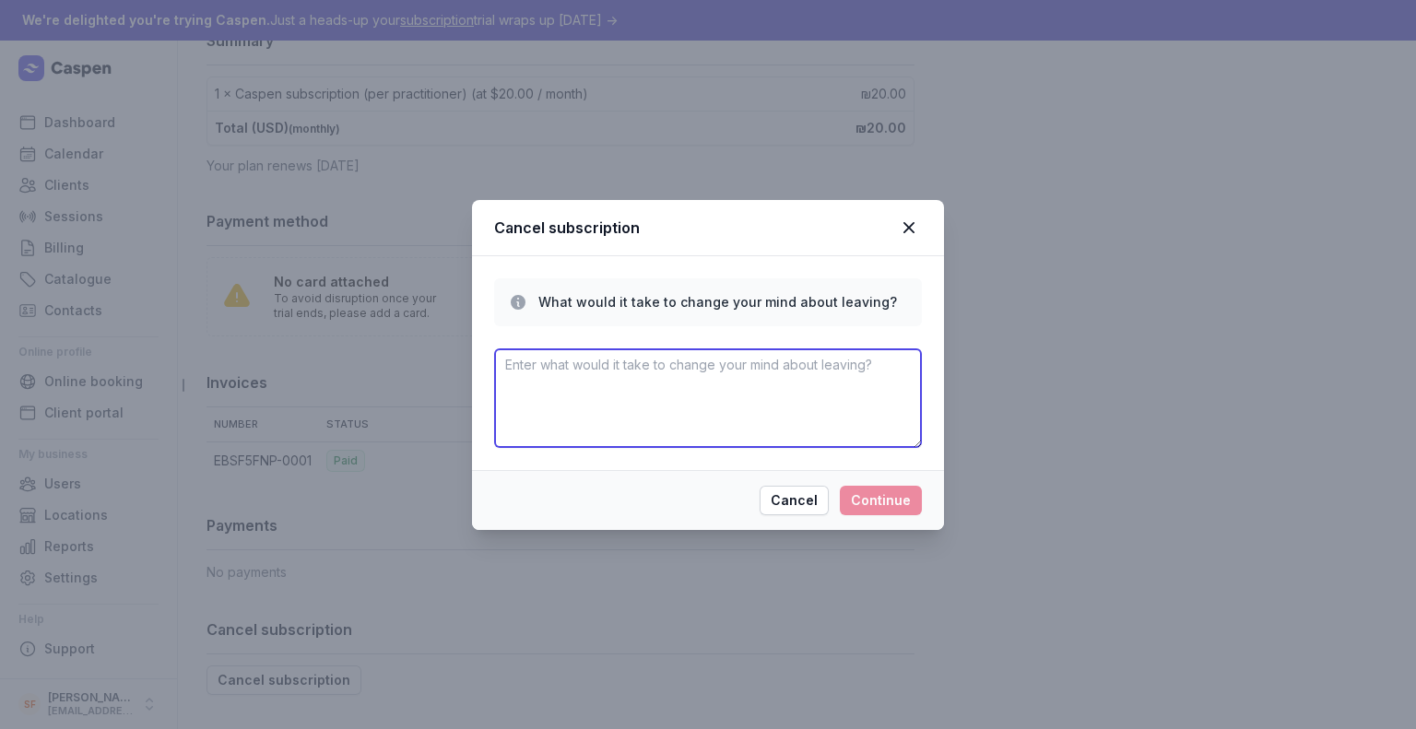
click at [799, 398] on textarea at bounding box center [708, 398] width 428 height 100
type textarea "hg"
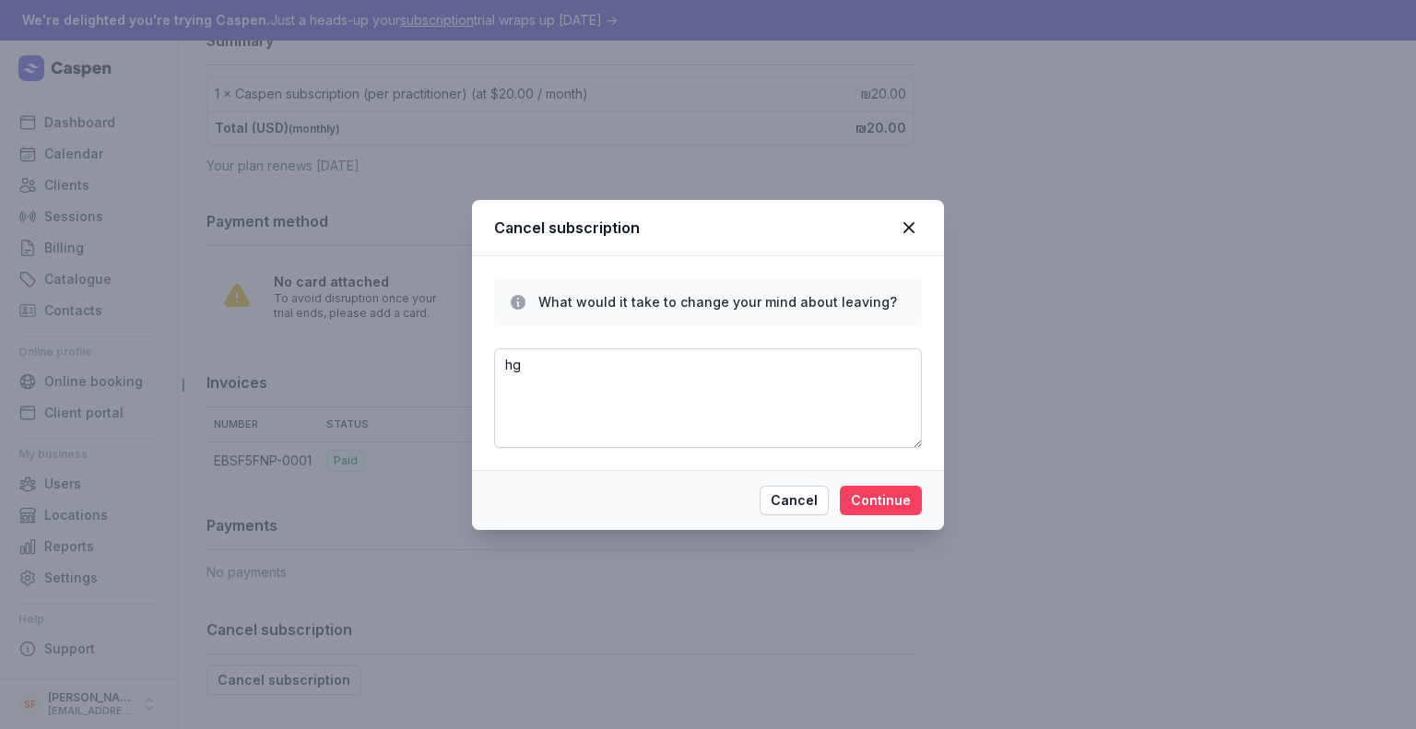
click at [870, 486] on button "Continue" at bounding box center [881, 500] width 82 height 29
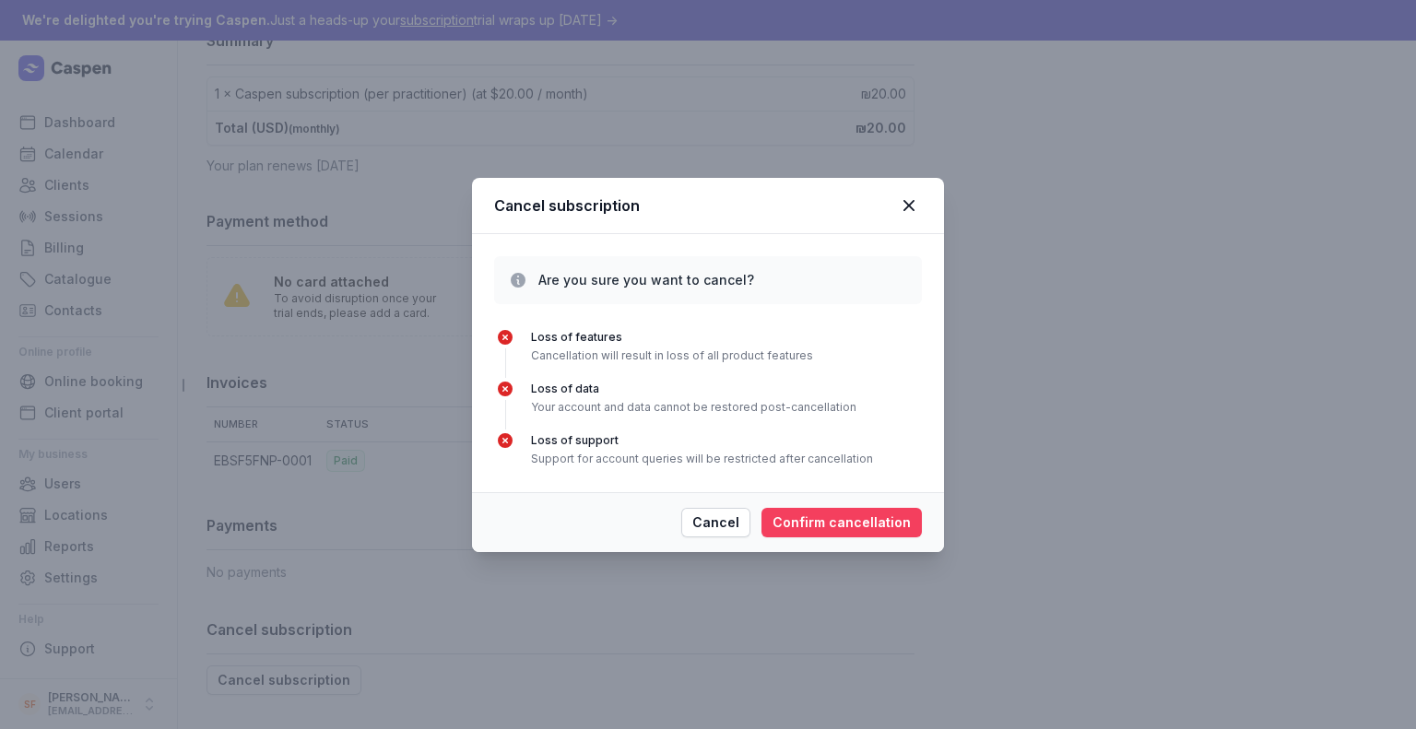
click at [855, 531] on span "Confirm cancellation" at bounding box center [841, 523] width 138 height 22
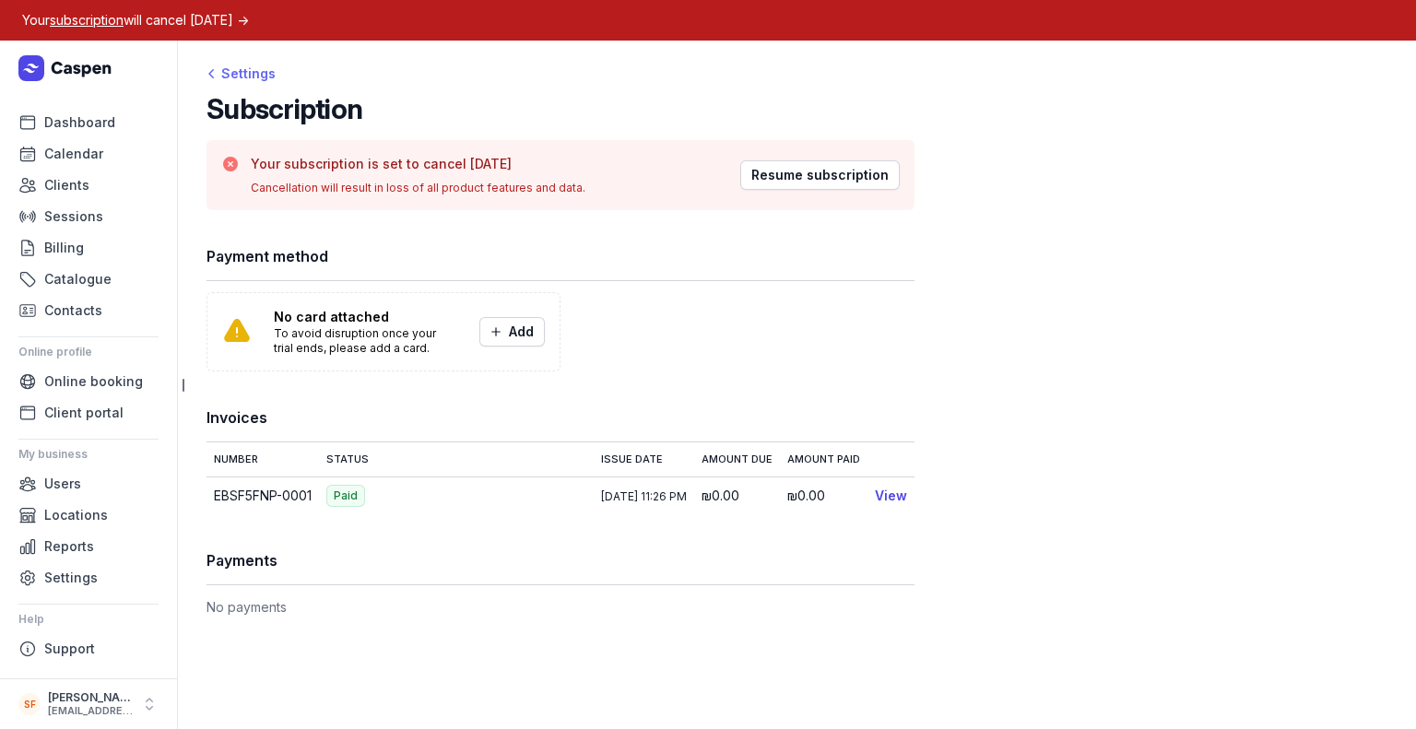
click at [254, 72] on div "Settings" at bounding box center [240, 74] width 69 height 22
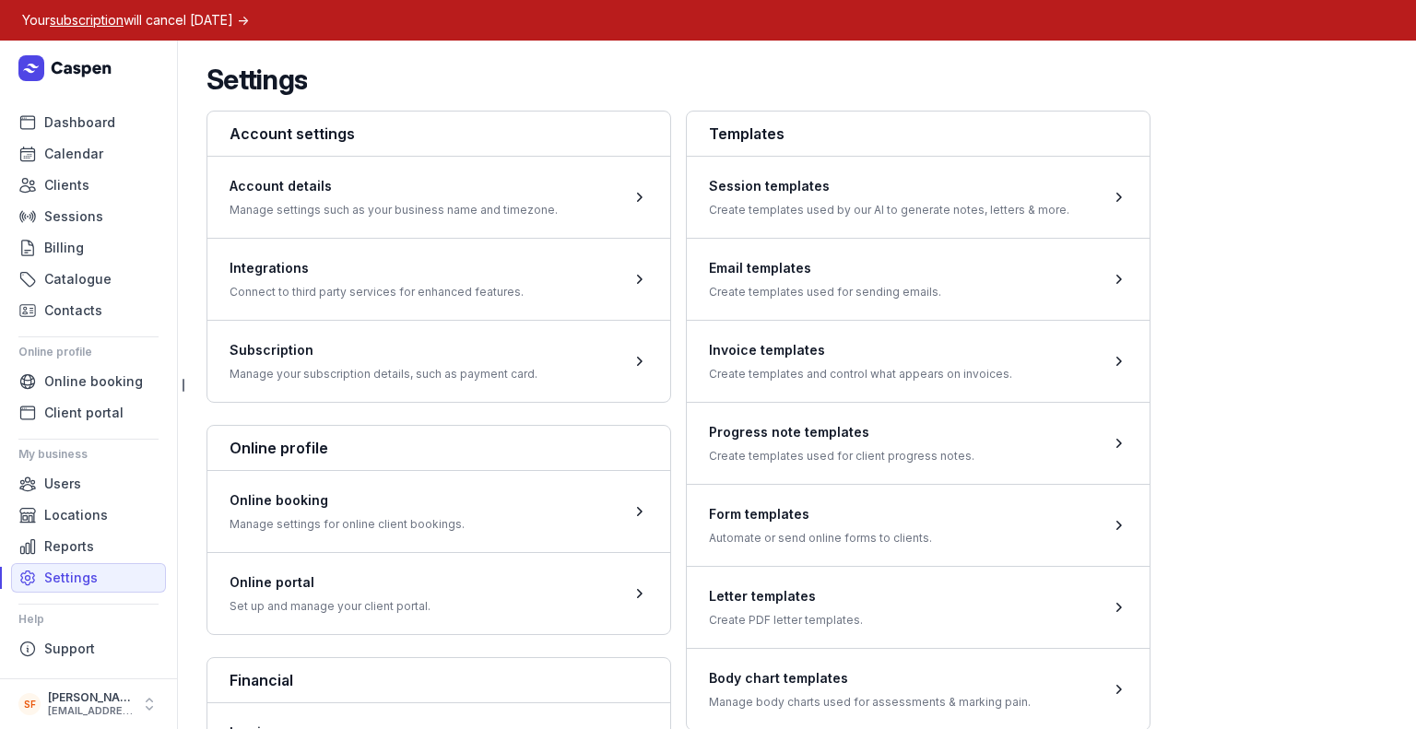
click at [63, 70] on icon at bounding box center [66, 68] width 97 height 26
click at [27, 68] on icon at bounding box center [31, 68] width 16 height 9
